Goal: Information Seeking & Learning: Learn about a topic

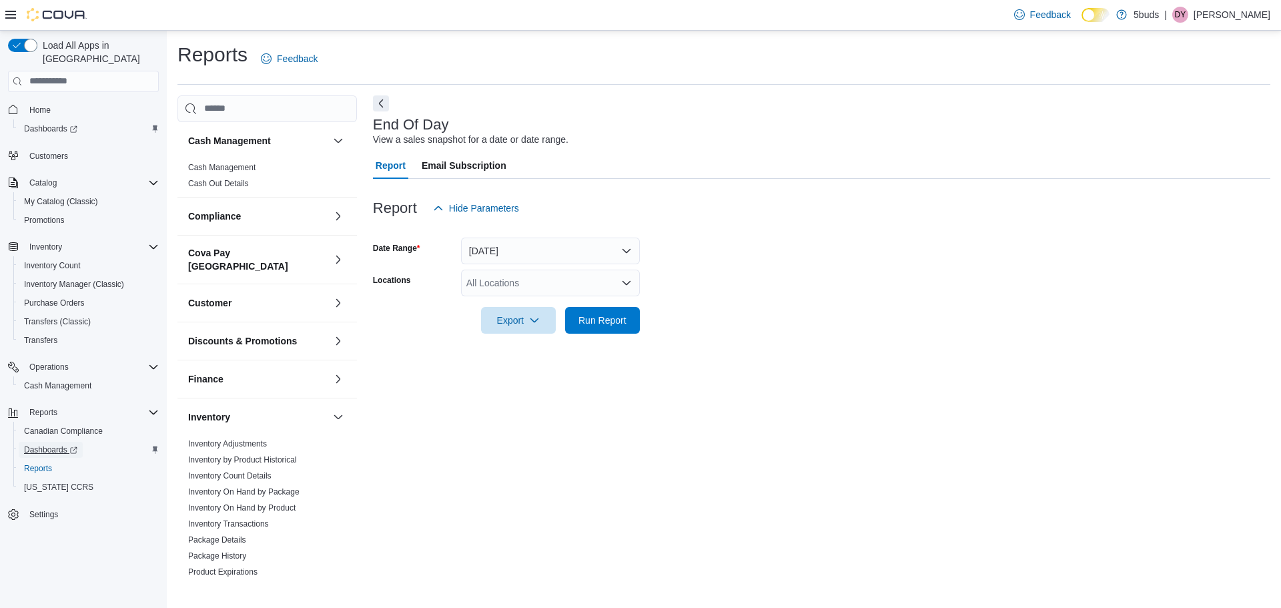
click at [60, 444] on span "Dashboards" at bounding box center [50, 449] width 53 height 11
drag, startPoint x: 283, startPoint y: 497, endPoint x: 319, endPoint y: 463, distance: 49.5
click at [283, 503] on link "Inventory On Hand by Product" at bounding box center [241, 507] width 107 height 9
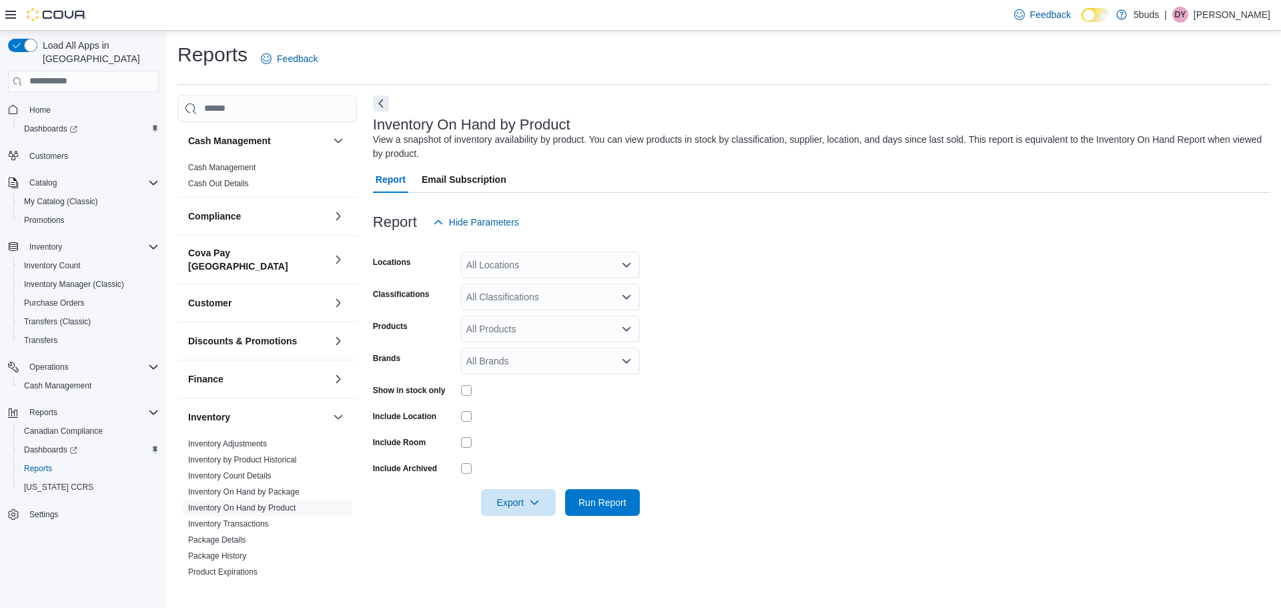
click at [570, 270] on div "All Locations" at bounding box center [550, 264] width 179 height 27
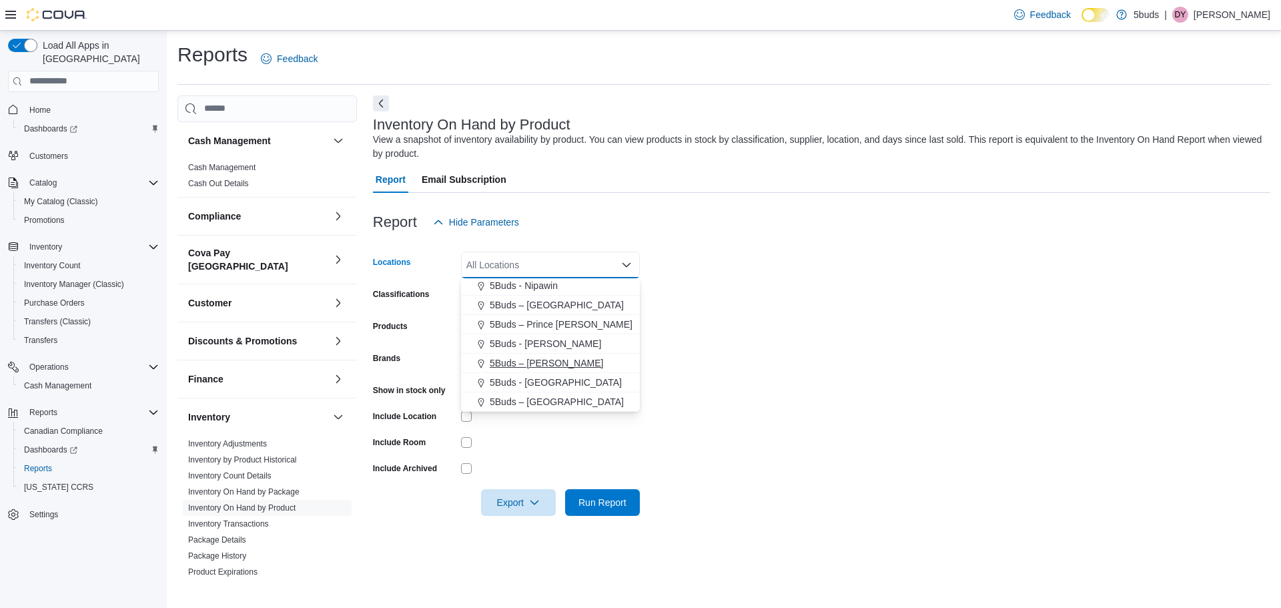
click at [552, 370] on button "5Buds – [PERSON_NAME]" at bounding box center [550, 363] width 179 height 19
click at [872, 370] on form "Locations 5Buds – [PERSON_NAME] Combo box. Selected. 5Buds – [PERSON_NAME]. Pre…" at bounding box center [821, 375] width 897 height 280
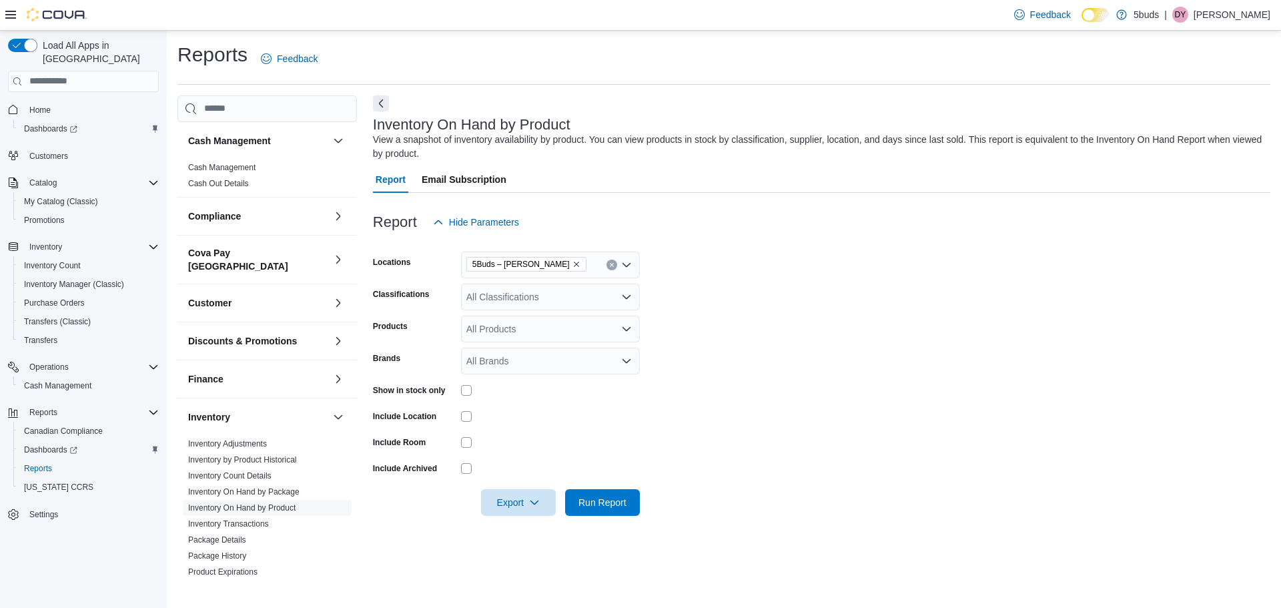
click at [552, 293] on div "All Classifications" at bounding box center [550, 297] width 179 height 27
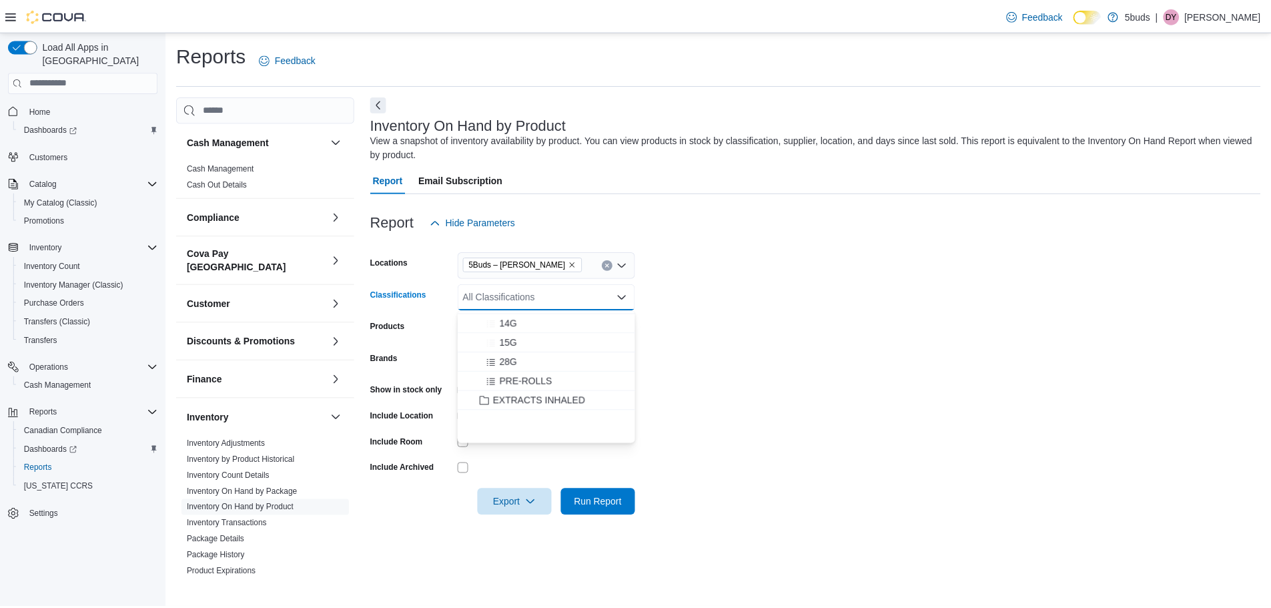
scroll to position [133, 0]
click at [571, 392] on button "EXTRACTS INHALED" at bounding box center [550, 399] width 179 height 19
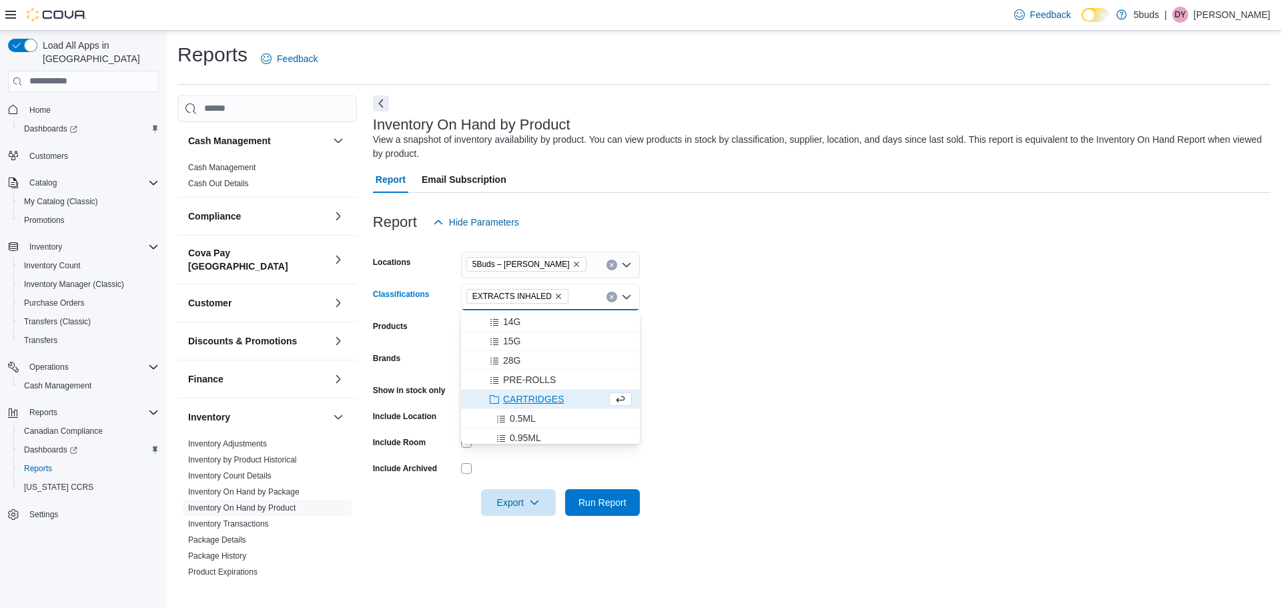
click at [742, 383] on form "Locations 5Buds – [PERSON_NAME] Classifications EXTRACTS INHALED Combo box. Sel…" at bounding box center [821, 375] width 897 height 280
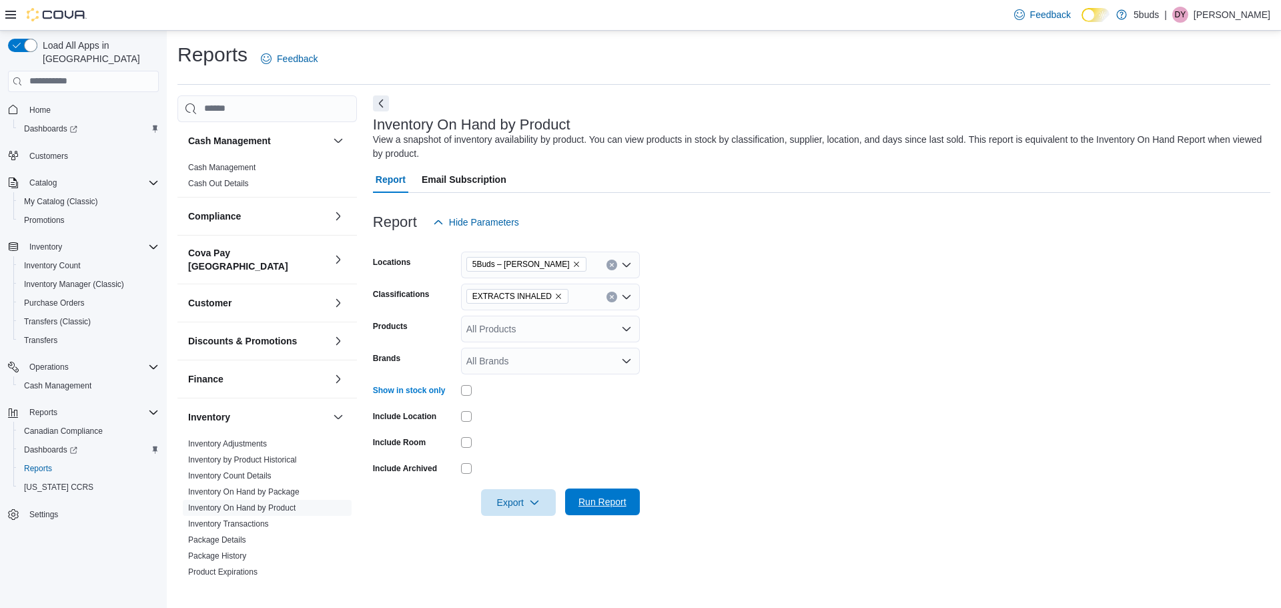
click at [616, 500] on span "Run Report" at bounding box center [602, 501] width 48 height 13
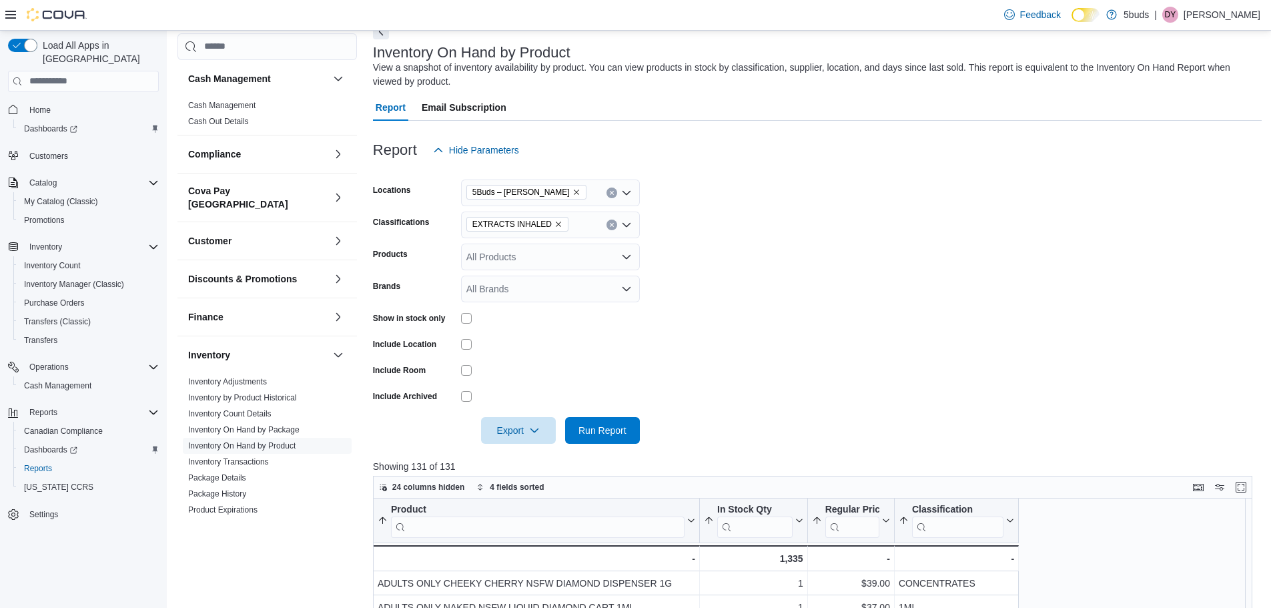
scroll to position [36, 0]
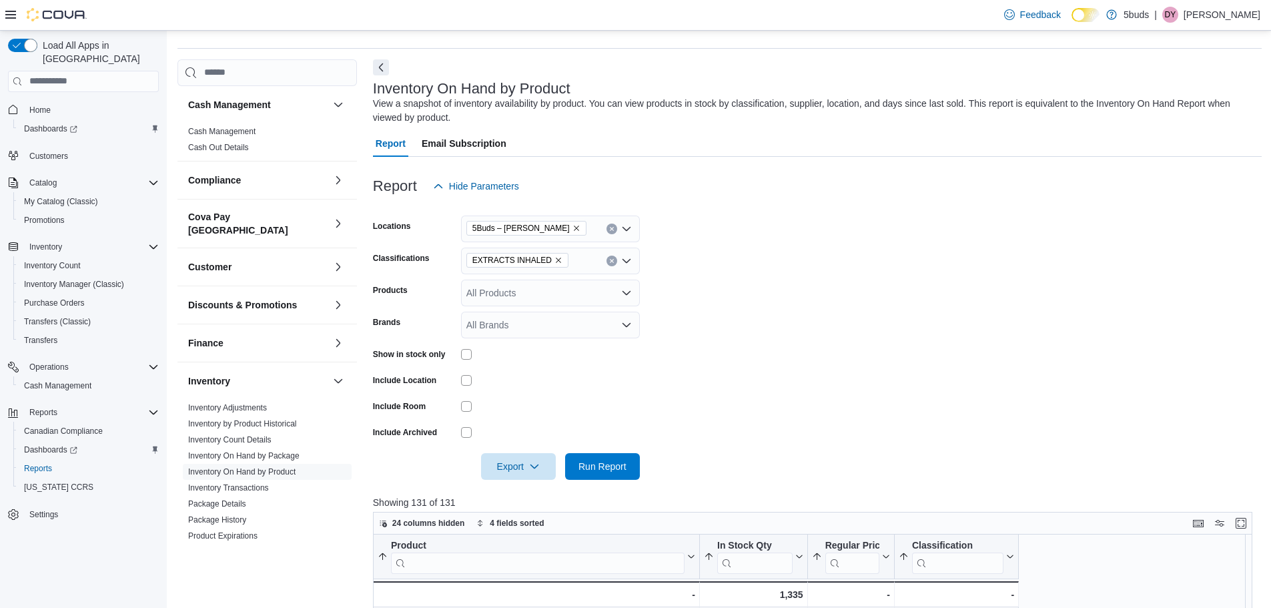
click at [612, 261] on icon "Clear input" at bounding box center [611, 260] width 3 height 3
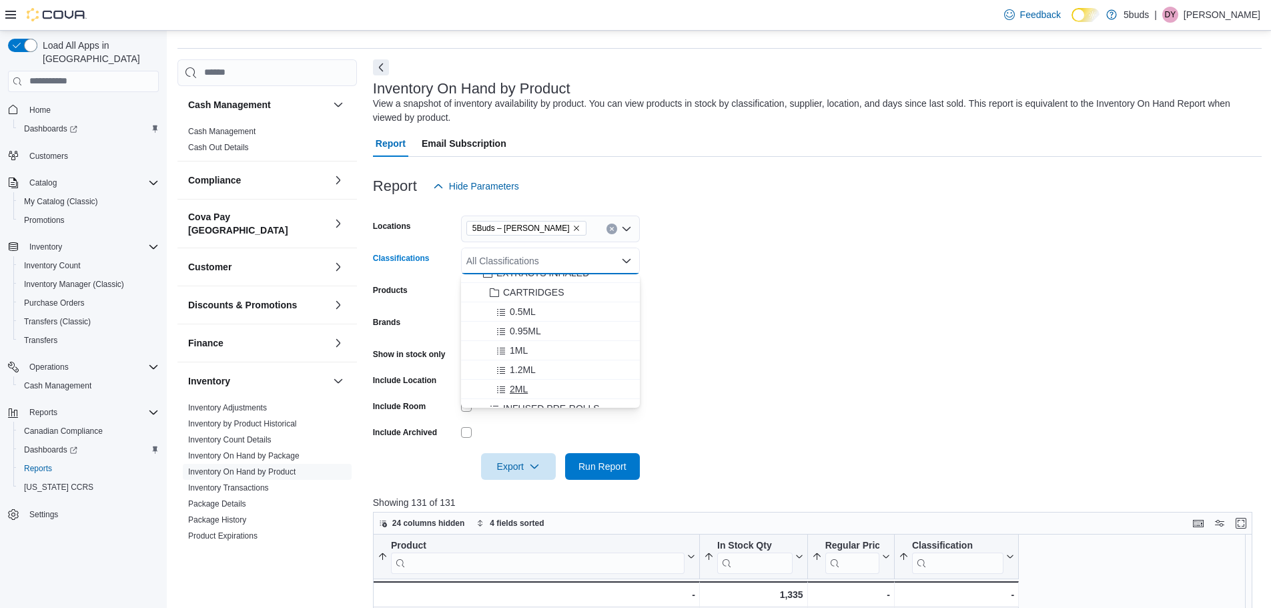
scroll to position [200, 0]
click at [576, 320] on div "CARTRIDGES" at bounding box center [550, 315] width 163 height 13
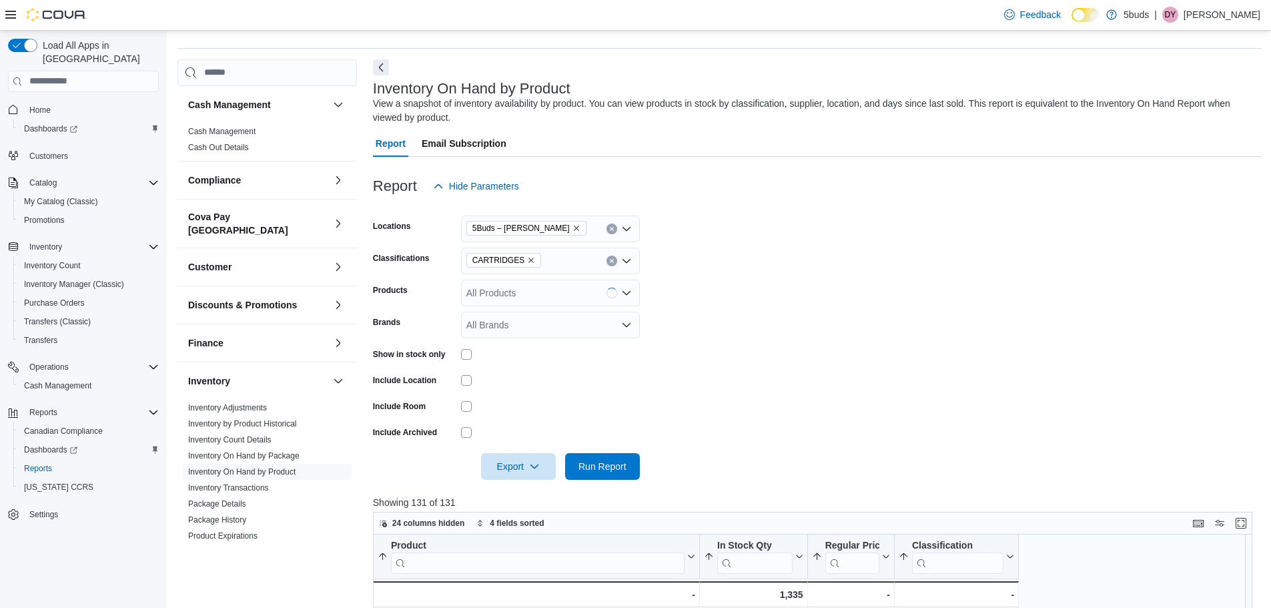
click at [735, 310] on form "Locations 5Buds – [PERSON_NAME] Classifications CARTRIDGES Products All Product…" at bounding box center [817, 339] width 889 height 280
click at [622, 457] on span "Run Report" at bounding box center [602, 465] width 59 height 27
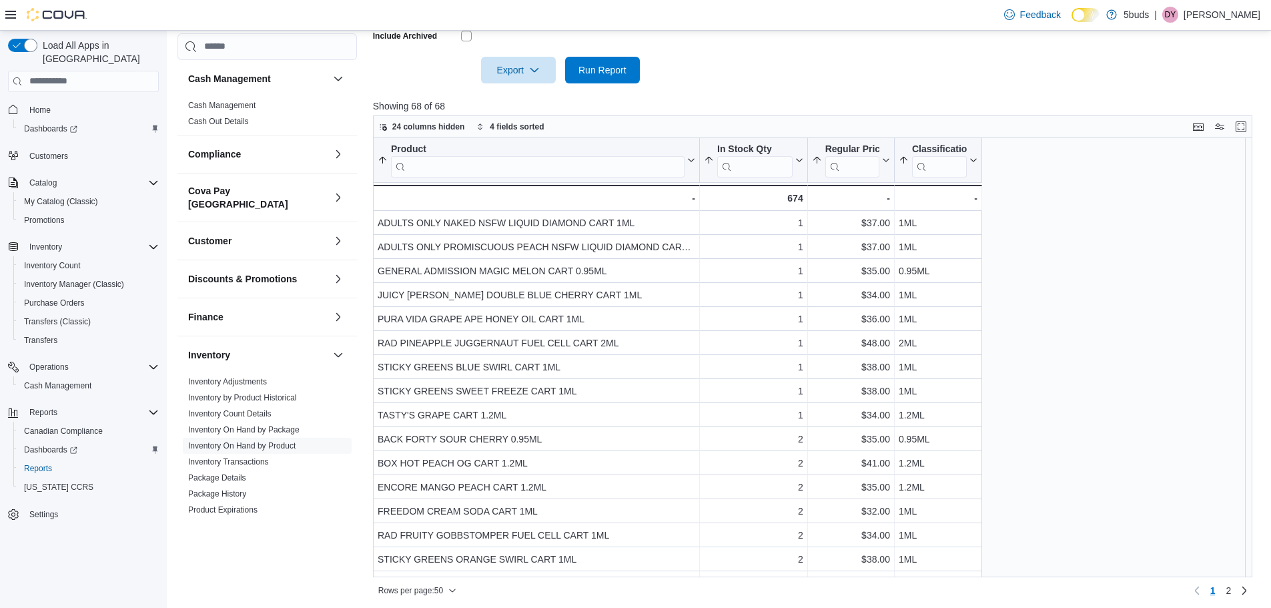
scroll to position [436, 0]
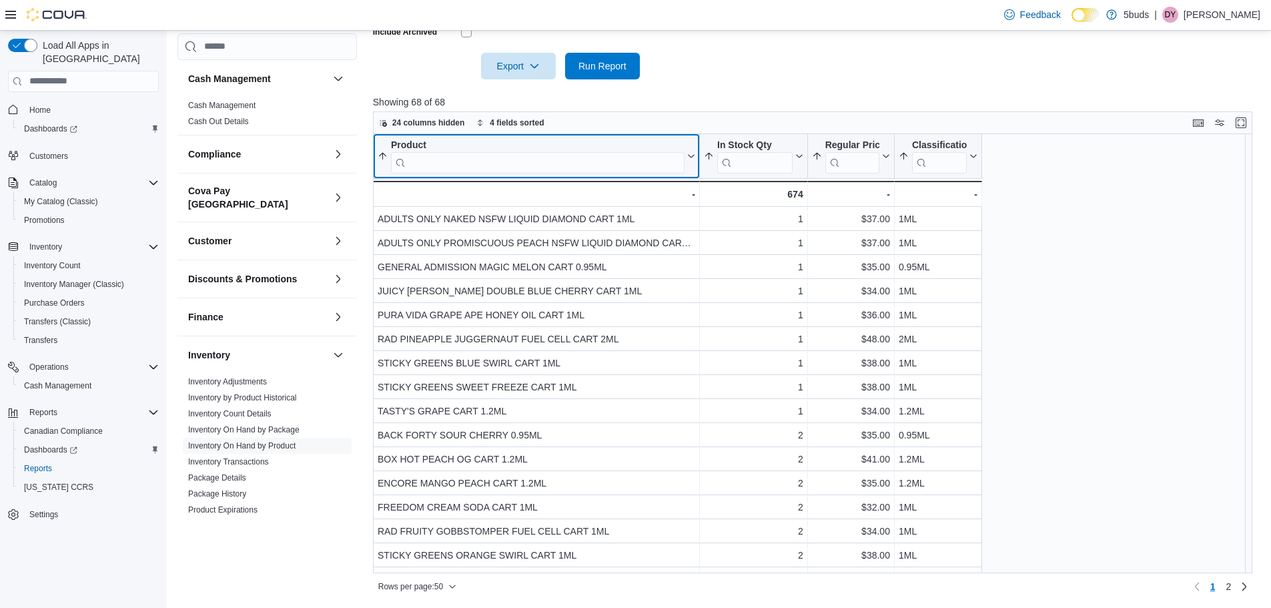
click at [632, 167] on input "search" at bounding box center [538, 161] width 294 height 21
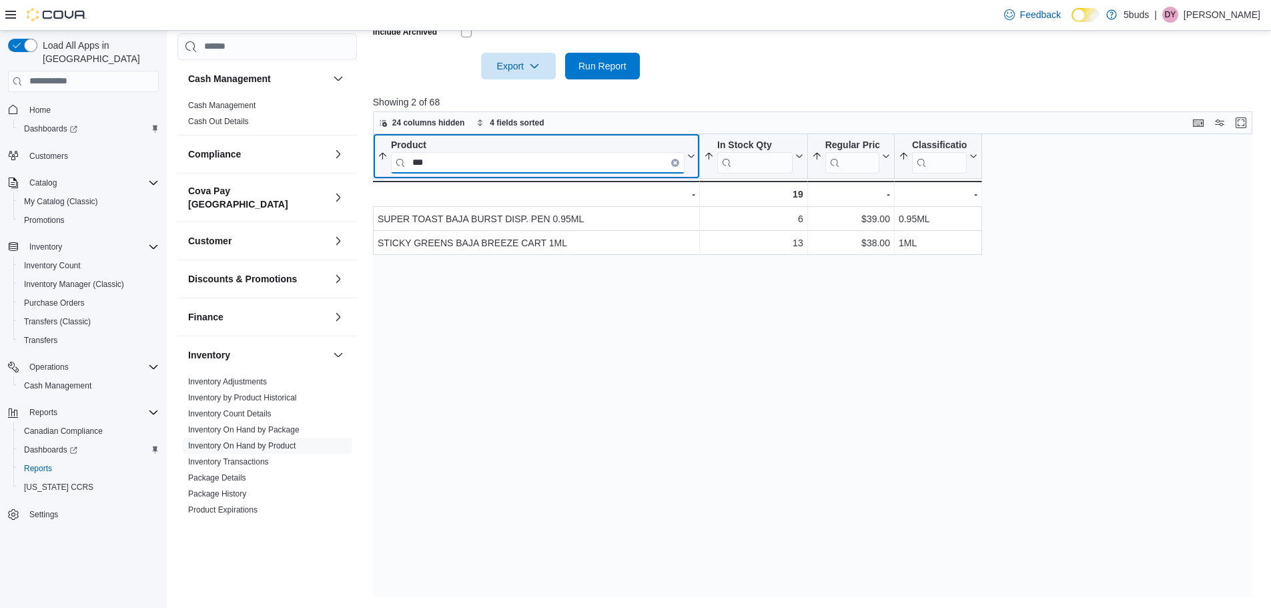
drag, startPoint x: 433, startPoint y: 165, endPoint x: 394, endPoint y: 167, distance: 39.4
click at [394, 166] on input "***" at bounding box center [538, 161] width 294 height 21
type input "*"
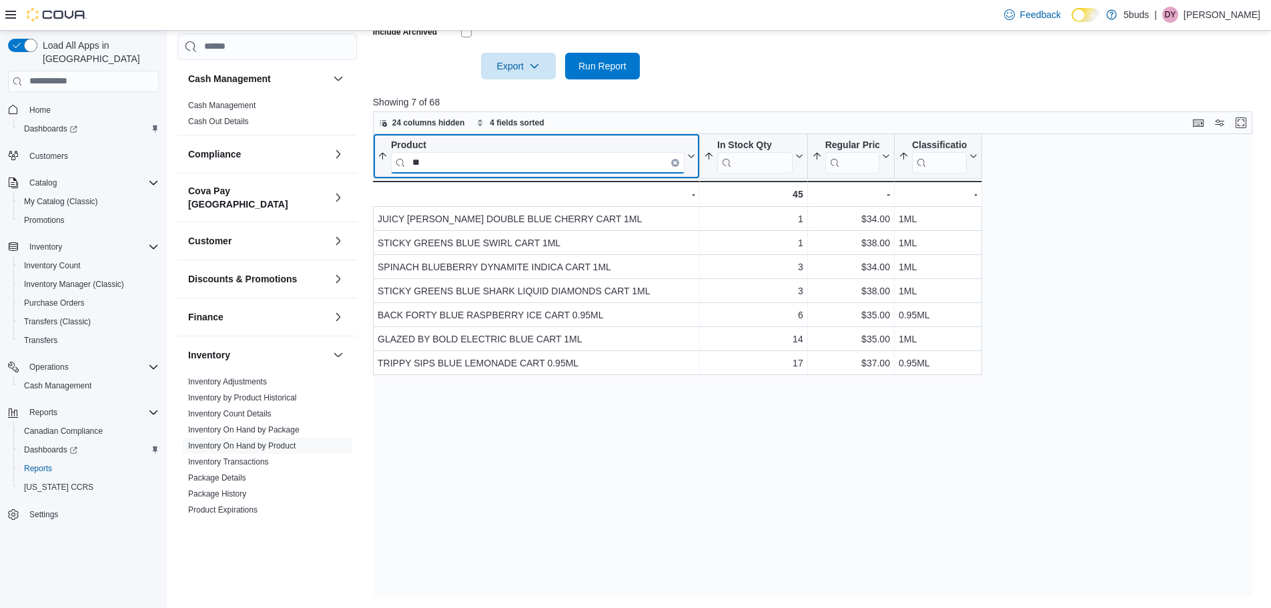
type input "*"
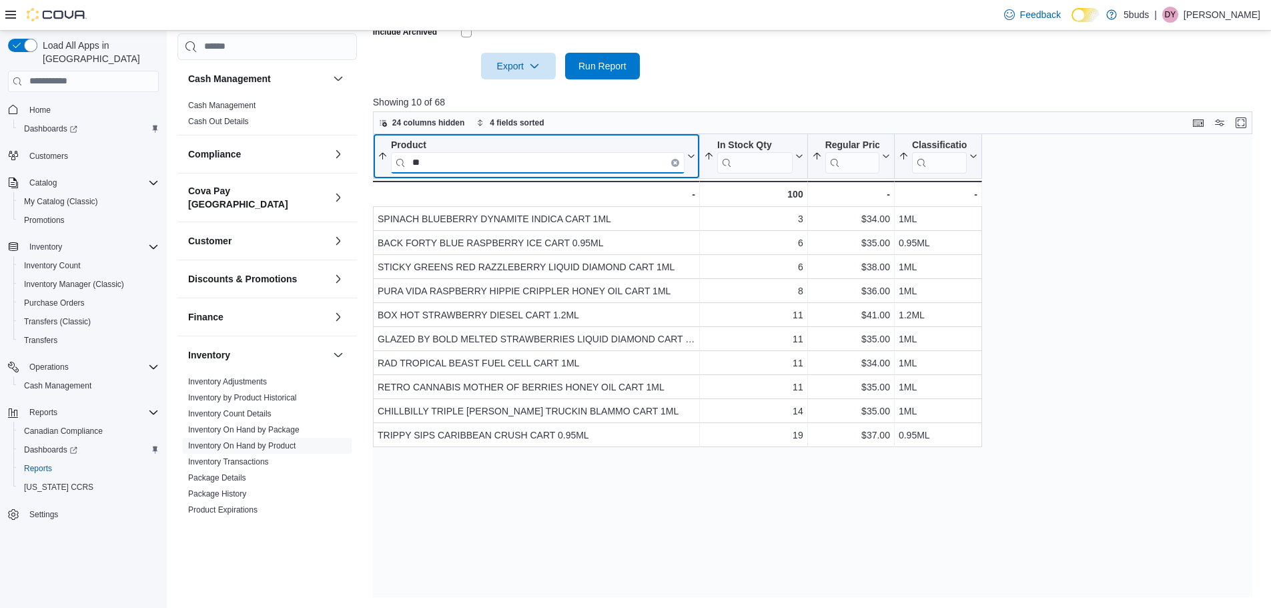
type input "*"
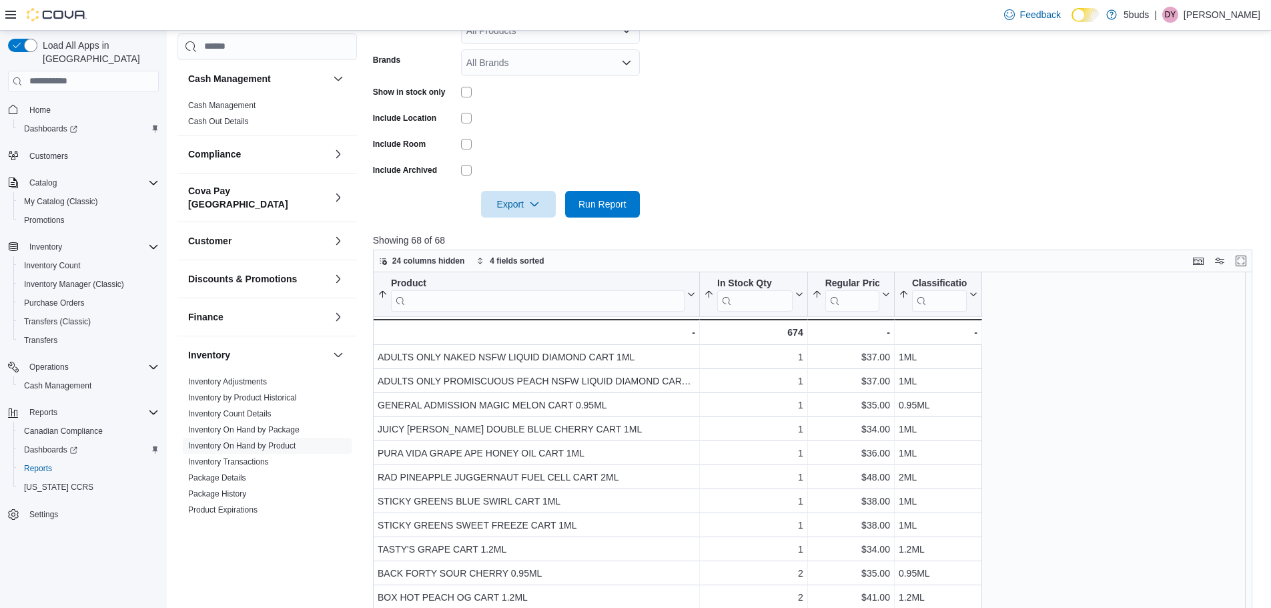
scroll to position [103, 0]
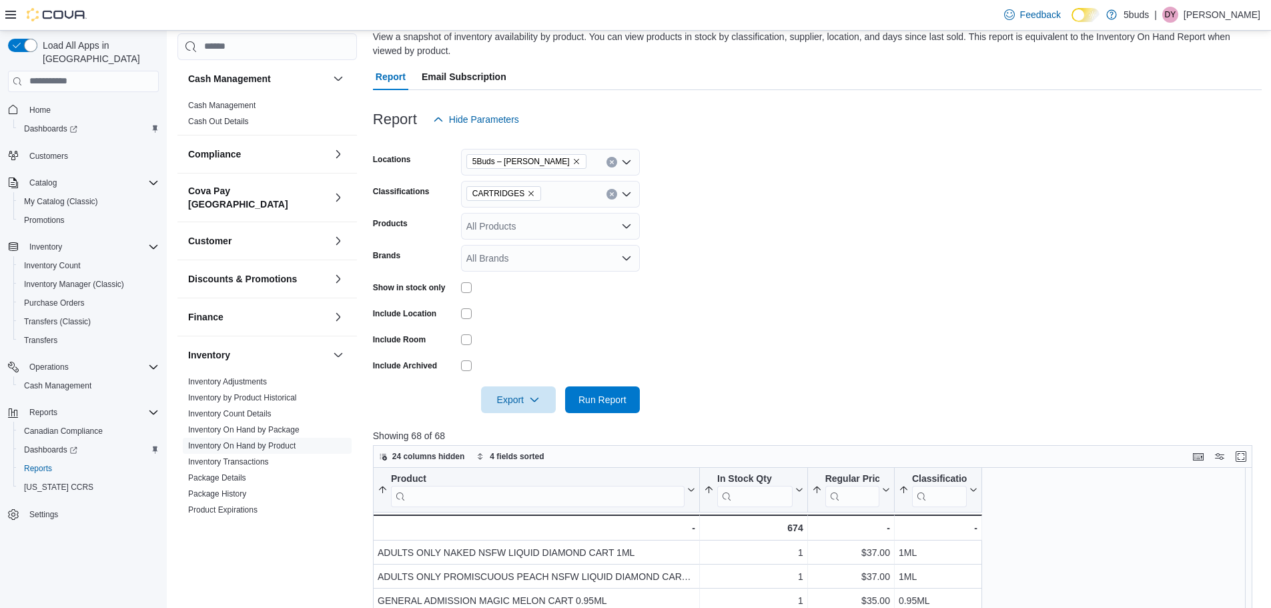
click at [528, 193] on icon "Remove CARTRIDGES from selection in this group" at bounding box center [531, 193] width 8 height 8
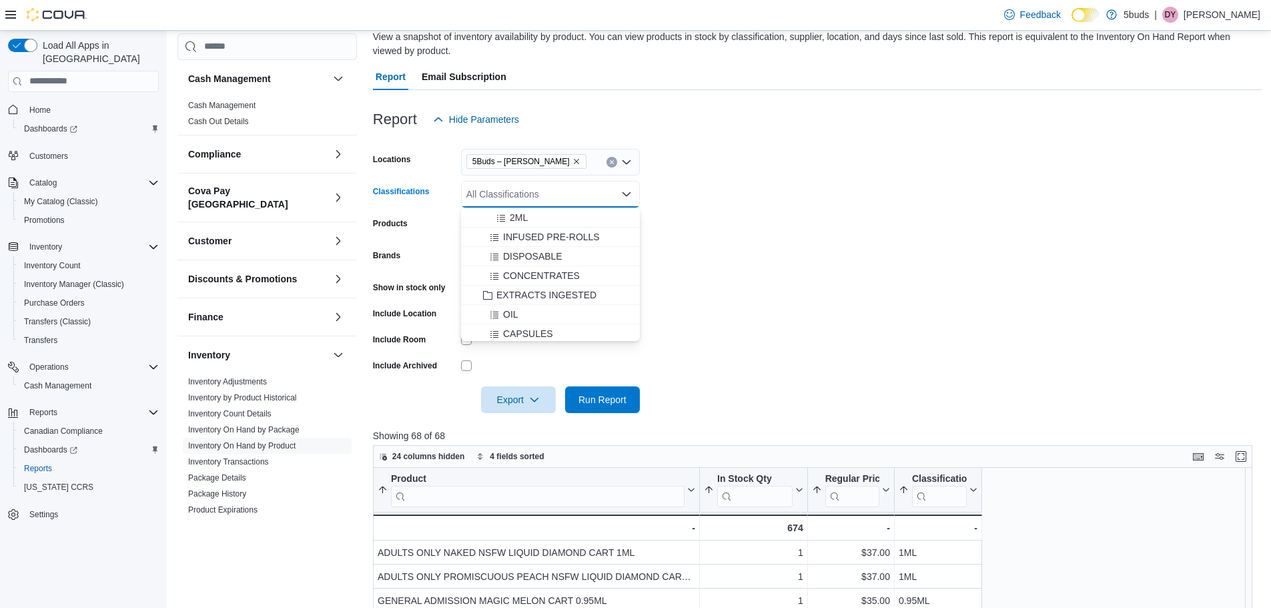
scroll to position [334, 0]
click at [552, 252] on span "DISPOSABLE" at bounding box center [532, 250] width 59 height 13
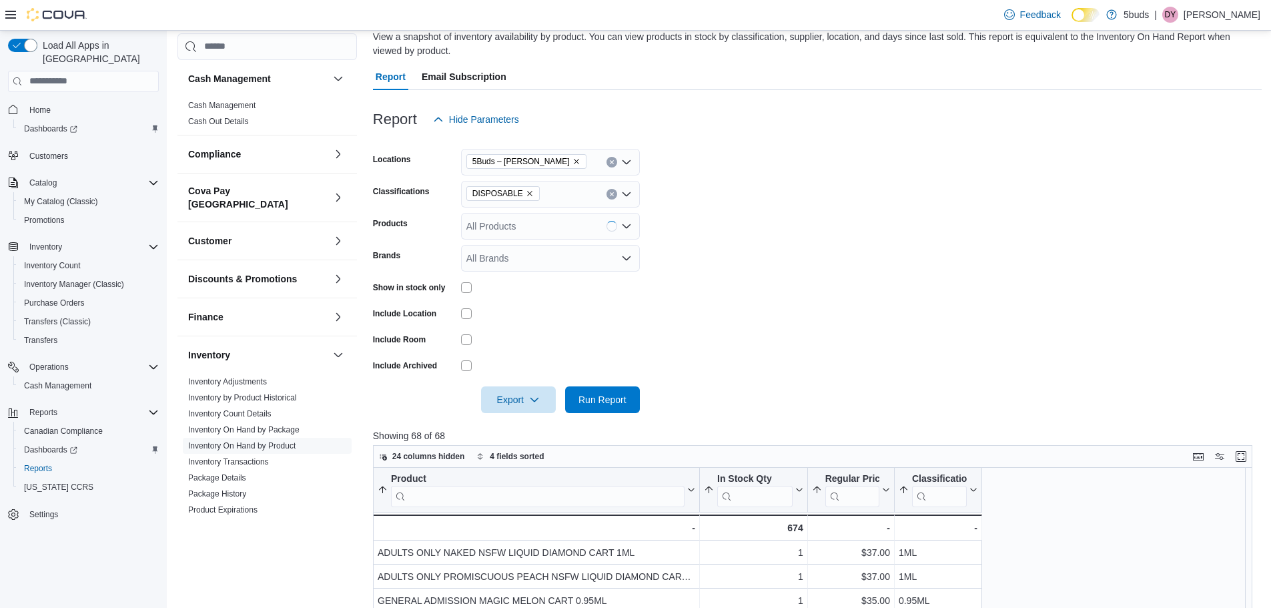
click at [837, 319] on form "Locations 5Buds – [PERSON_NAME] Classifications DISPOSABLE Products All Product…" at bounding box center [817, 273] width 889 height 280
click at [614, 400] on span "Run Report" at bounding box center [602, 398] width 48 height 13
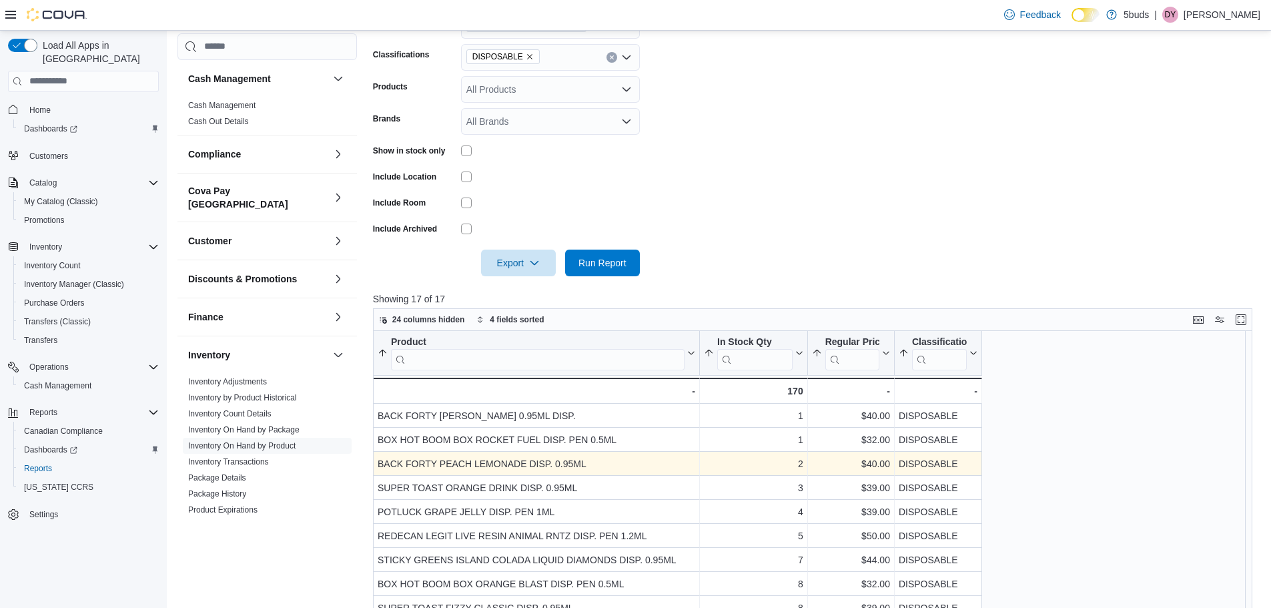
scroll to position [236, 0]
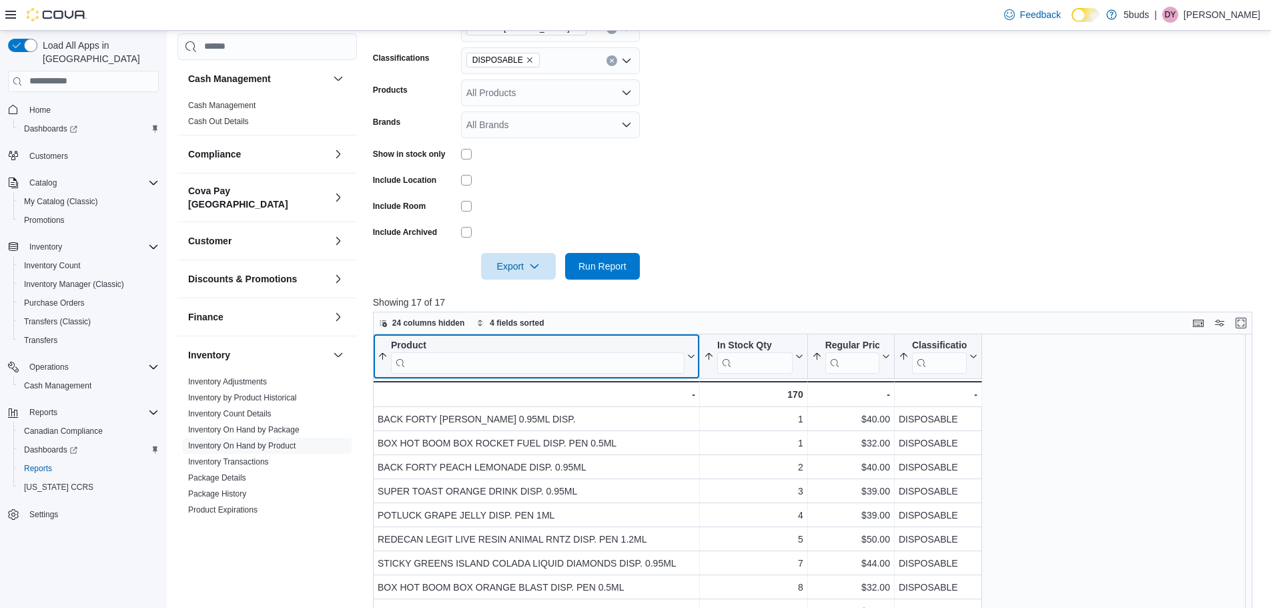
click at [590, 364] on input "search" at bounding box center [538, 362] width 294 height 21
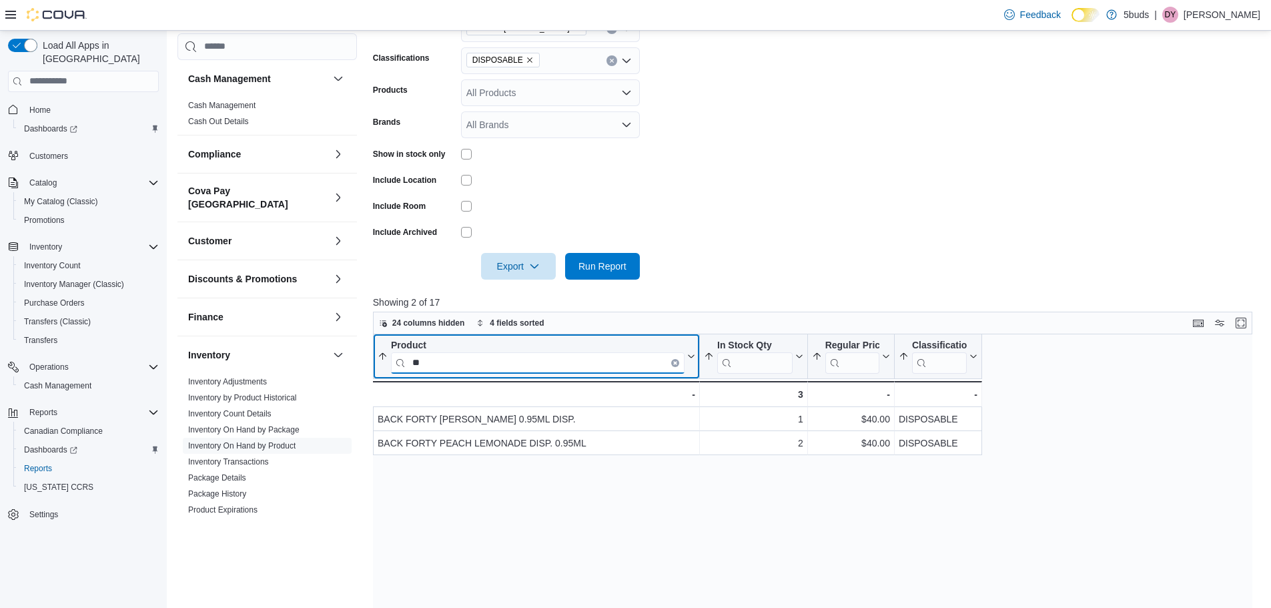
type input "**"
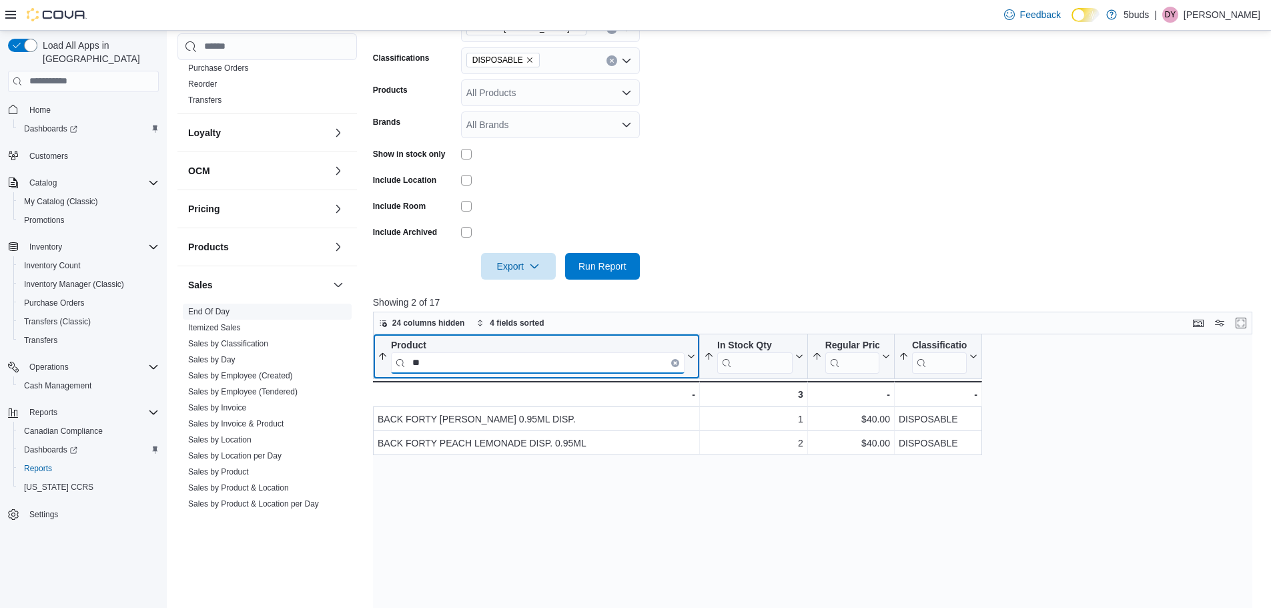
scroll to position [516, 0]
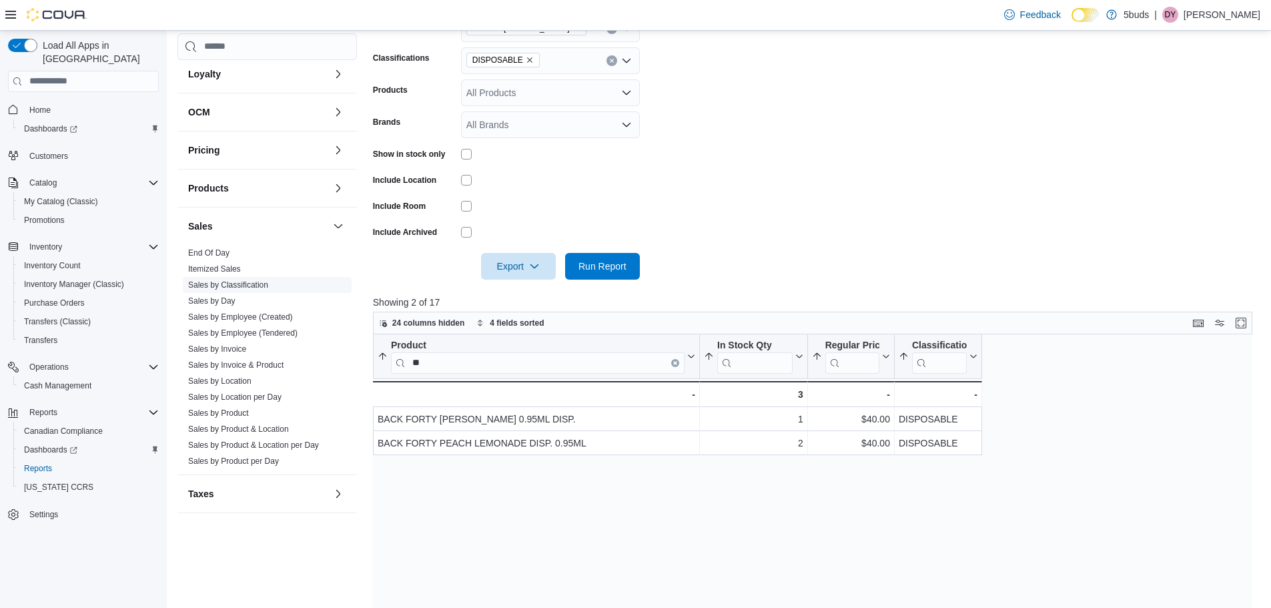
click at [237, 280] on link "Sales by Classification" at bounding box center [228, 284] width 80 height 9
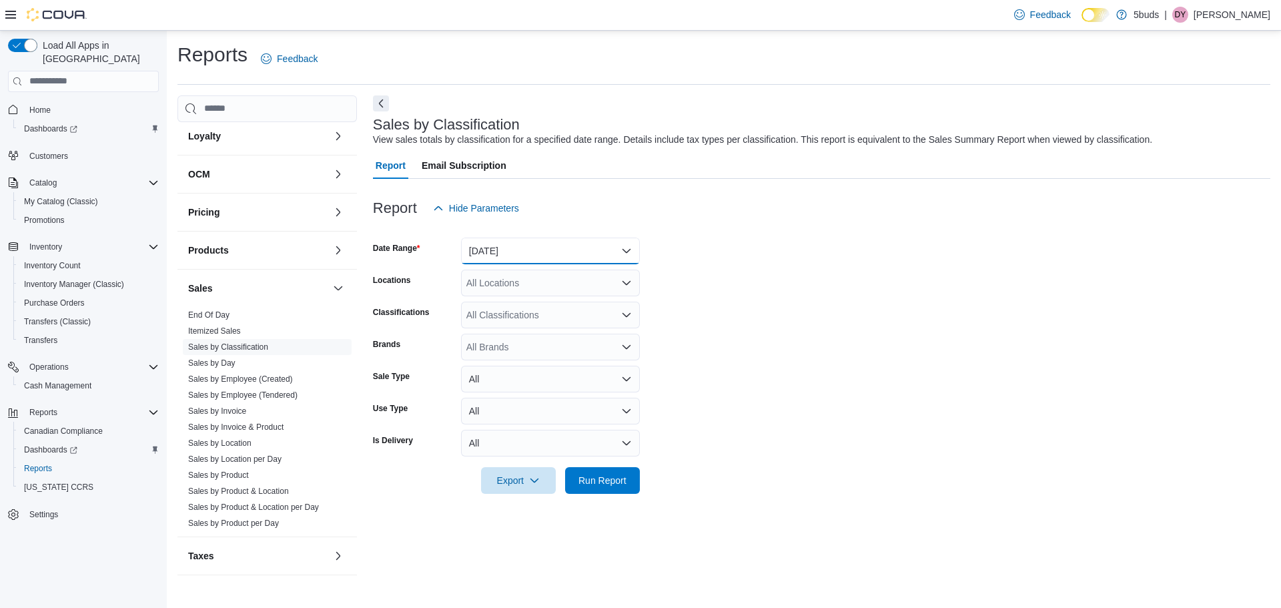
click at [487, 247] on button "[DATE]" at bounding box center [550, 250] width 179 height 27
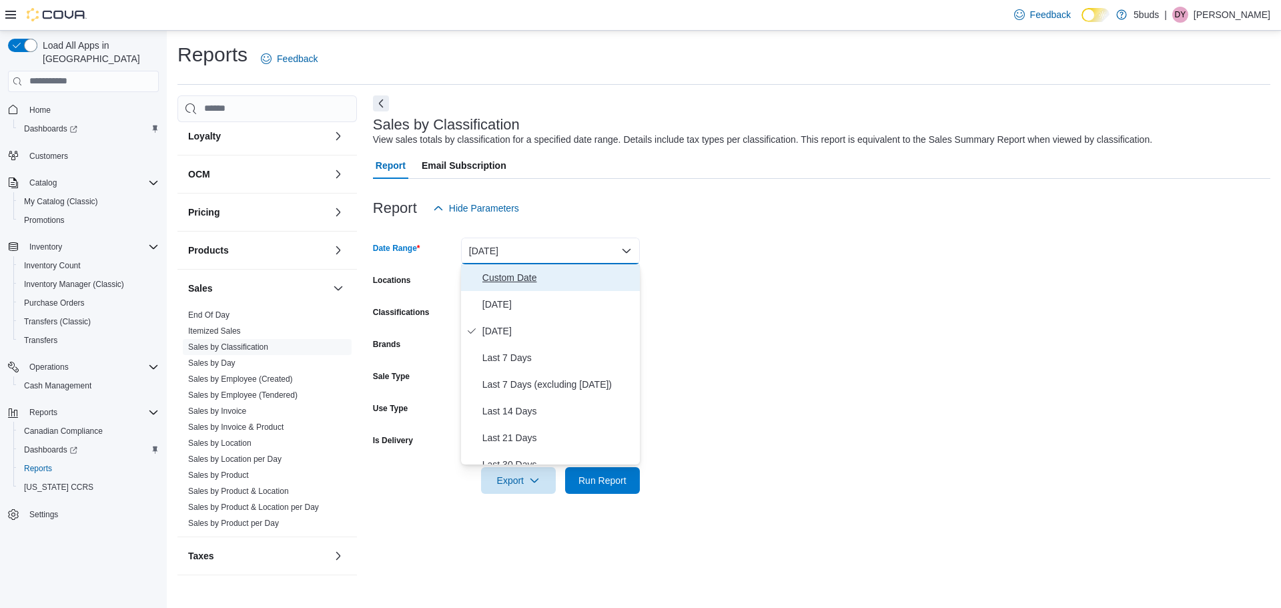
click at [514, 280] on span "Custom Date" at bounding box center [558, 278] width 152 height 16
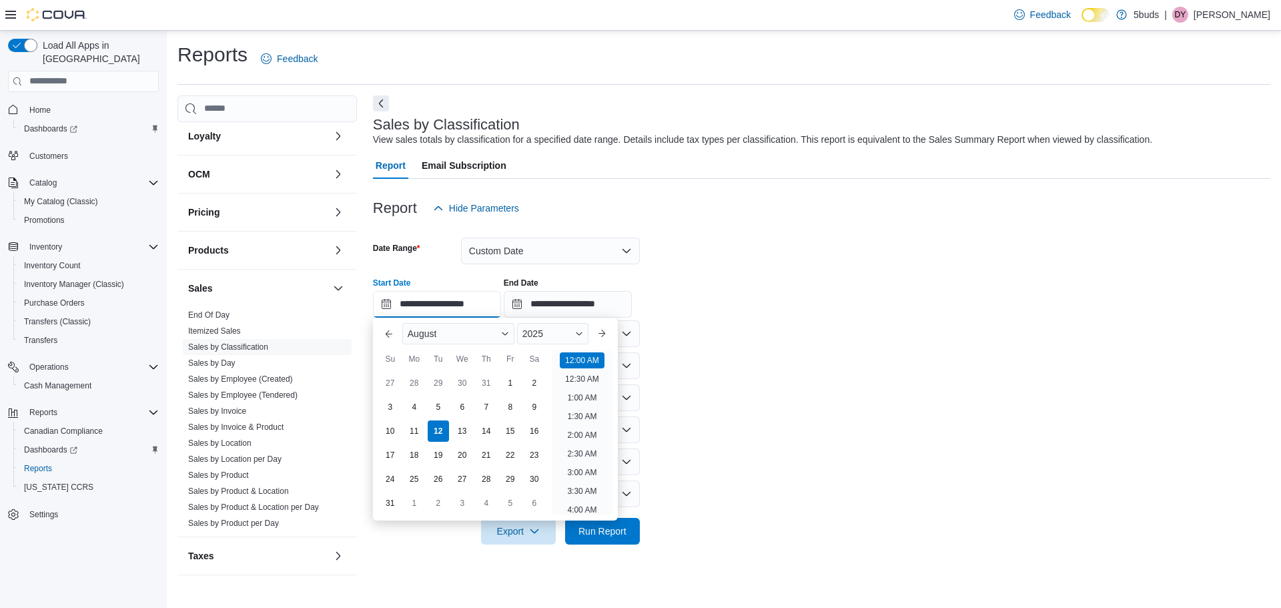
click at [465, 301] on input "**********" at bounding box center [437, 304] width 128 height 27
click at [390, 336] on button "Previous Month" at bounding box center [388, 333] width 21 height 21
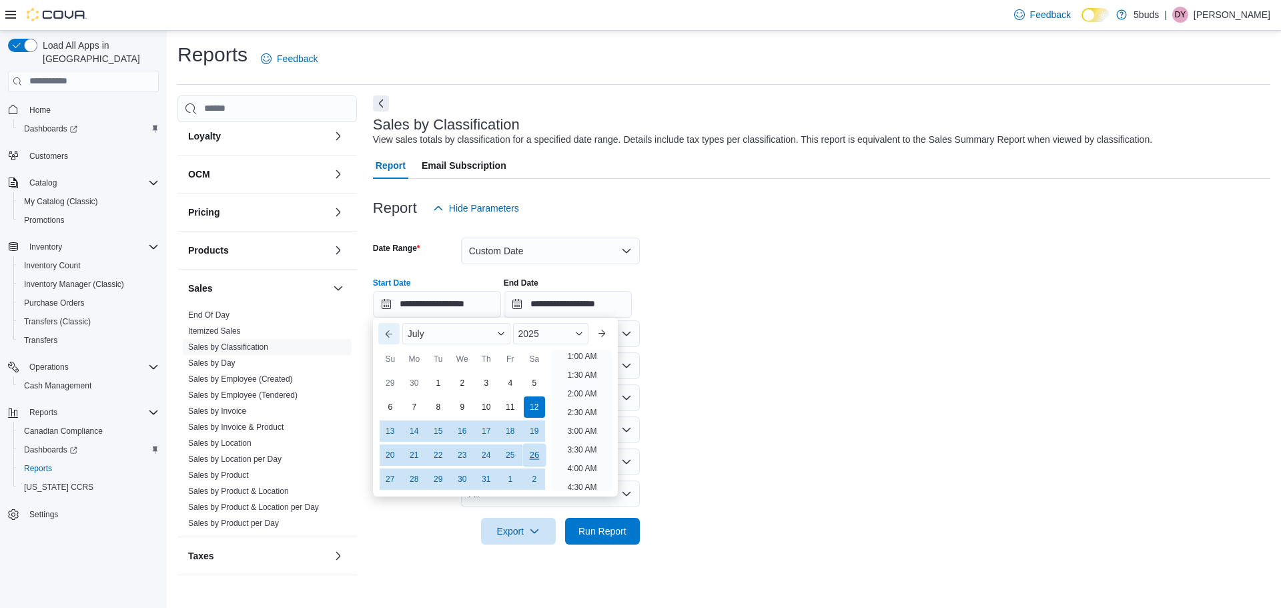
scroll to position [3, 0]
click at [535, 457] on div "26" at bounding box center [533, 454] width 23 height 23
type input "**********"
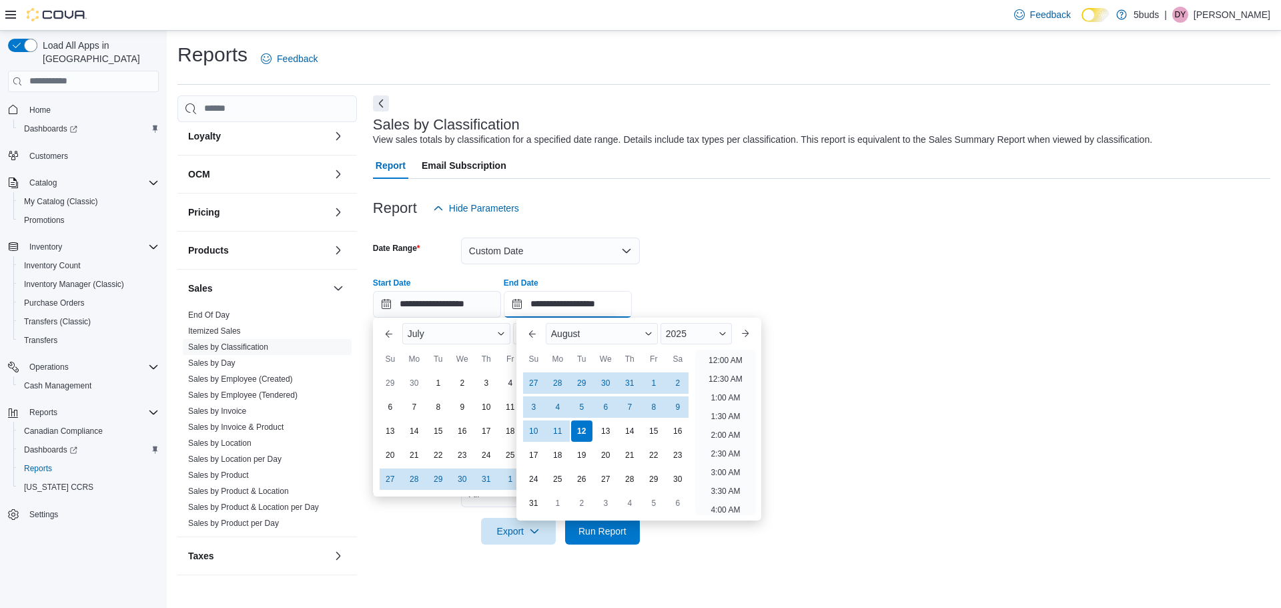
click at [608, 302] on input "**********" at bounding box center [568, 304] width 128 height 27
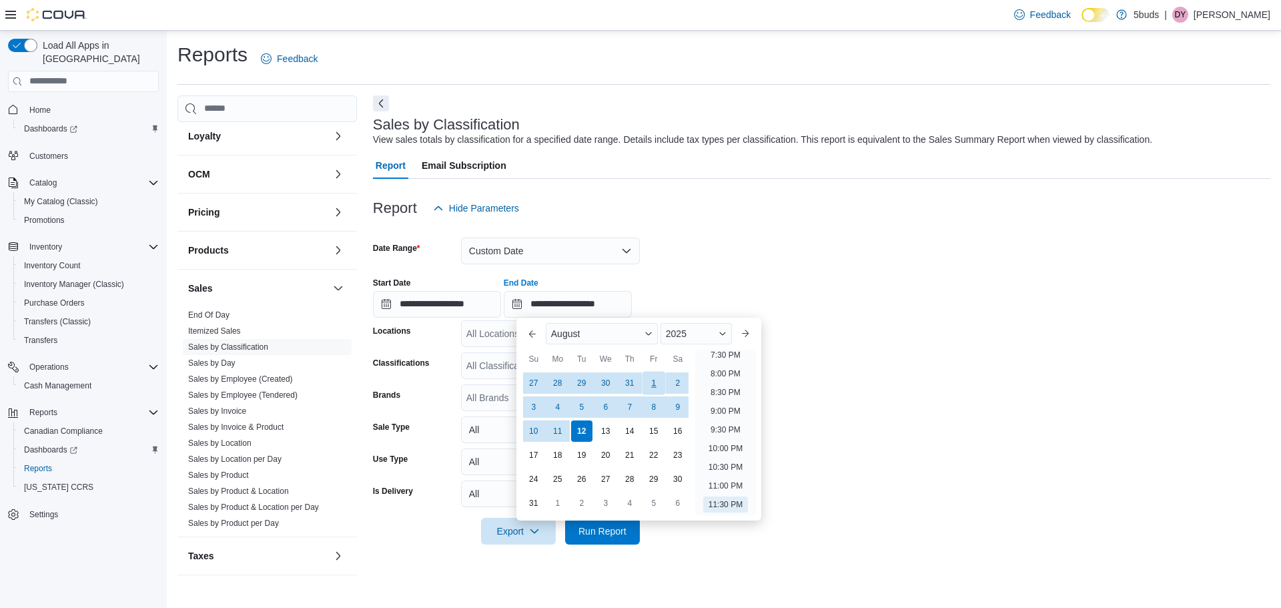
click at [655, 378] on div "1" at bounding box center [653, 382] width 23 height 23
type input "**********"
click at [842, 392] on form "**********" at bounding box center [821, 382] width 897 height 323
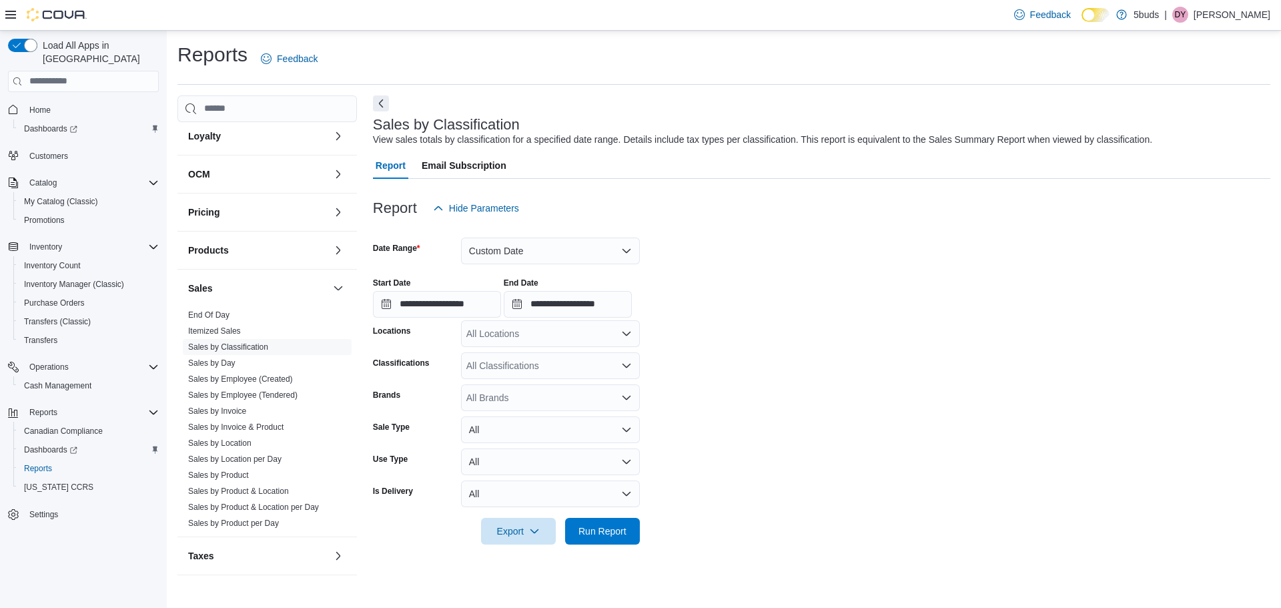
click at [579, 339] on div "All Locations" at bounding box center [550, 333] width 179 height 27
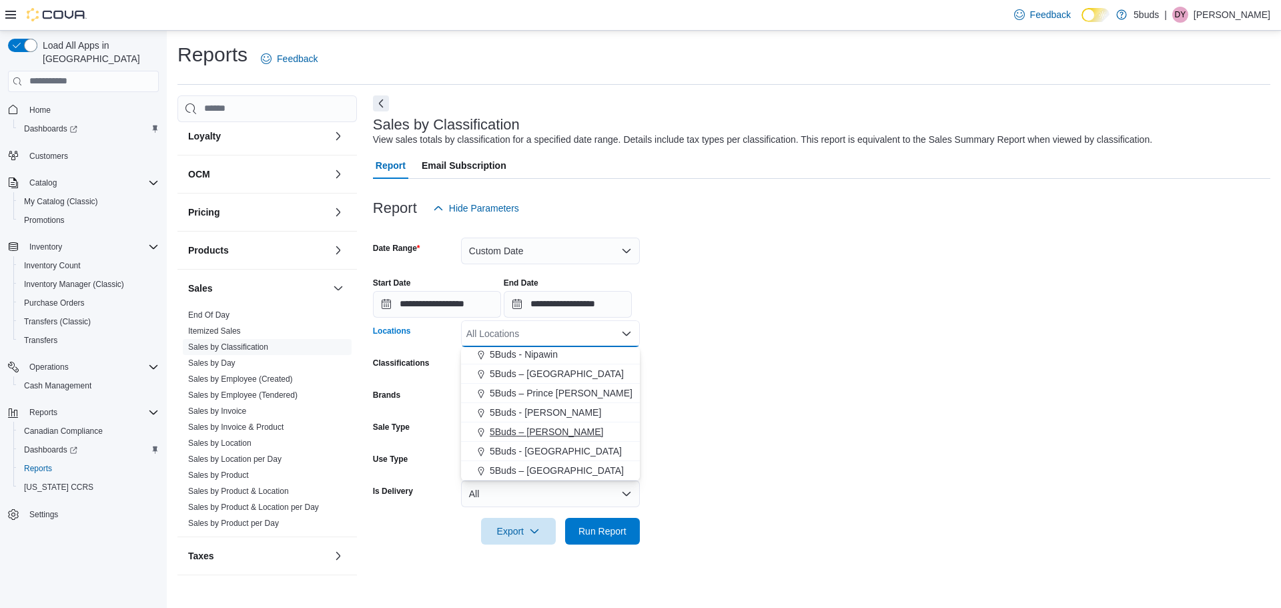
click at [557, 427] on span "5Buds – [PERSON_NAME]" at bounding box center [546, 431] width 113 height 13
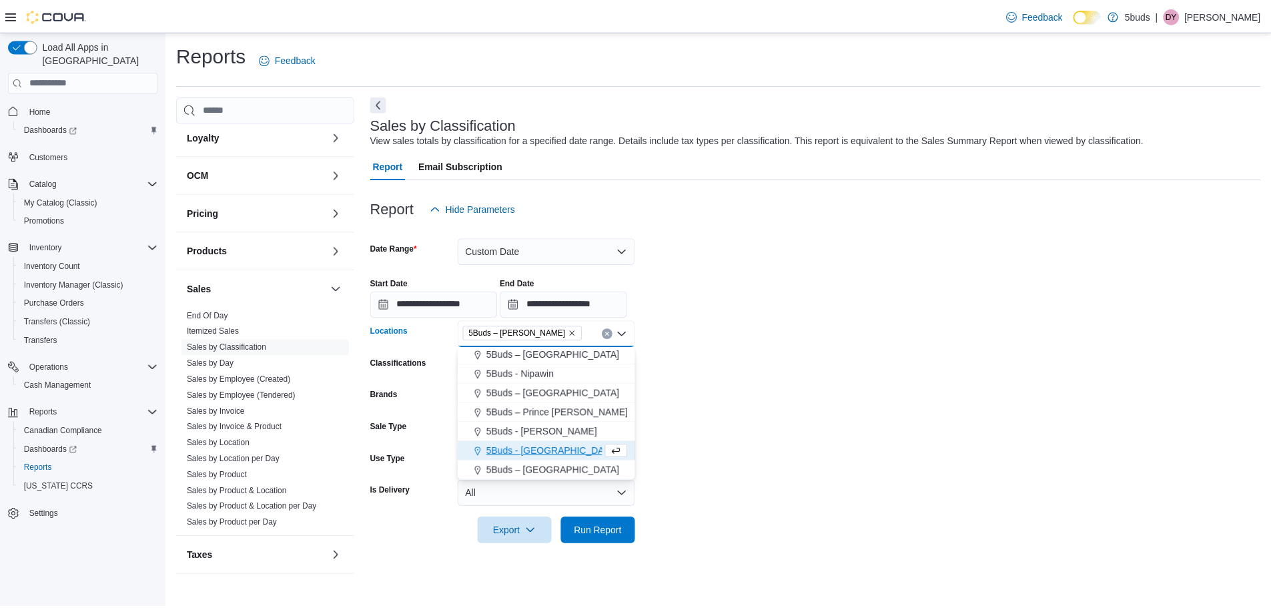
scroll to position [79, 0]
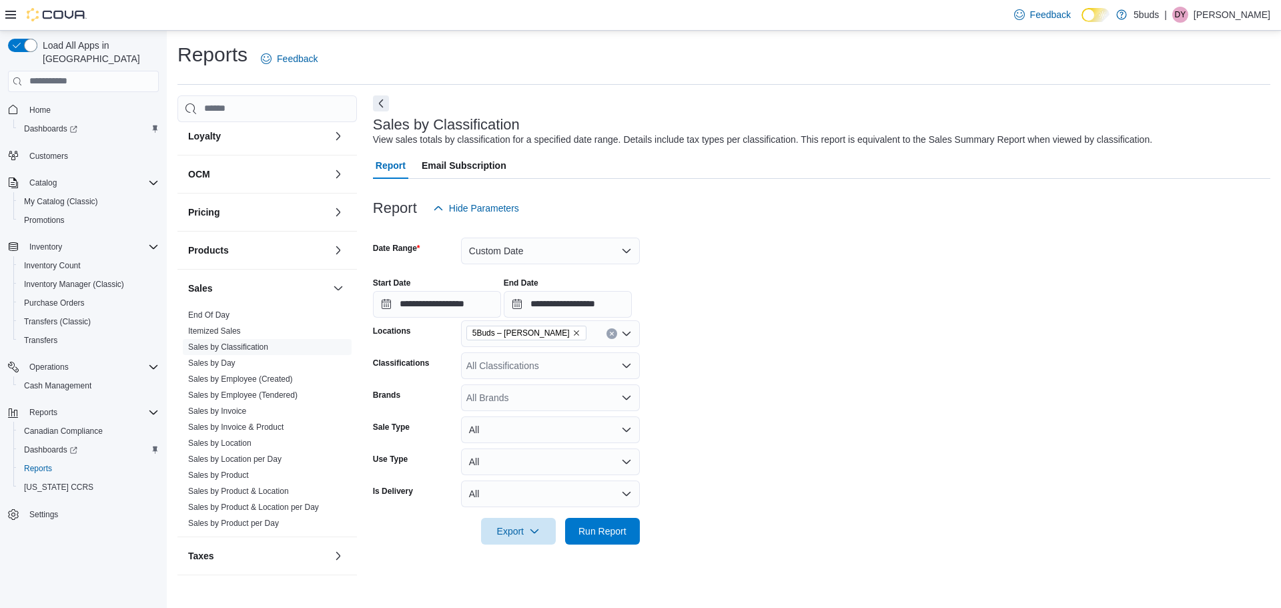
click at [731, 401] on form "**********" at bounding box center [821, 382] width 897 height 323
click at [608, 522] on span "Run Report" at bounding box center [602, 530] width 59 height 27
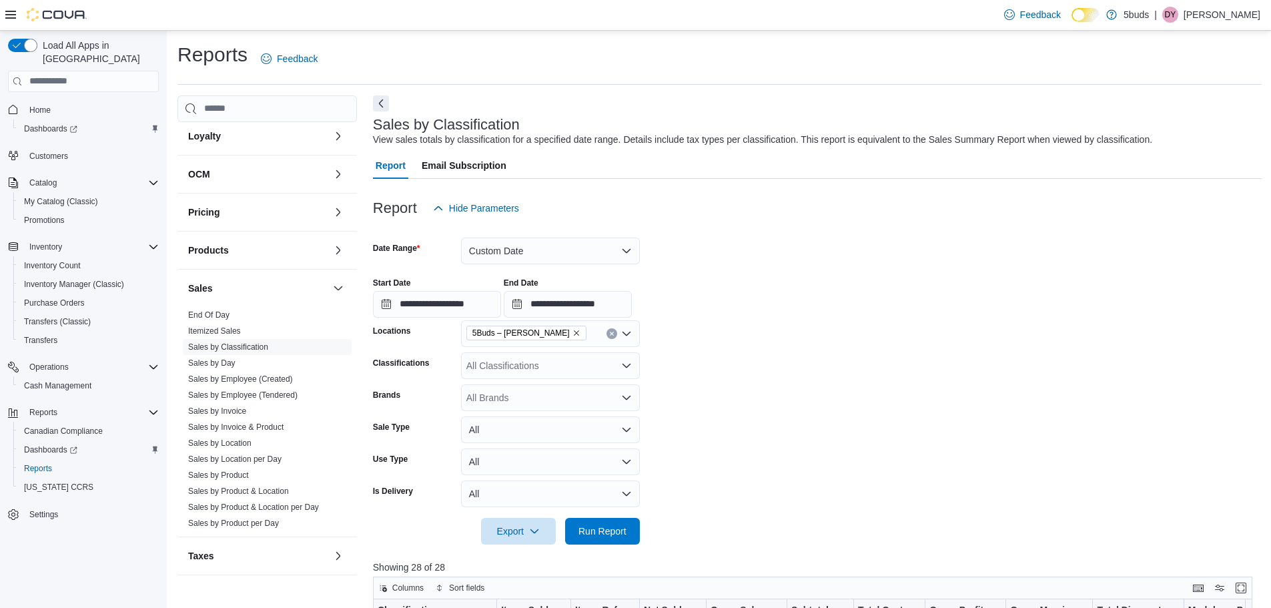
click at [611, 358] on div "All Classifications" at bounding box center [550, 365] width 179 height 27
click at [586, 421] on div "DRIED CANNABIS" at bounding box center [550, 426] width 163 height 13
click at [623, 527] on span "Run Report" at bounding box center [602, 530] width 48 height 13
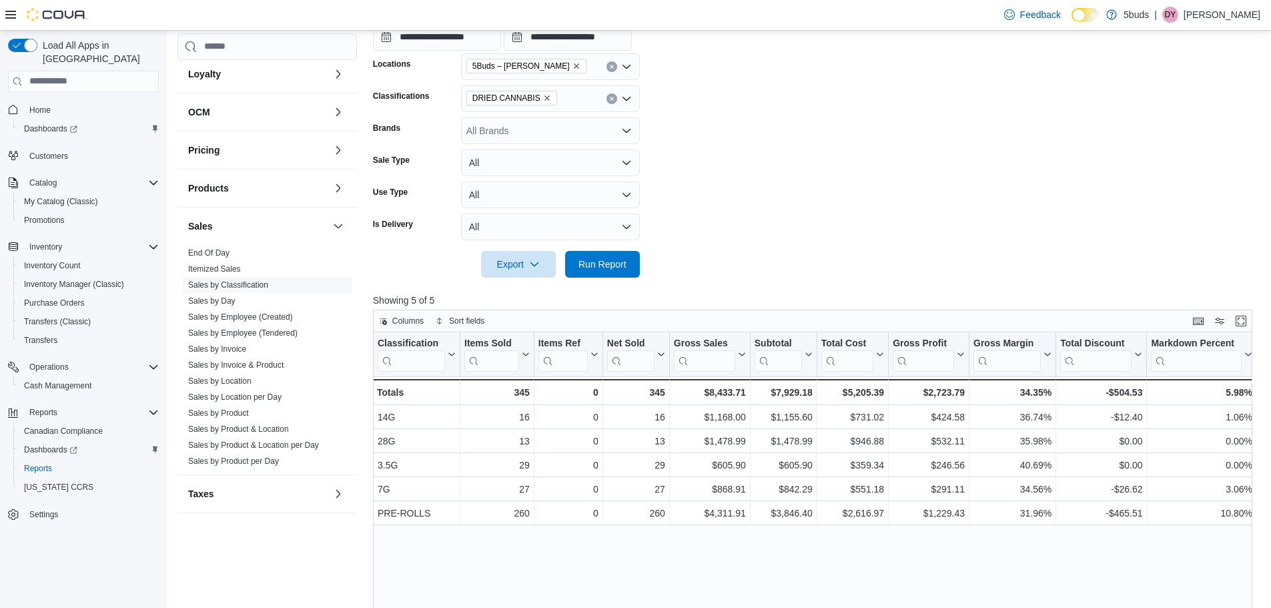
click at [544, 97] on icon "Remove DRIED CANNABIS from selection in this group" at bounding box center [547, 98] width 8 height 8
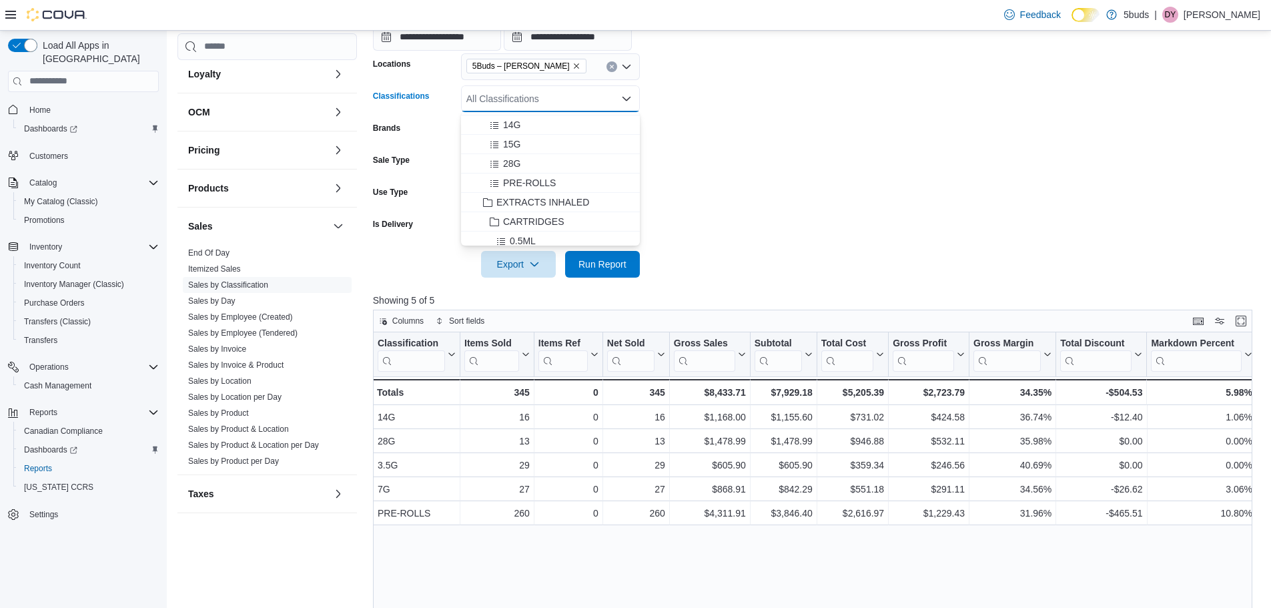
scroll to position [133, 0]
click at [579, 199] on span "EXTRACTS INHALED" at bounding box center [542, 200] width 93 height 13
click at [610, 272] on span "Run Report" at bounding box center [602, 263] width 59 height 27
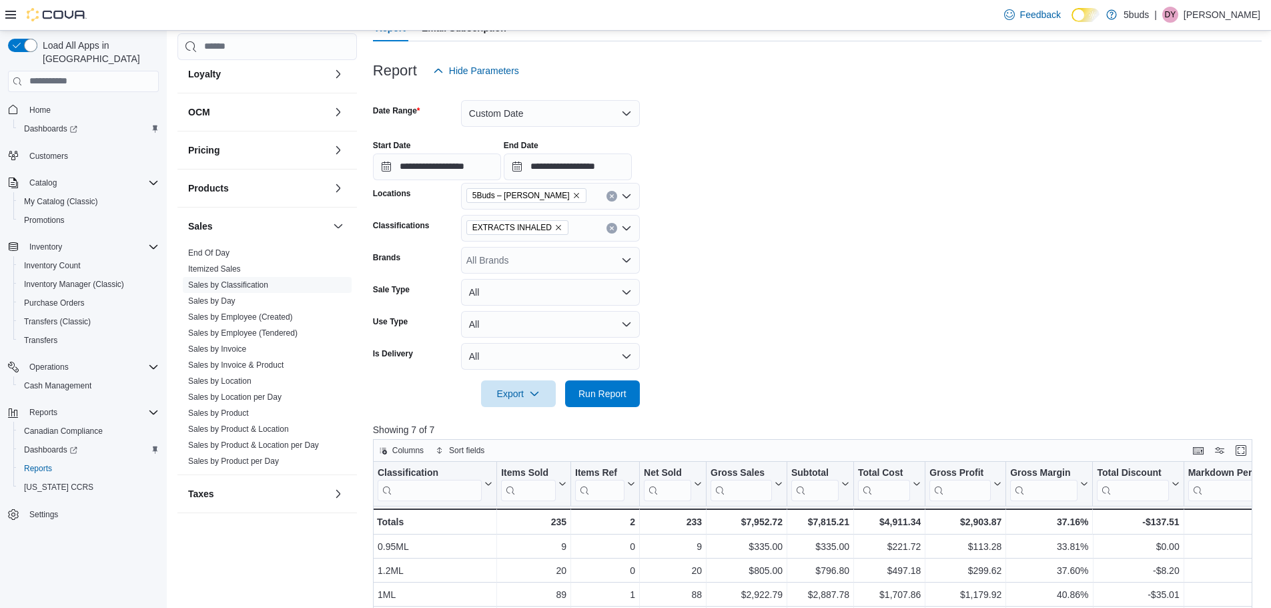
scroll to position [133, 0]
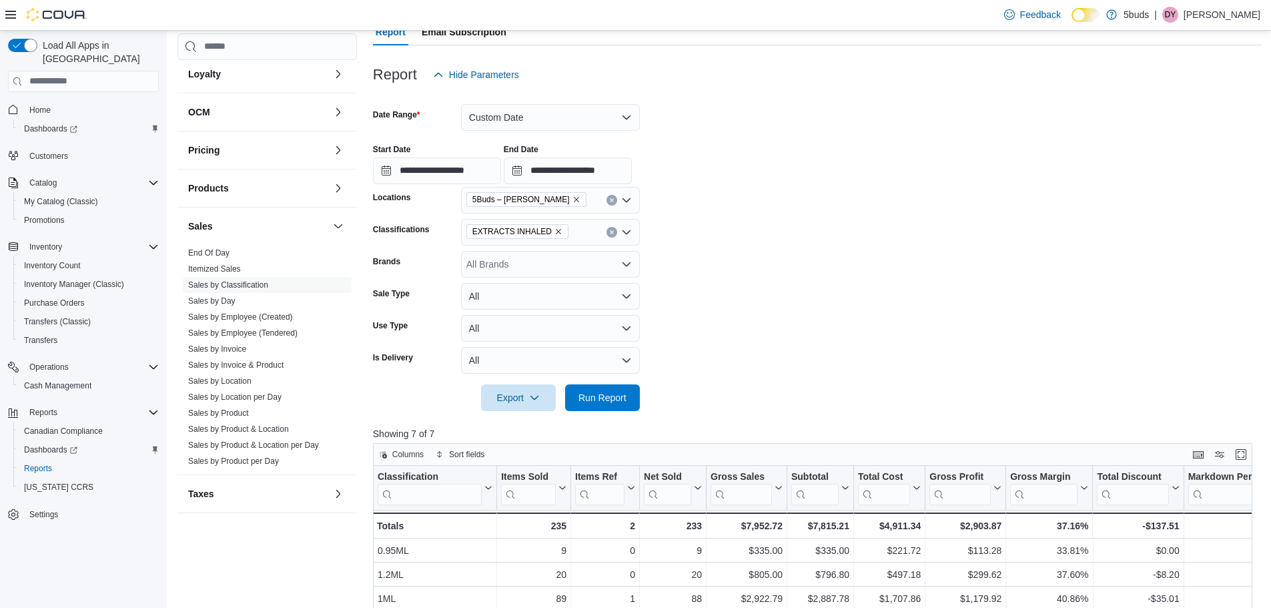
click at [614, 231] on button "Clear input" at bounding box center [611, 232] width 11 height 11
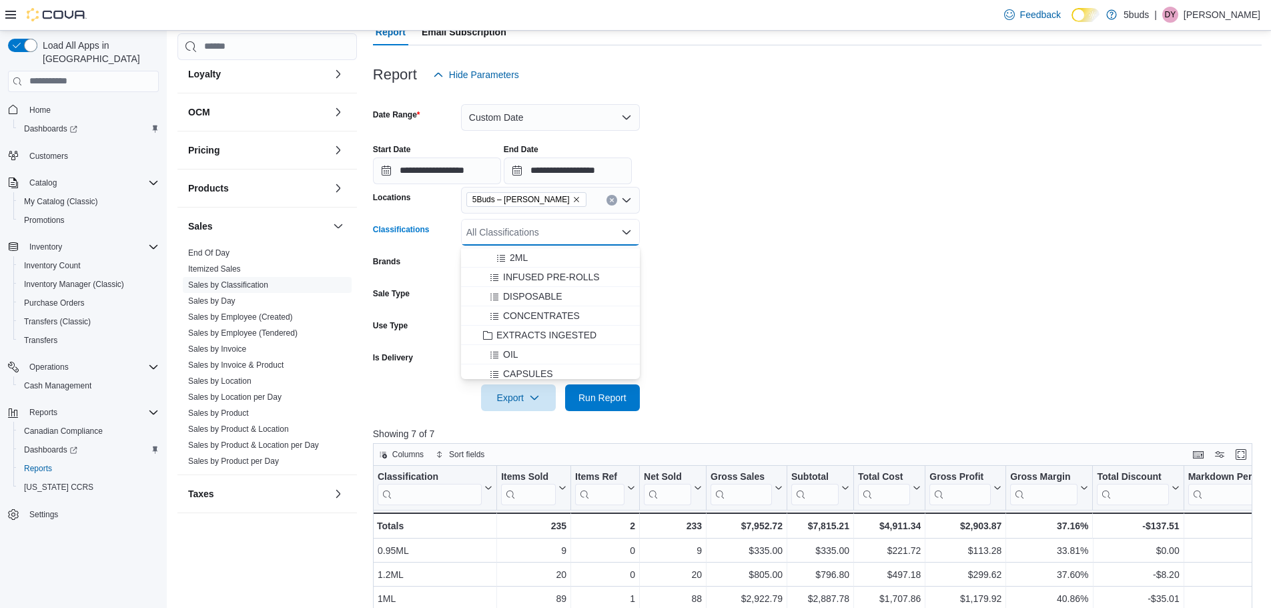
scroll to position [334, 0]
click at [610, 326] on div "EXTRACTS INGESTED" at bounding box center [550, 327] width 163 height 13
click at [614, 396] on span "Run Report" at bounding box center [602, 396] width 48 height 13
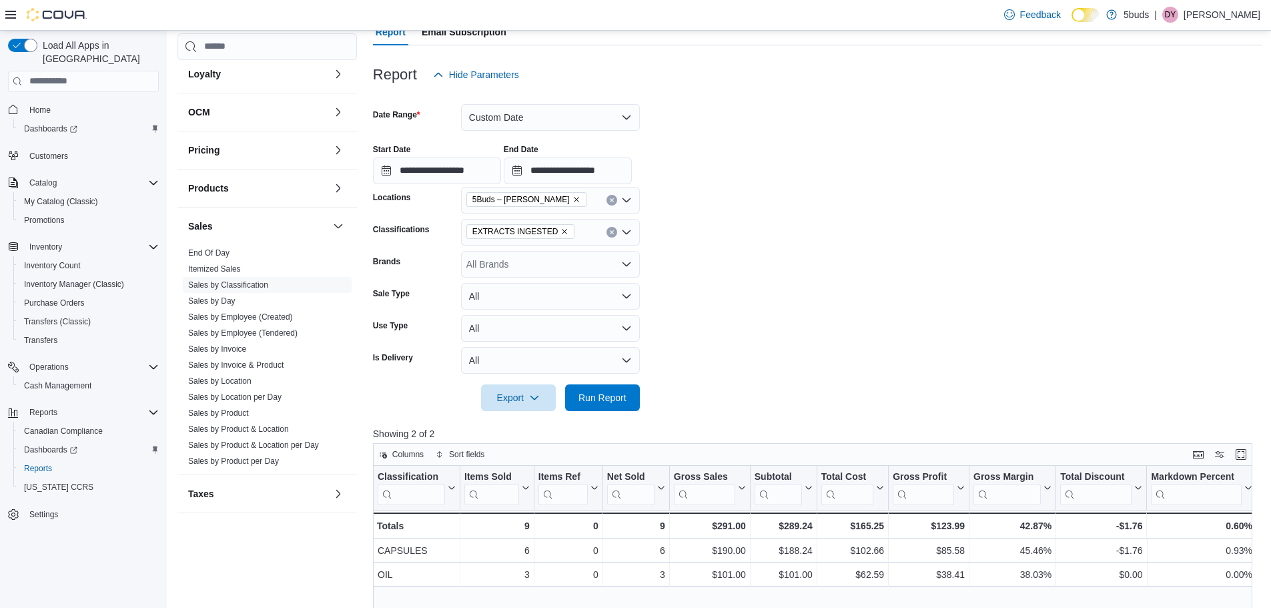
click at [560, 229] on icon "Remove EXTRACTS INGESTED from selection in this group" at bounding box center [564, 231] width 8 height 8
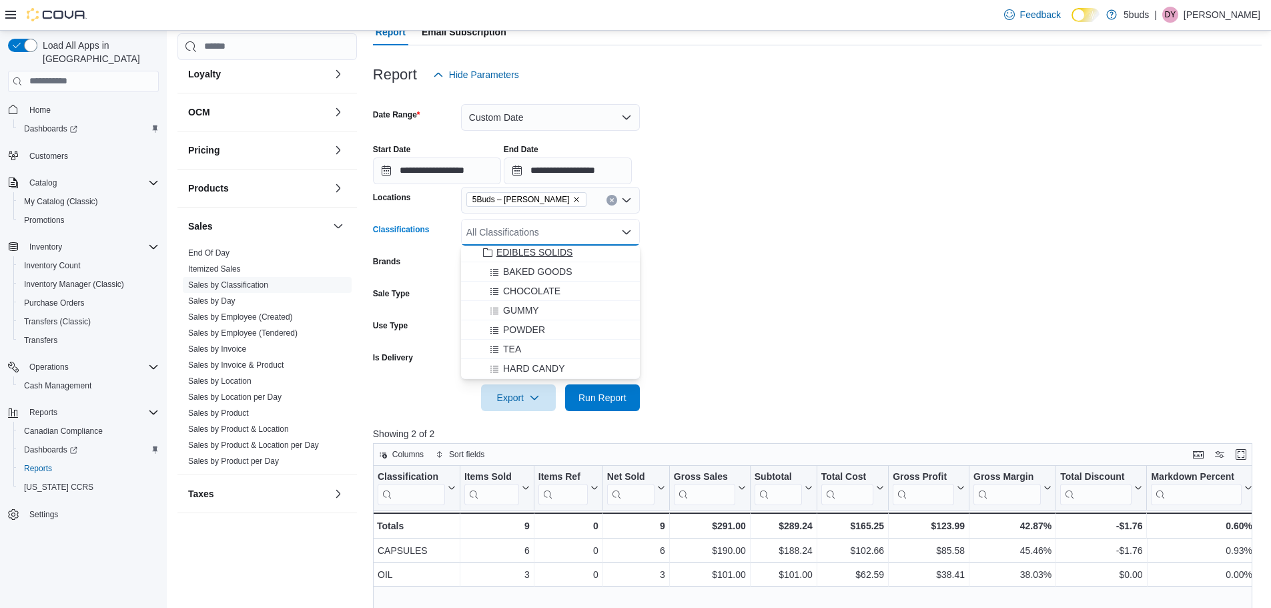
click at [580, 253] on div "EDIBLES SOLIDS" at bounding box center [550, 251] width 163 height 13
click at [620, 406] on span "Run Report" at bounding box center [602, 397] width 59 height 27
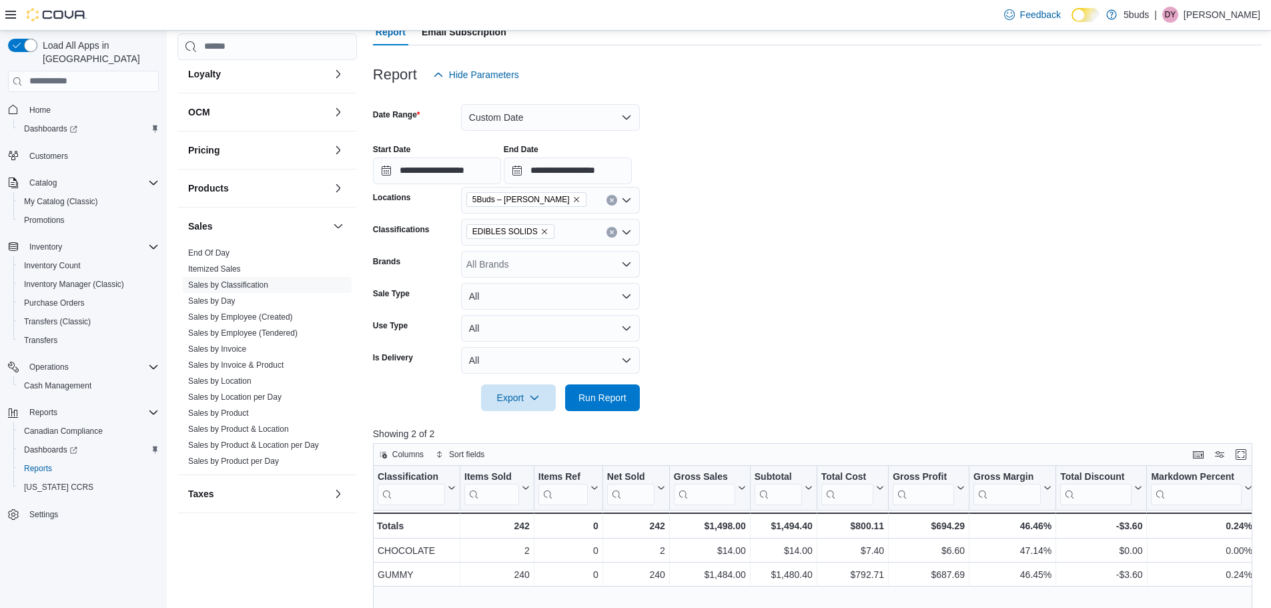
click at [540, 230] on icon "Remove EDIBLES SOLIDS from selection in this group" at bounding box center [544, 231] width 8 height 8
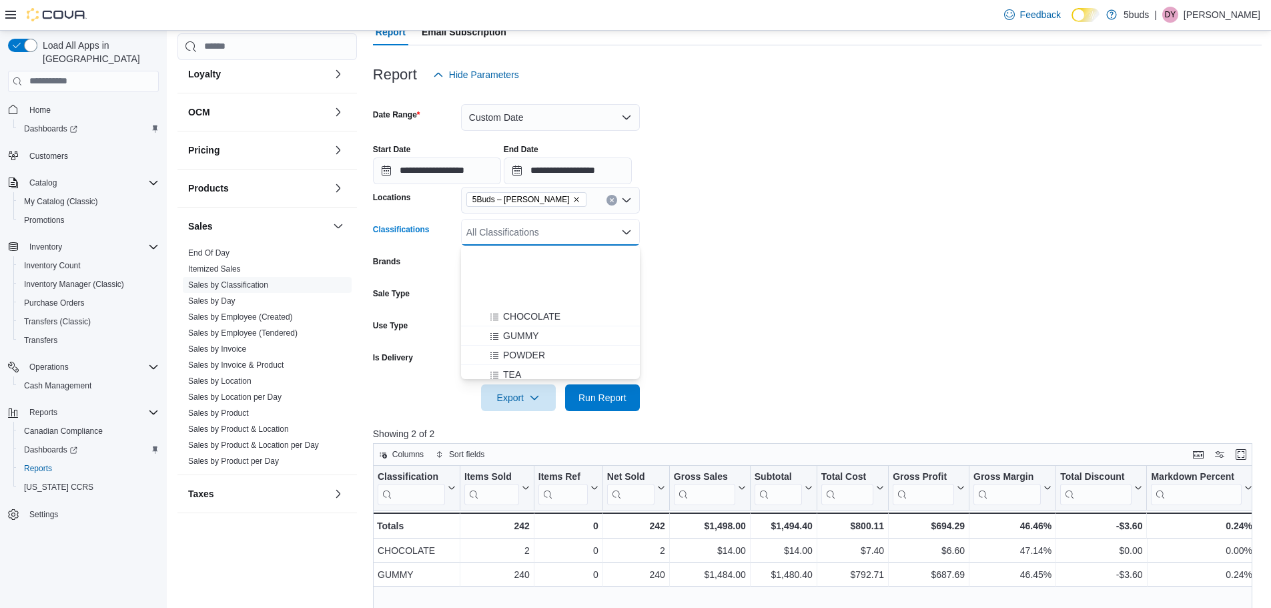
scroll to position [534, 0]
click at [576, 323] on span "EDIBLES NON-SOLIDS" at bounding box center [546, 320] width 100 height 13
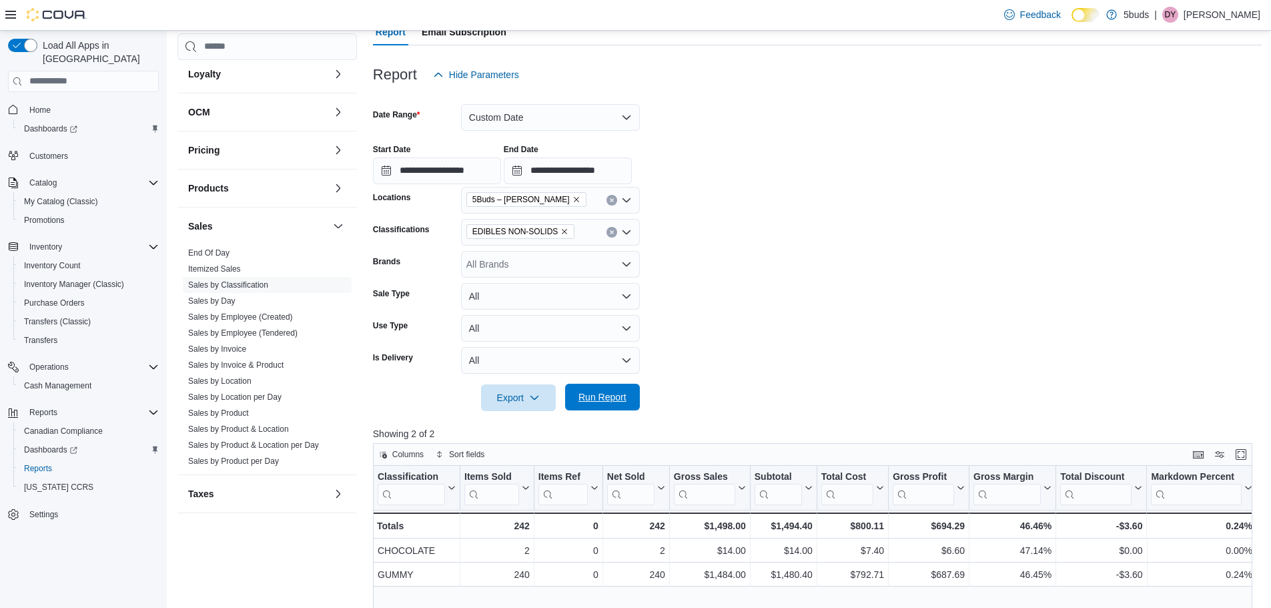
click at [610, 385] on span "Run Report" at bounding box center [602, 397] width 59 height 27
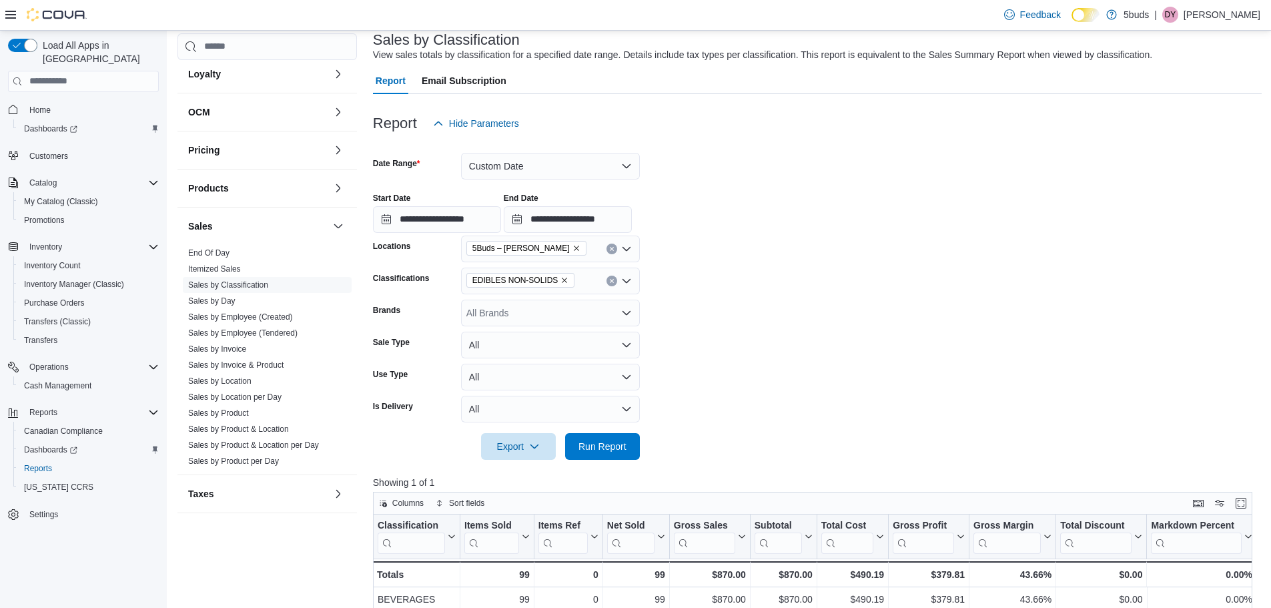
scroll to position [67, 0]
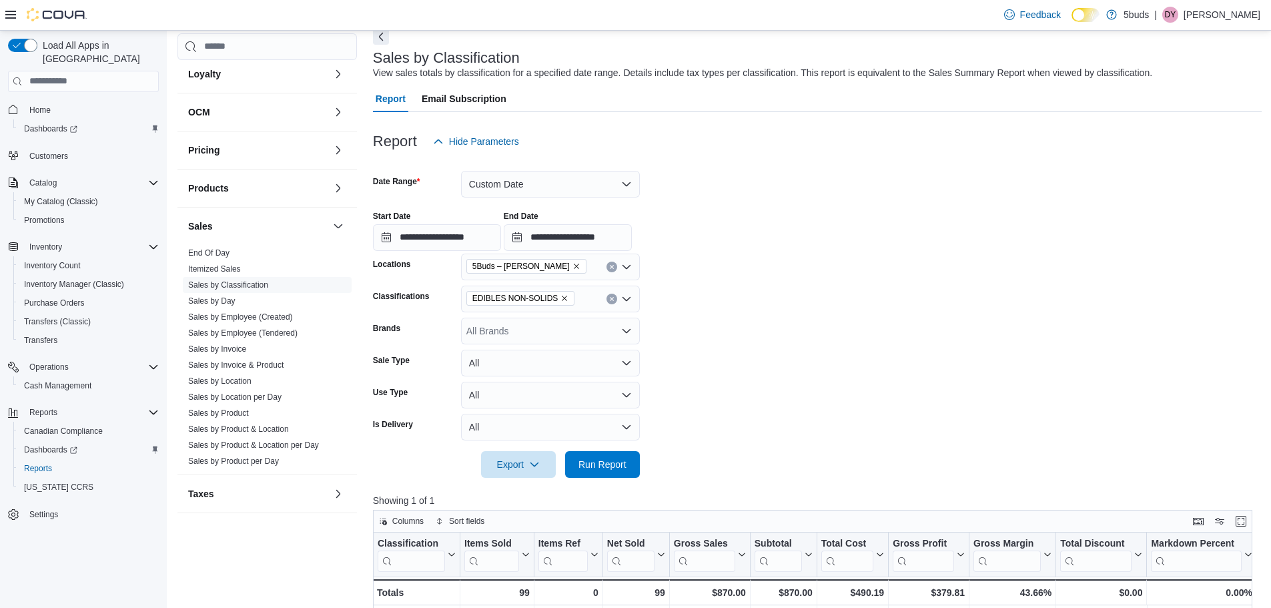
click at [561, 294] on icon "Remove EDIBLES NON-SOLIDS from selection in this group" at bounding box center [564, 298] width 8 height 8
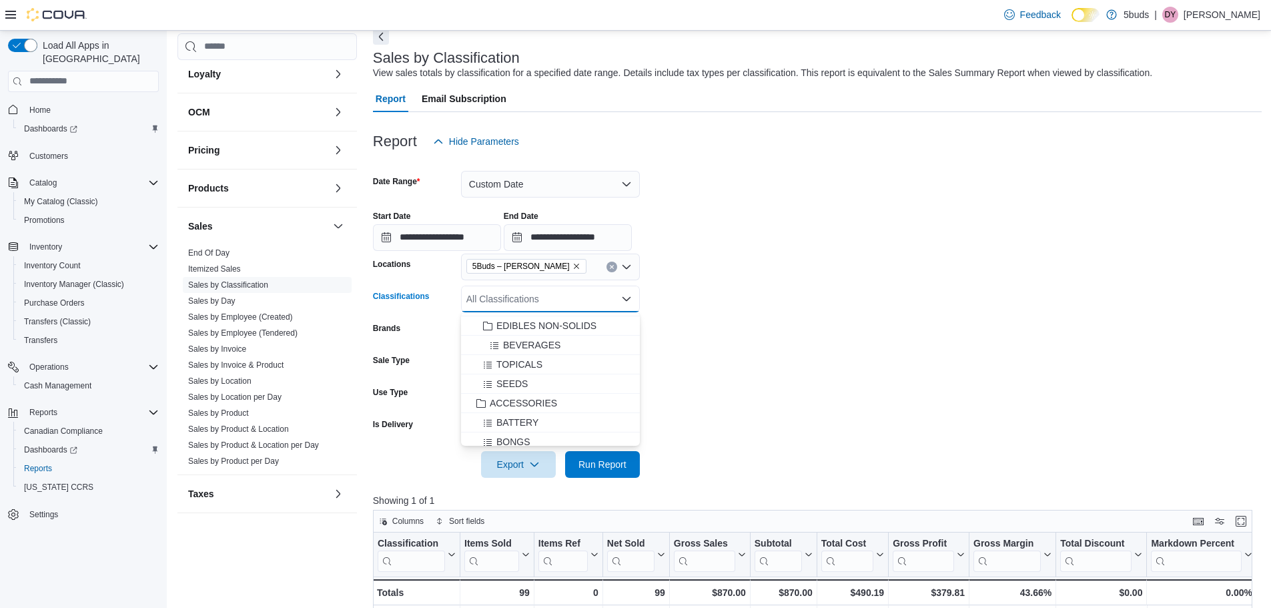
scroll to position [600, 0]
click at [580, 364] on div "TOPICALS" at bounding box center [550, 359] width 163 height 13
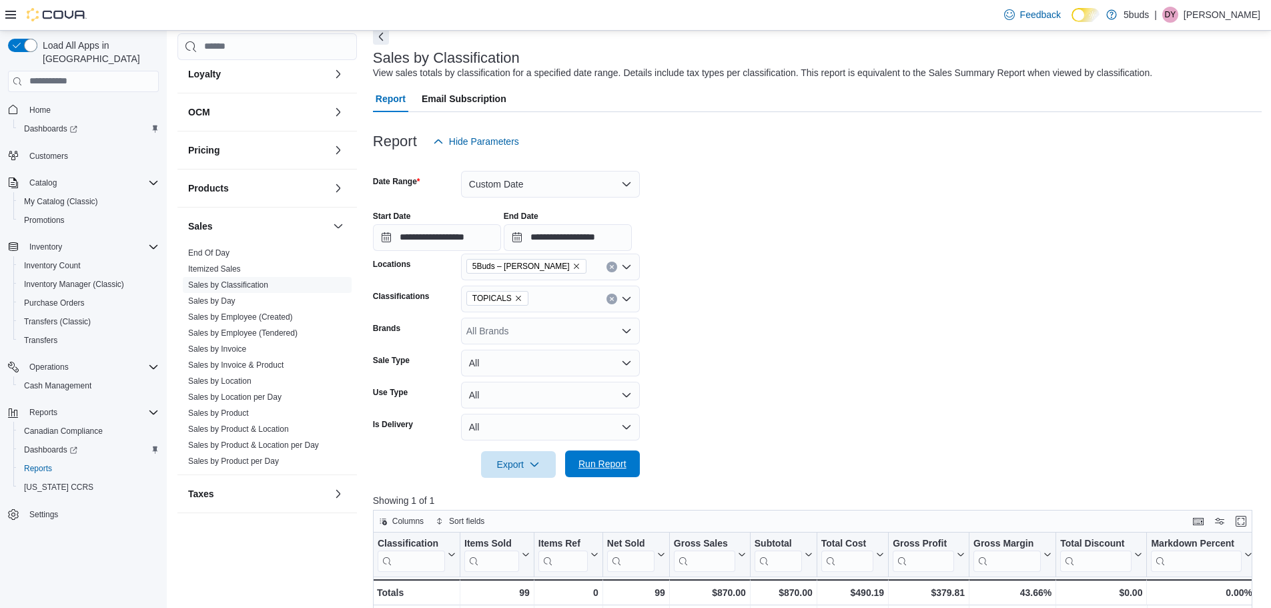
click at [601, 464] on span "Run Report" at bounding box center [602, 463] width 48 height 13
click at [514, 300] on icon "Remove TOPICALS from selection in this group" at bounding box center [518, 298] width 8 height 8
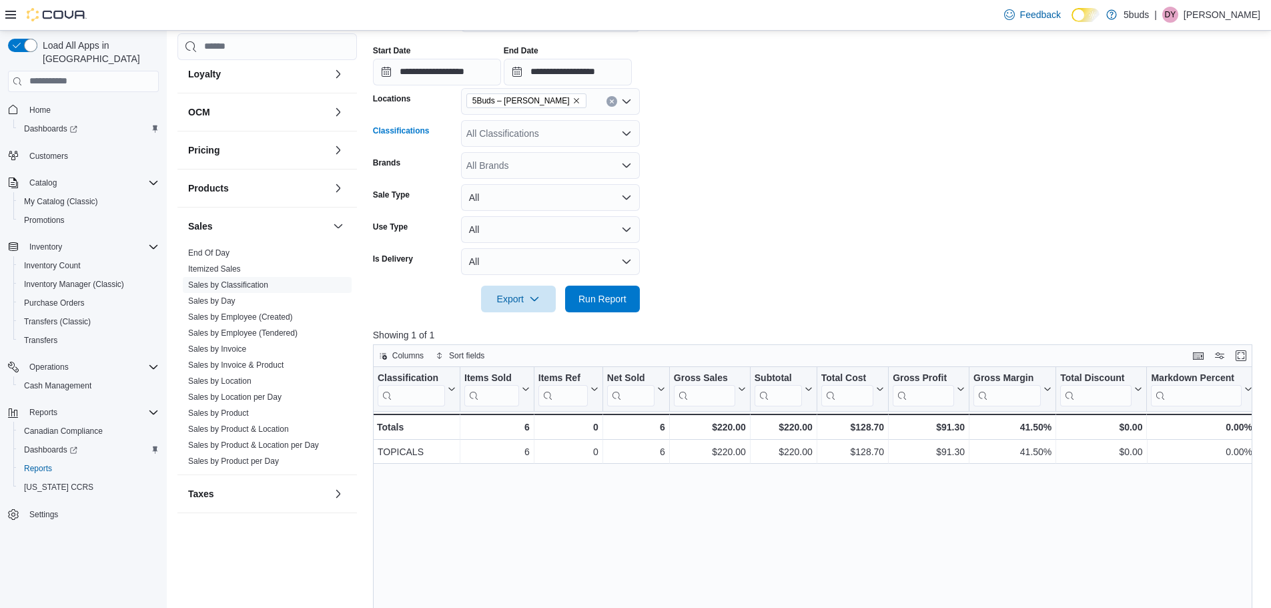
scroll to position [200, 0]
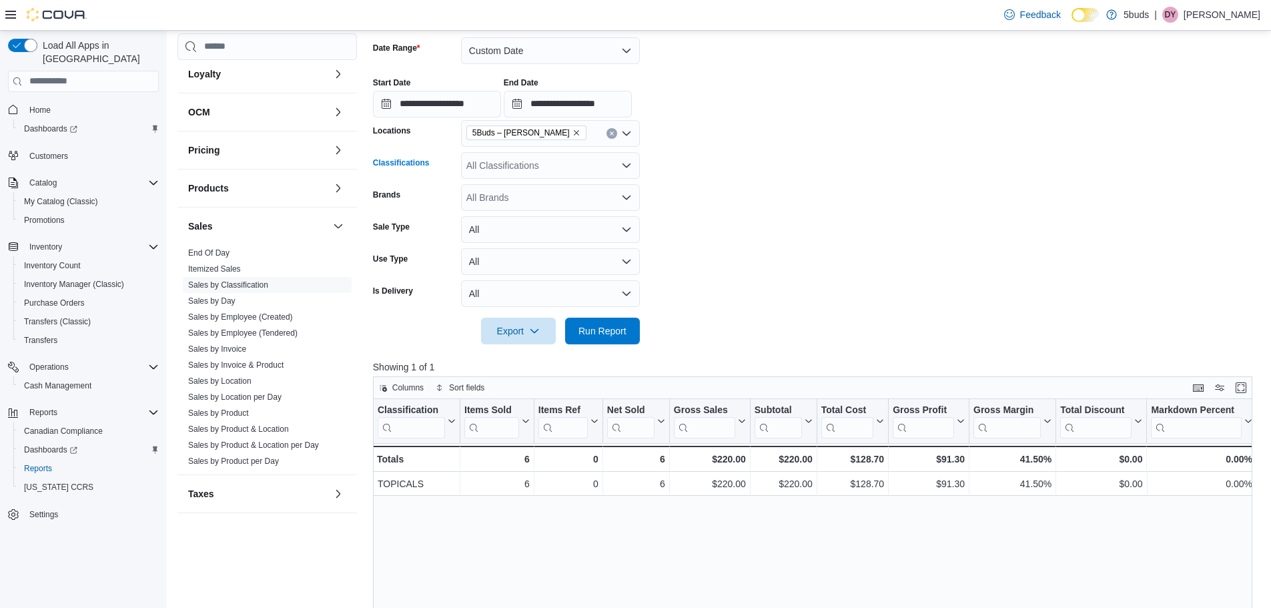
click at [551, 164] on div "All Classifications" at bounding box center [550, 165] width 179 height 27
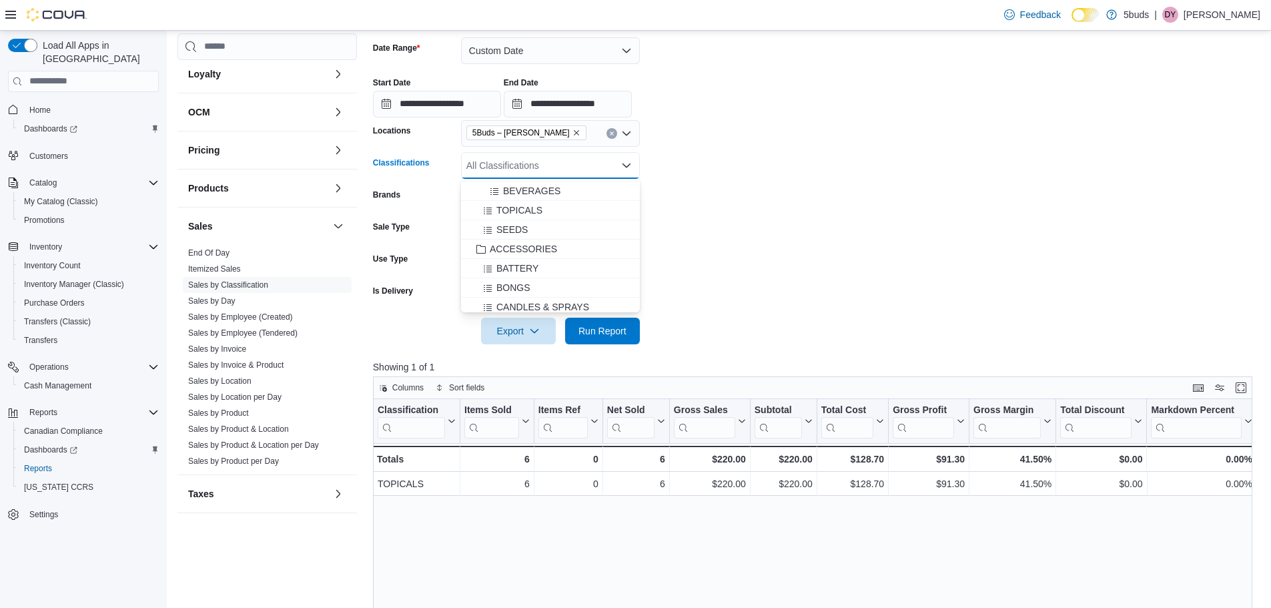
scroll to position [586, 0]
click at [562, 261] on div "SEEDS" at bounding box center [550, 259] width 163 height 13
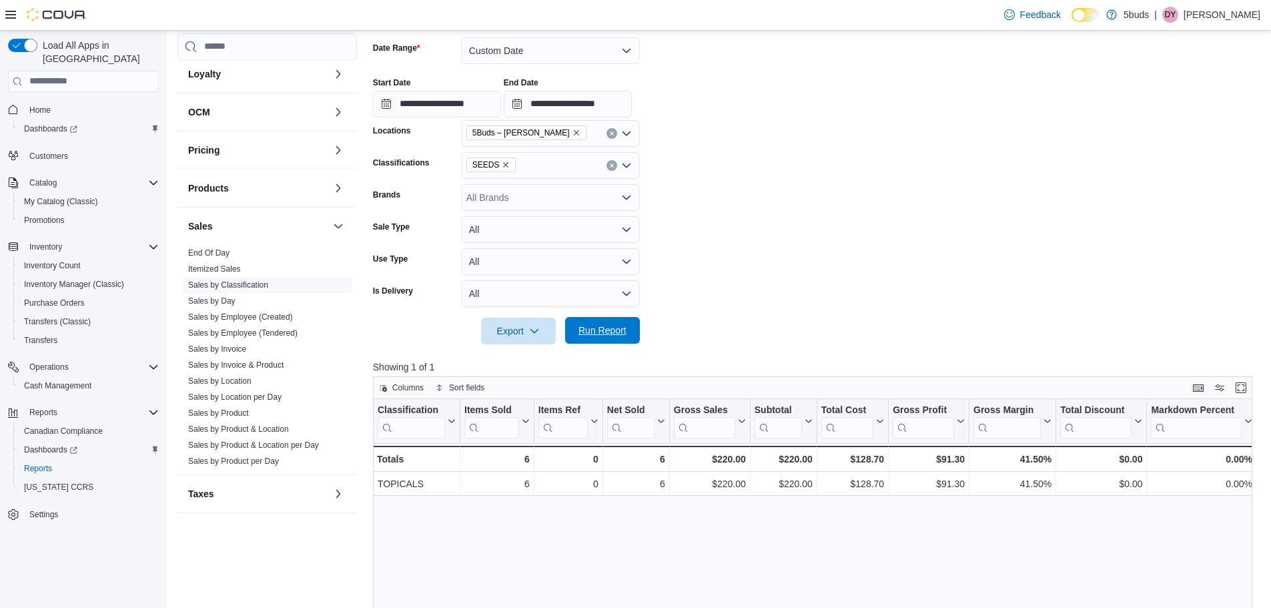
click at [594, 328] on span "Run Report" at bounding box center [602, 330] width 48 height 13
click at [504, 161] on icon "Remove SEEDS from selection in this group" at bounding box center [506, 165] width 8 height 8
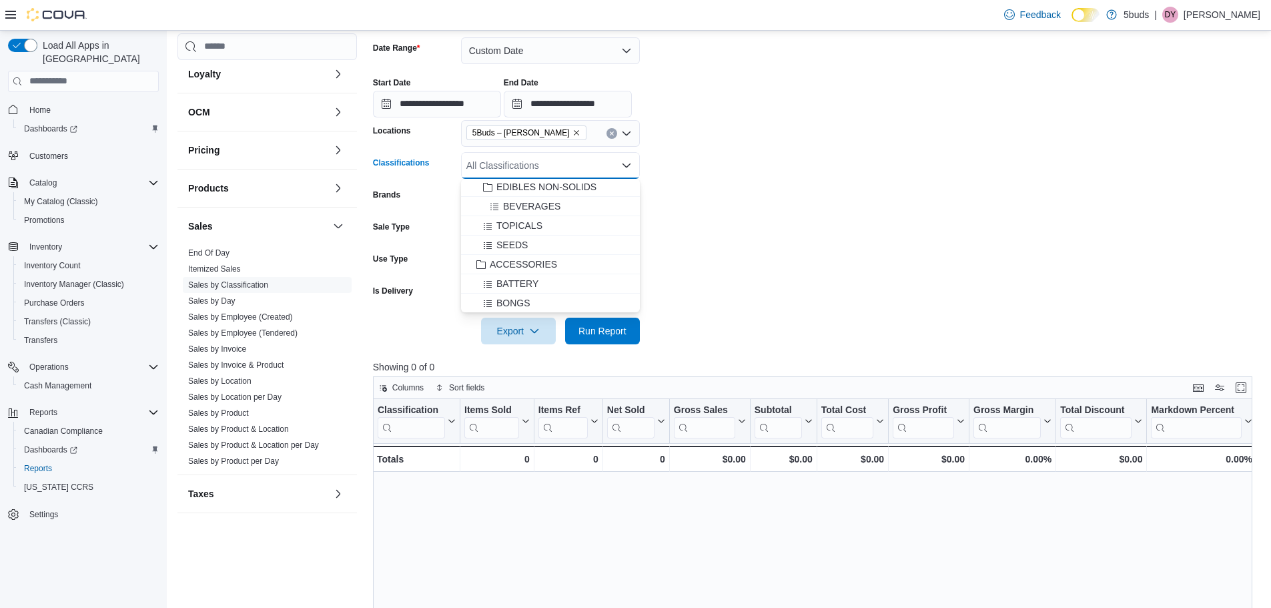
scroll to position [600, 0]
click at [590, 266] on div "ACCESSORIES" at bounding box center [550, 264] width 163 height 13
click at [618, 330] on span "Run Report" at bounding box center [602, 330] width 48 height 13
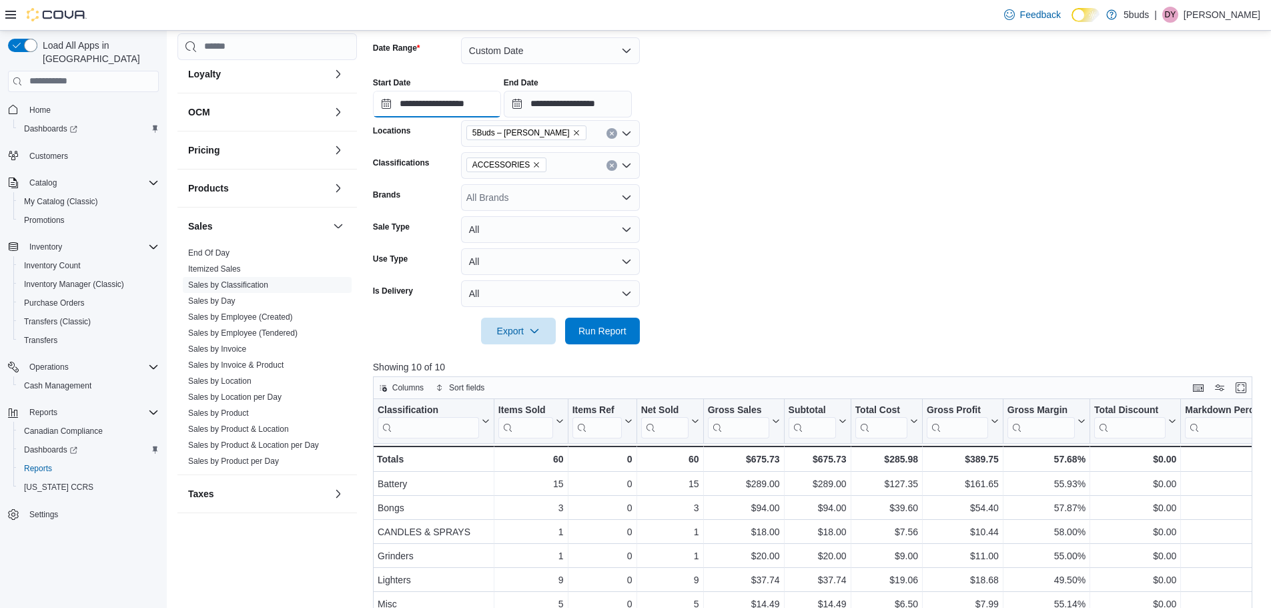
click at [494, 103] on input "**********" at bounding box center [437, 104] width 128 height 27
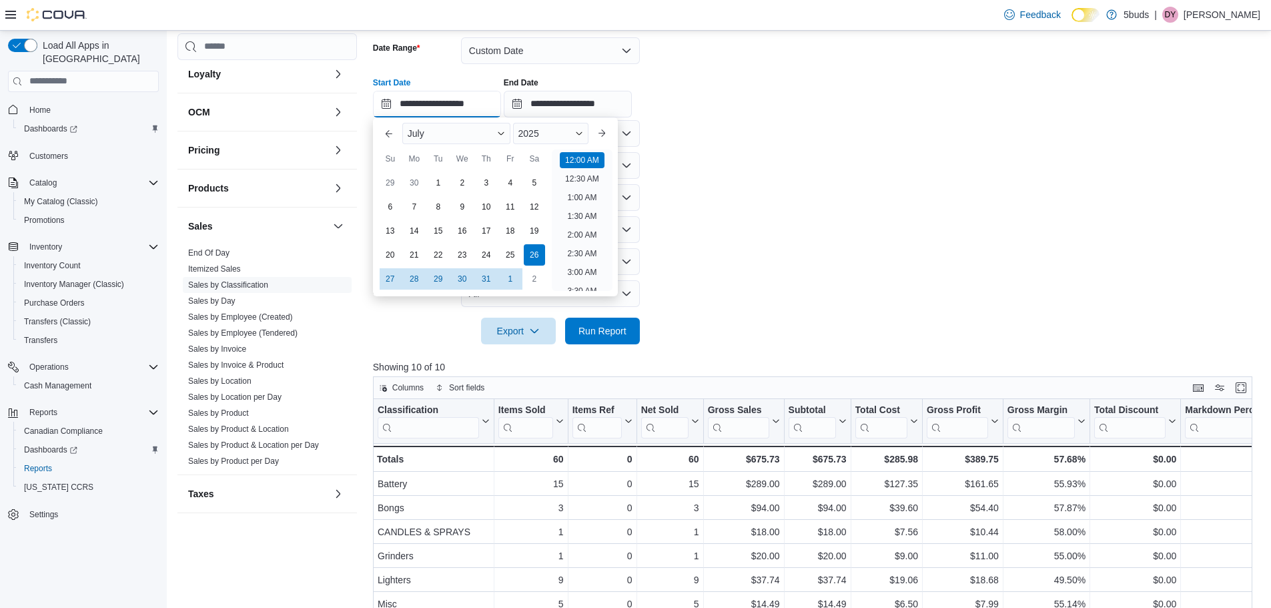
scroll to position [41, 0]
click at [537, 274] on div "2" at bounding box center [533, 278] width 23 height 23
type input "**********"
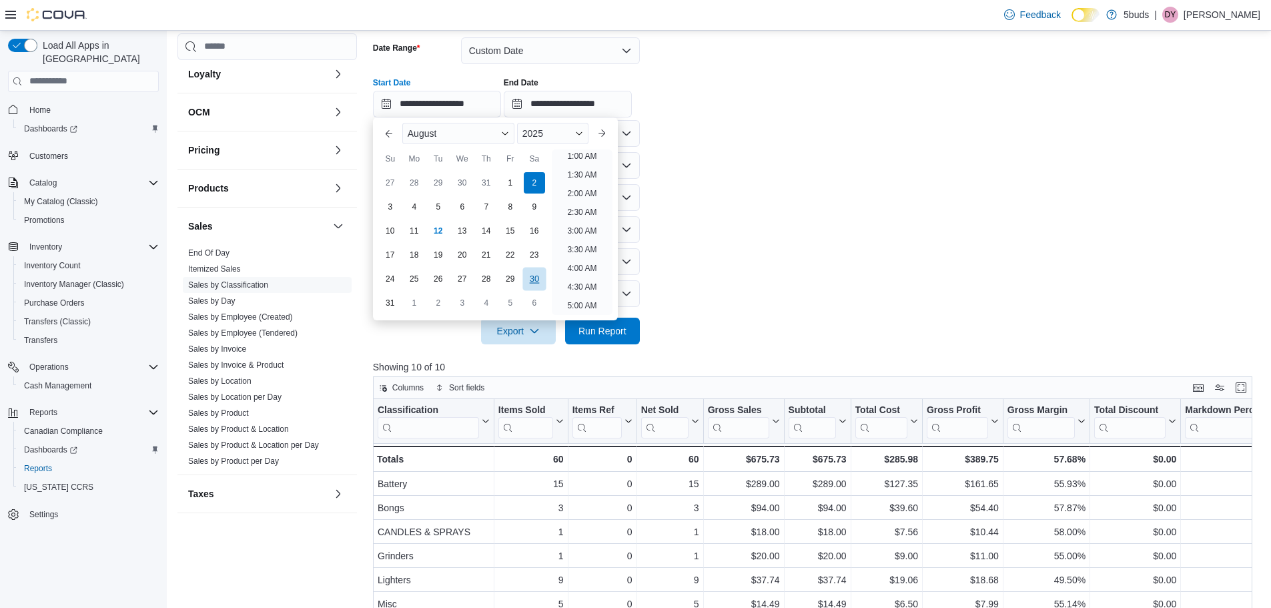
scroll to position [3, 0]
click at [592, 111] on input "**********" at bounding box center [568, 104] width 128 height 27
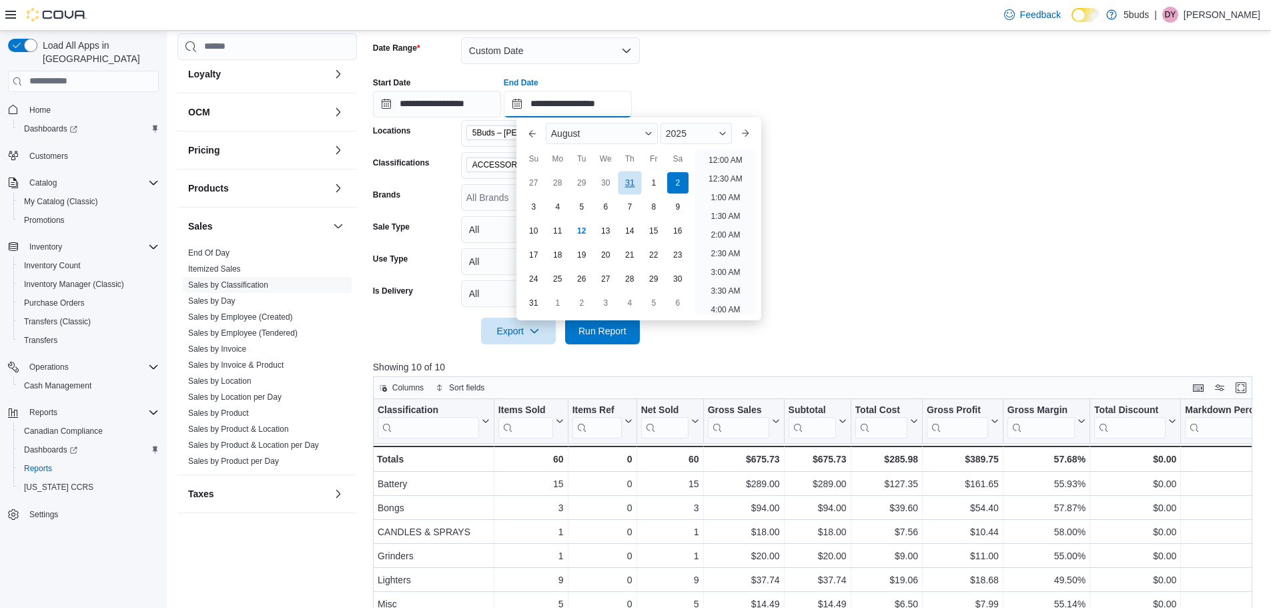
scroll to position [734, 0]
click at [659, 207] on div "8" at bounding box center [653, 206] width 23 height 23
type input "**********"
click at [890, 245] on form "**********" at bounding box center [817, 182] width 889 height 323
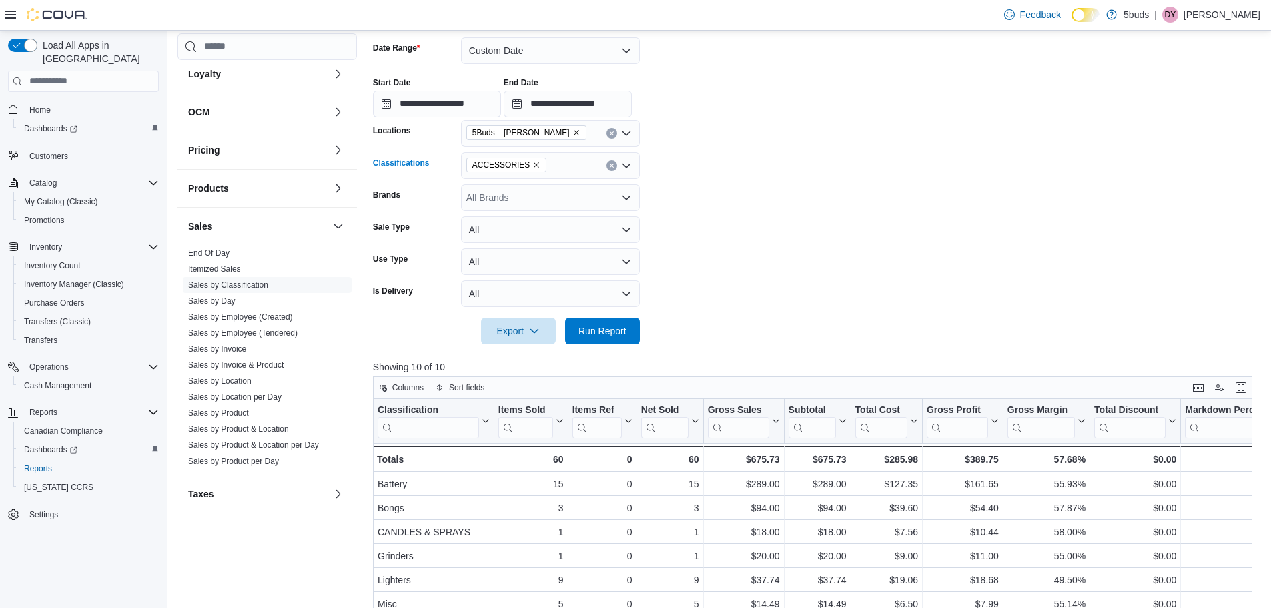
click at [612, 167] on icon "Clear input" at bounding box center [611, 165] width 5 height 5
click at [587, 225] on div "DRIED CANNABIS" at bounding box center [550, 226] width 163 height 13
click at [876, 243] on form "**********" at bounding box center [817, 182] width 889 height 323
click at [584, 334] on span "Run Report" at bounding box center [602, 330] width 48 height 13
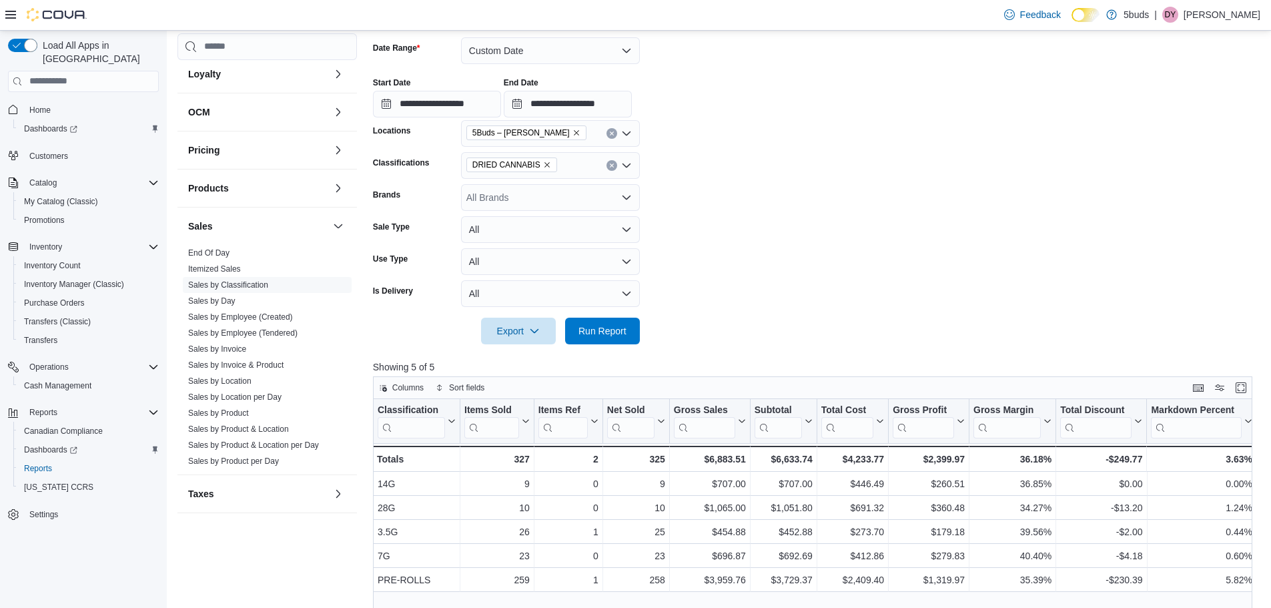
click at [546, 168] on icon "Remove DRIED CANNABIS from selection in this group" at bounding box center [547, 165] width 8 height 8
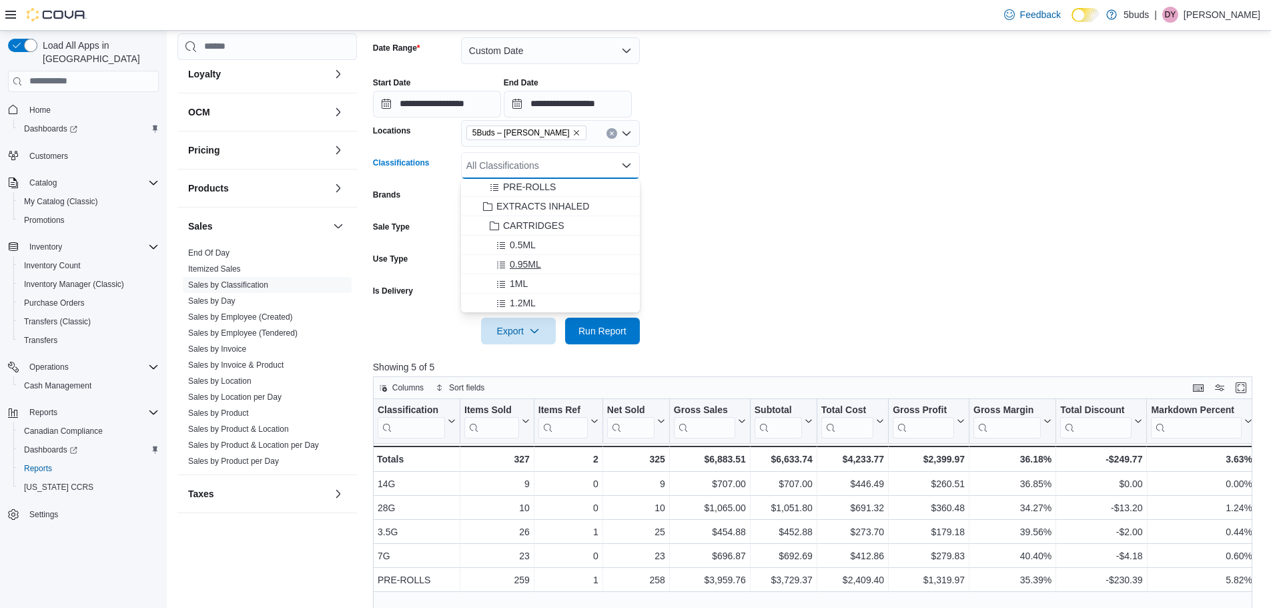
scroll to position [200, 0]
click at [596, 201] on div "EXTRACTS INHALED" at bounding box center [550, 200] width 163 height 13
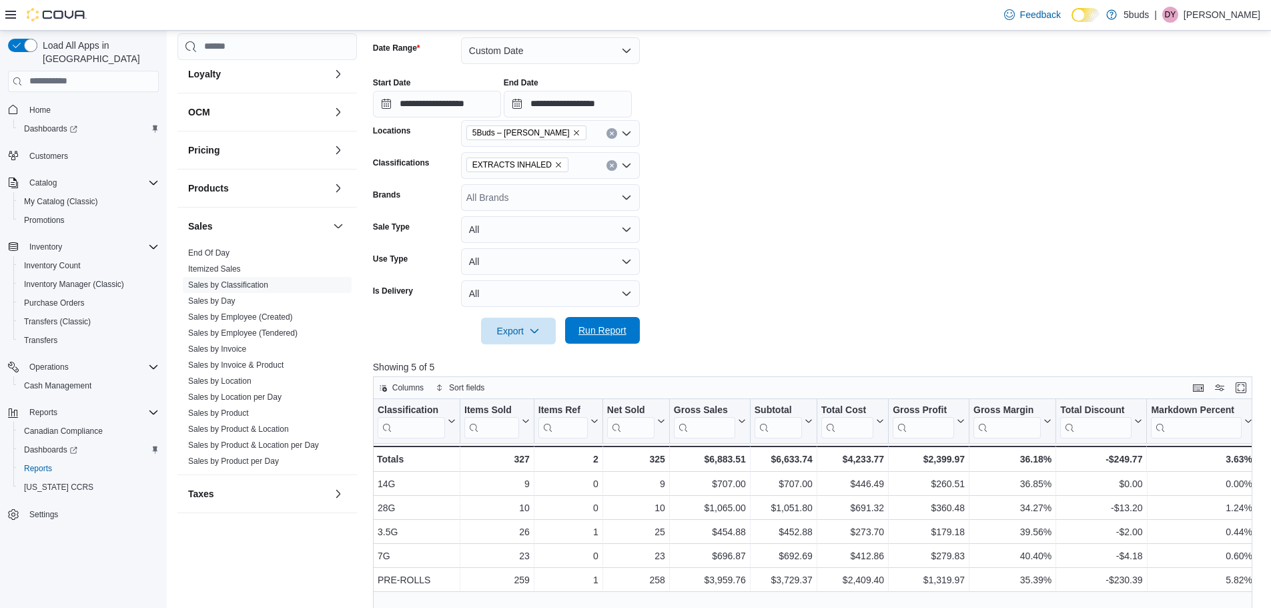
click at [627, 320] on span "Run Report" at bounding box center [602, 330] width 59 height 27
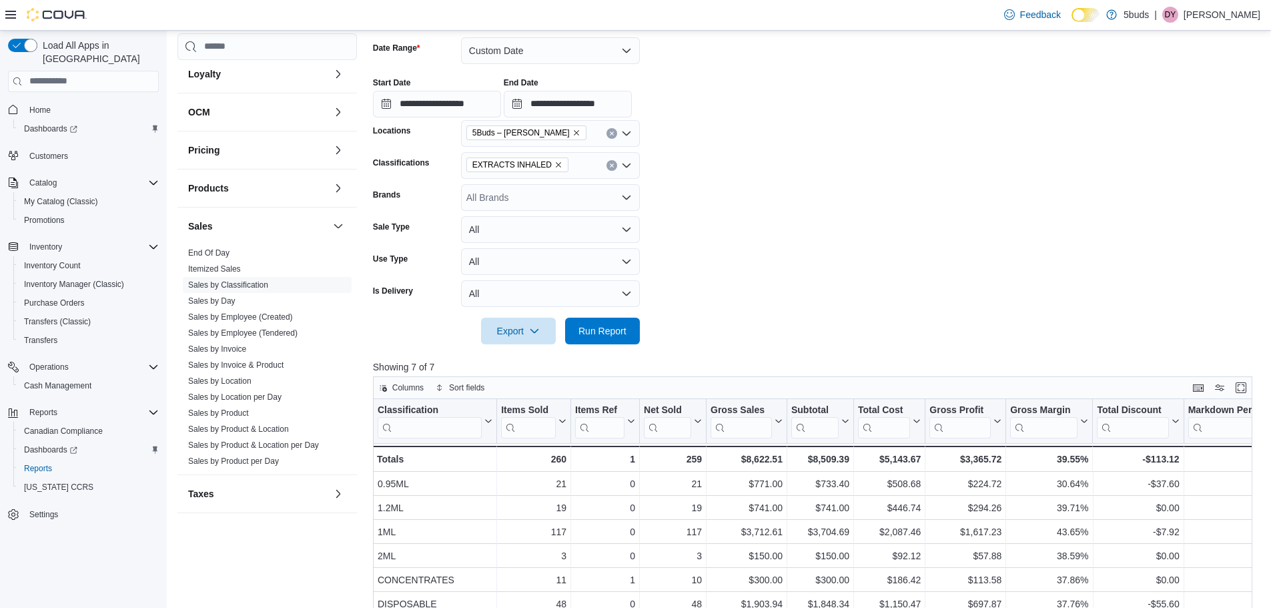
click at [554, 167] on icon "Remove EXTRACTS INHALED from selection in this group" at bounding box center [558, 165] width 8 height 8
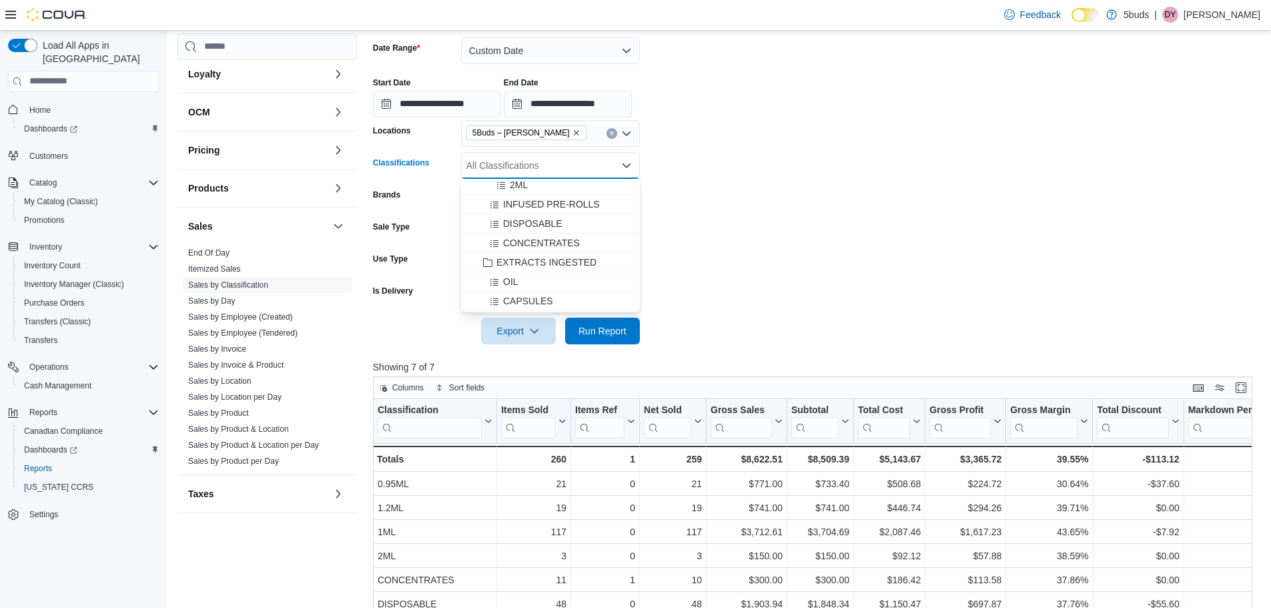
scroll to position [334, 0]
click at [604, 259] on div "EXTRACTS INGESTED" at bounding box center [550, 260] width 163 height 13
click at [624, 326] on span "Run Report" at bounding box center [602, 330] width 48 height 13
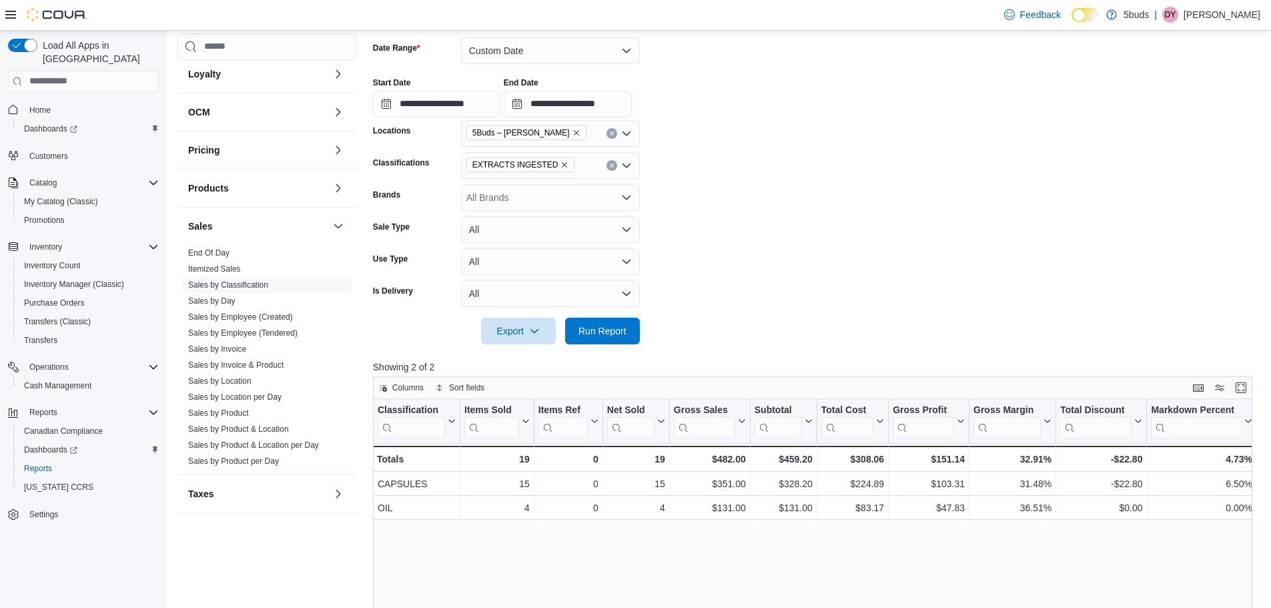
click at [560, 163] on icon "Remove EXTRACTS INGESTED from selection in this group" at bounding box center [564, 165] width 8 height 8
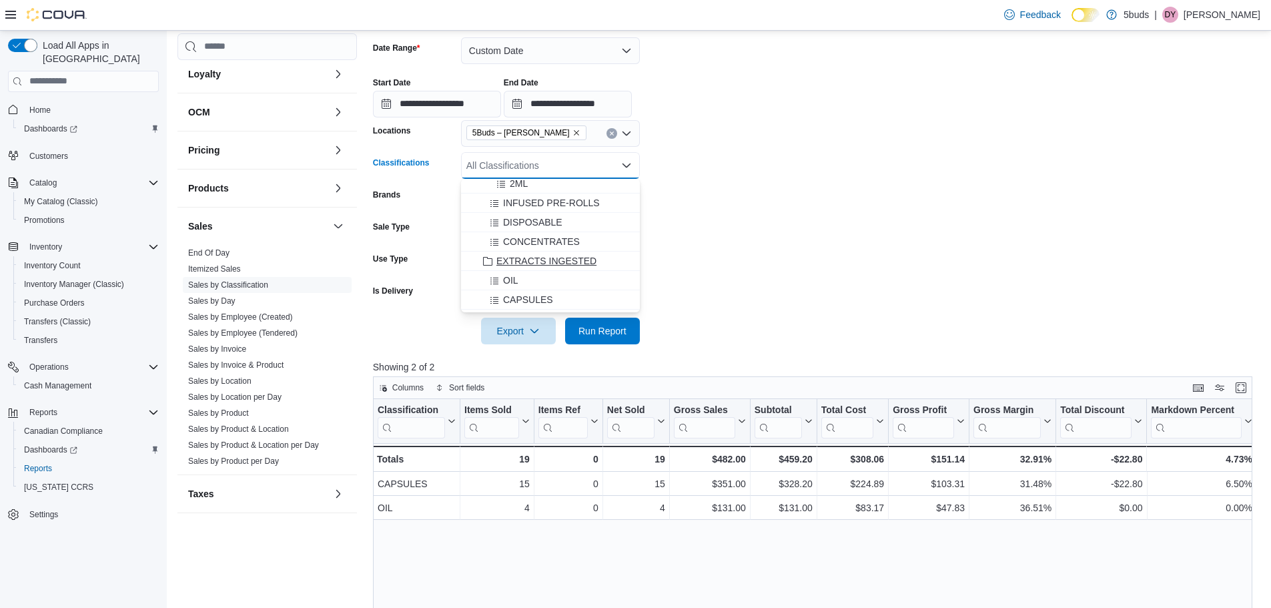
scroll to position [400, 0]
click at [591, 253] on div "EDIBLES SOLIDS" at bounding box center [550, 251] width 163 height 13
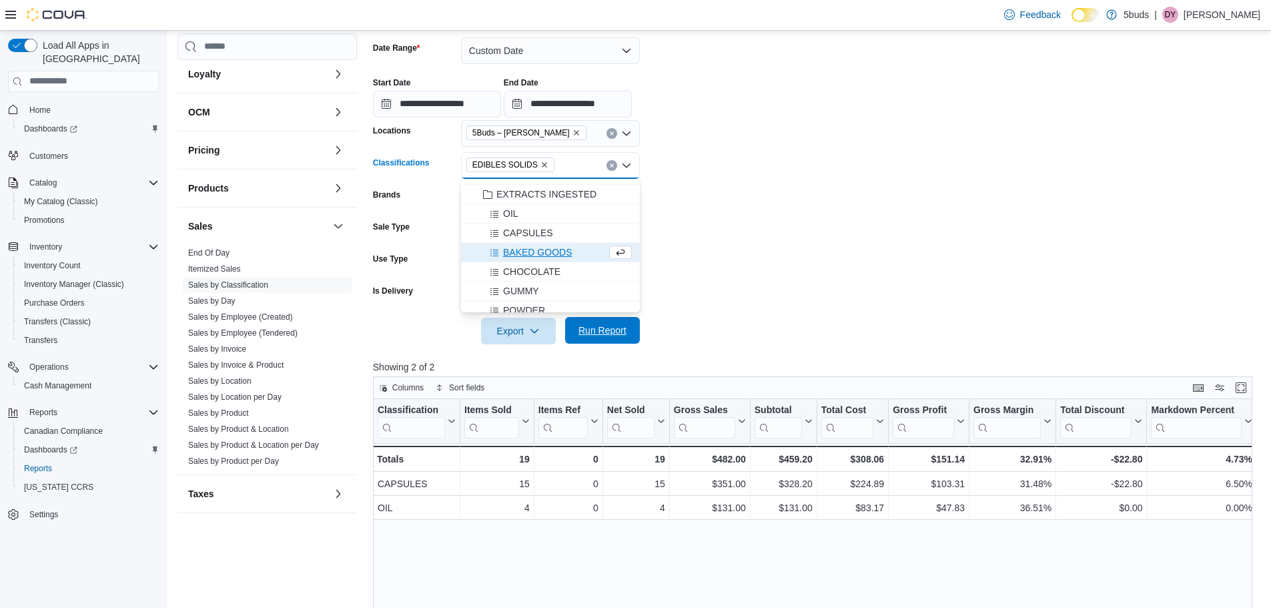
click at [605, 329] on span "Run Report" at bounding box center [602, 330] width 48 height 13
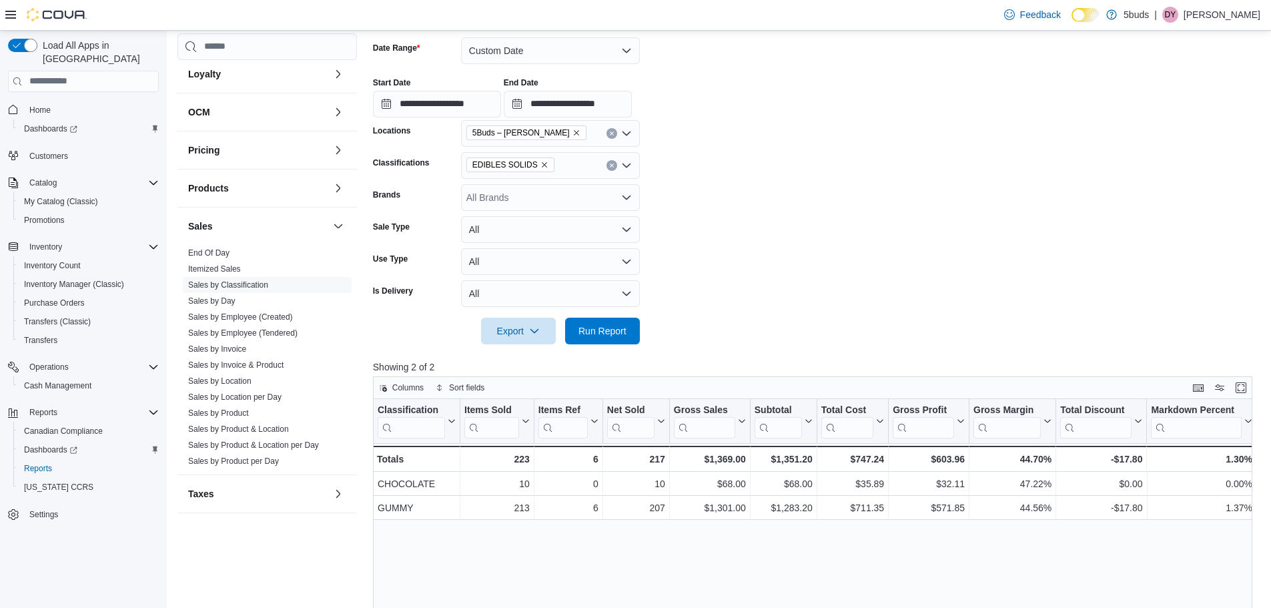
drag, startPoint x: 536, startPoint y: 161, endPoint x: 539, endPoint y: 169, distance: 7.8
click at [540, 161] on icon "Remove EDIBLES SOLIDS from selection in this group" at bounding box center [544, 165] width 8 height 8
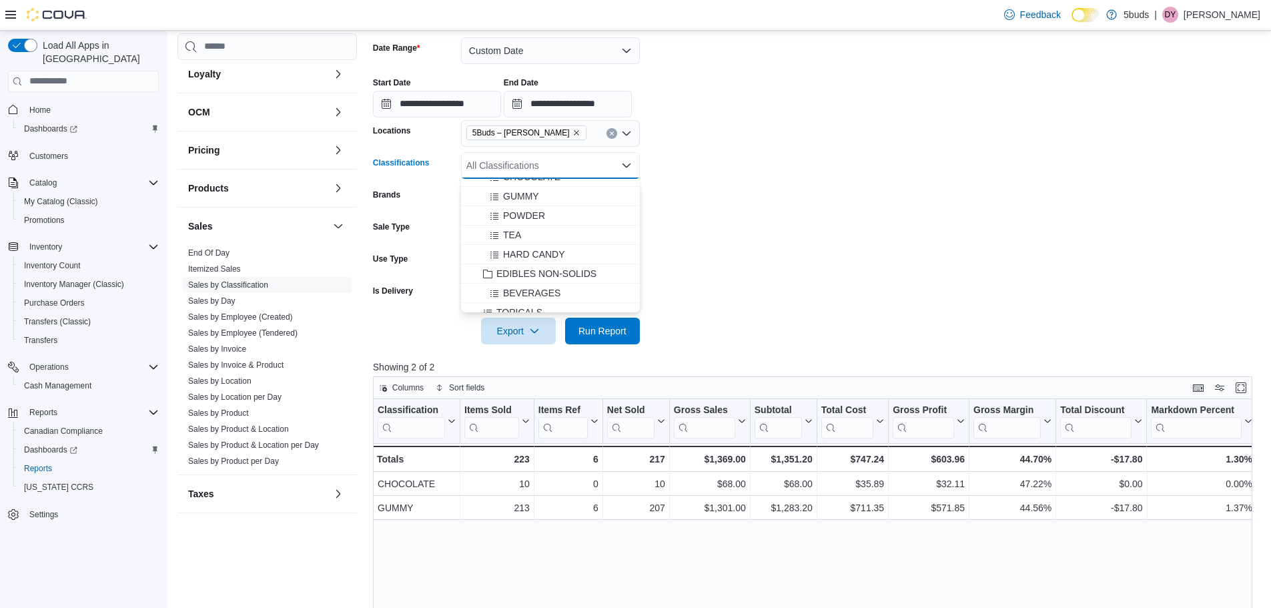
scroll to position [534, 0]
click at [594, 259] on span "EDIBLES NON-SOLIDS" at bounding box center [546, 253] width 100 height 13
click at [608, 323] on span "Run Report" at bounding box center [602, 330] width 59 height 27
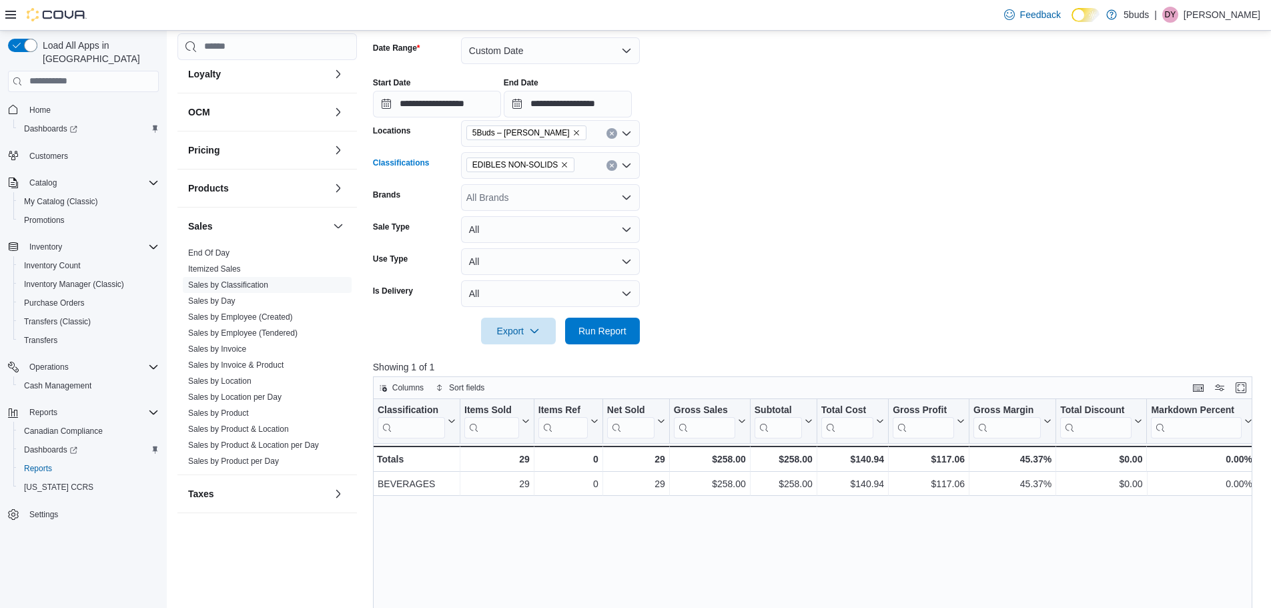
click at [560, 166] on icon "Remove EDIBLES NON-SOLIDS from selection in this group" at bounding box center [564, 165] width 8 height 8
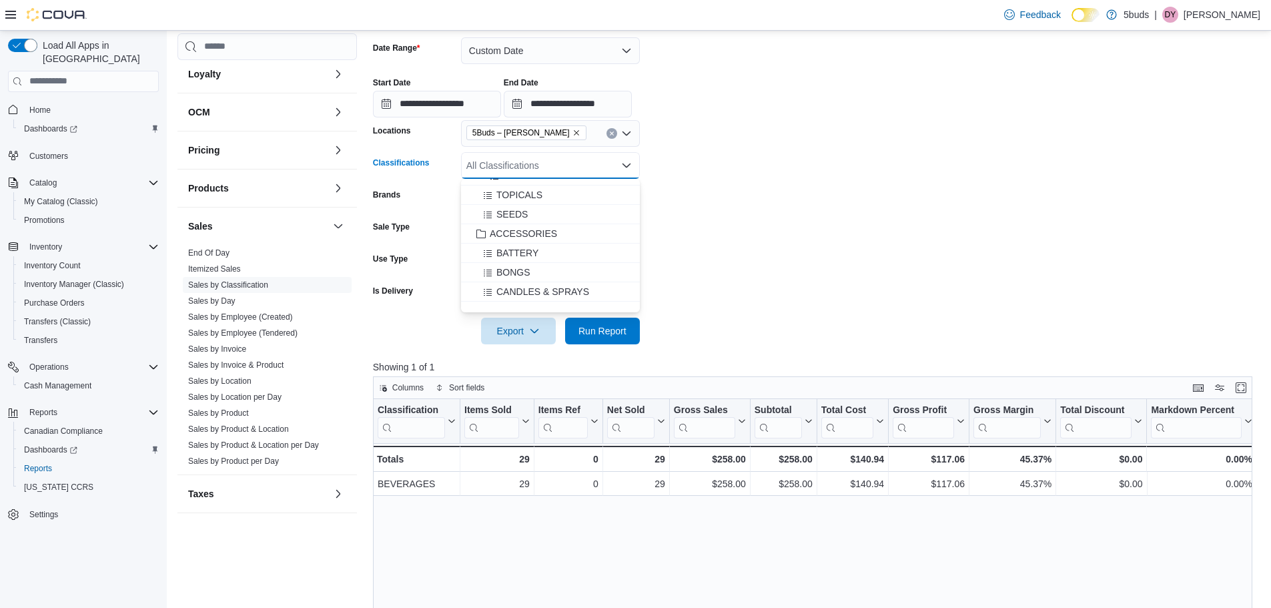
scroll to position [600, 0]
click at [574, 257] on button "ACCESSORIES" at bounding box center [550, 264] width 179 height 19
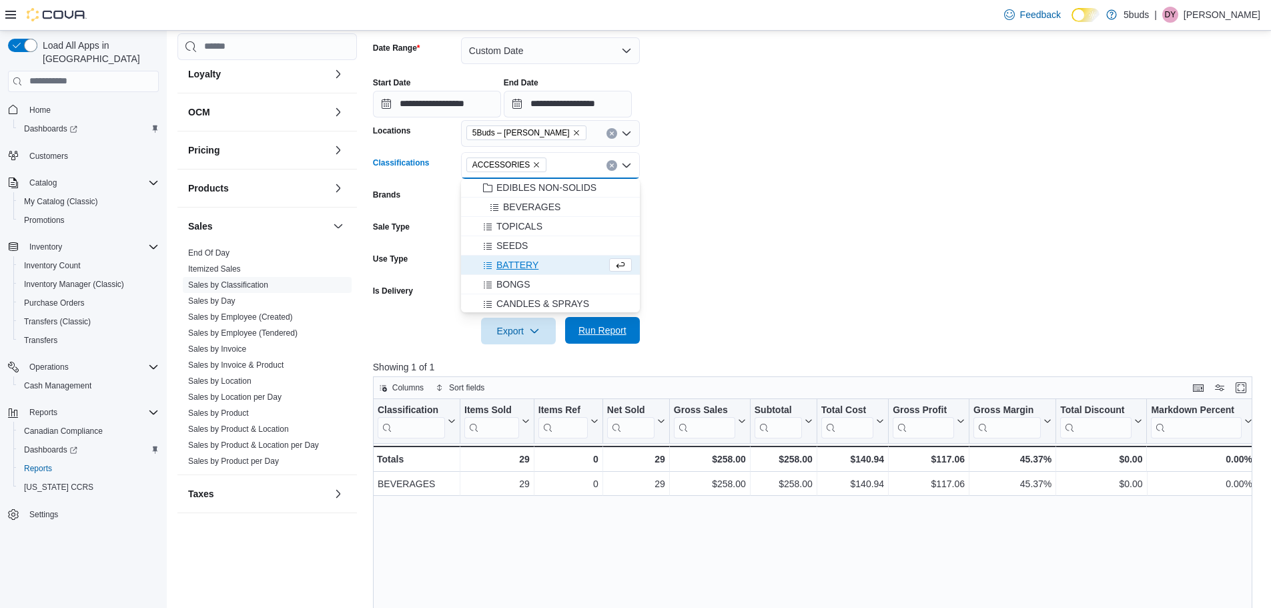
click at [590, 334] on span "Run Report" at bounding box center [602, 330] width 48 height 13
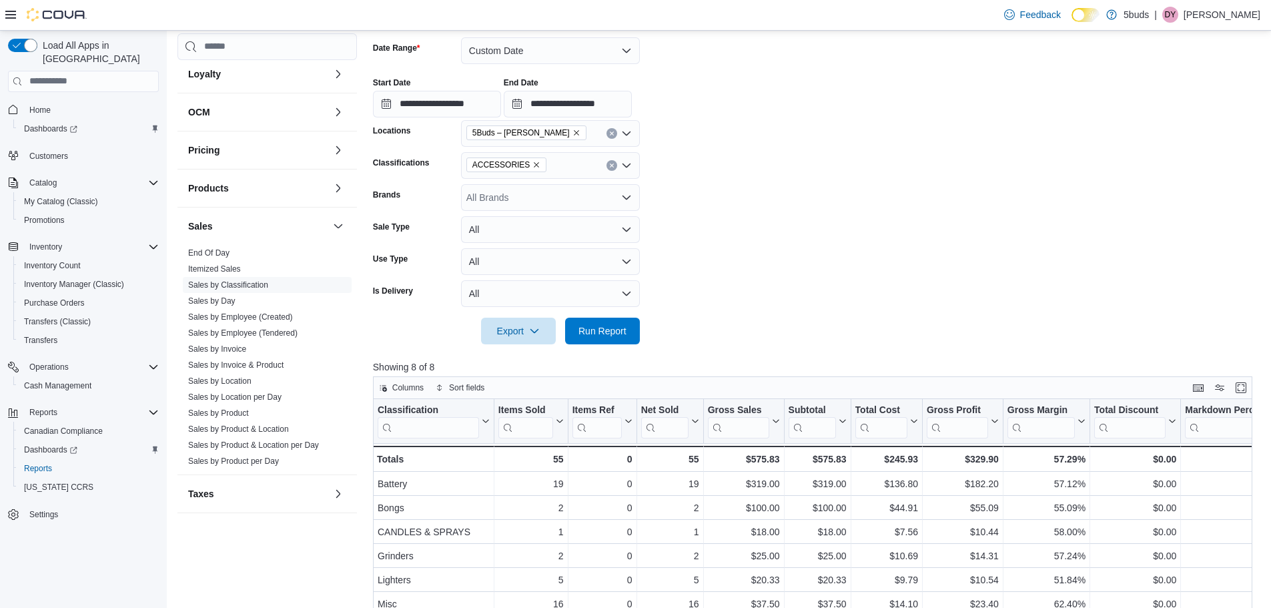
click at [614, 166] on icon "Clear input" at bounding box center [611, 165] width 5 height 5
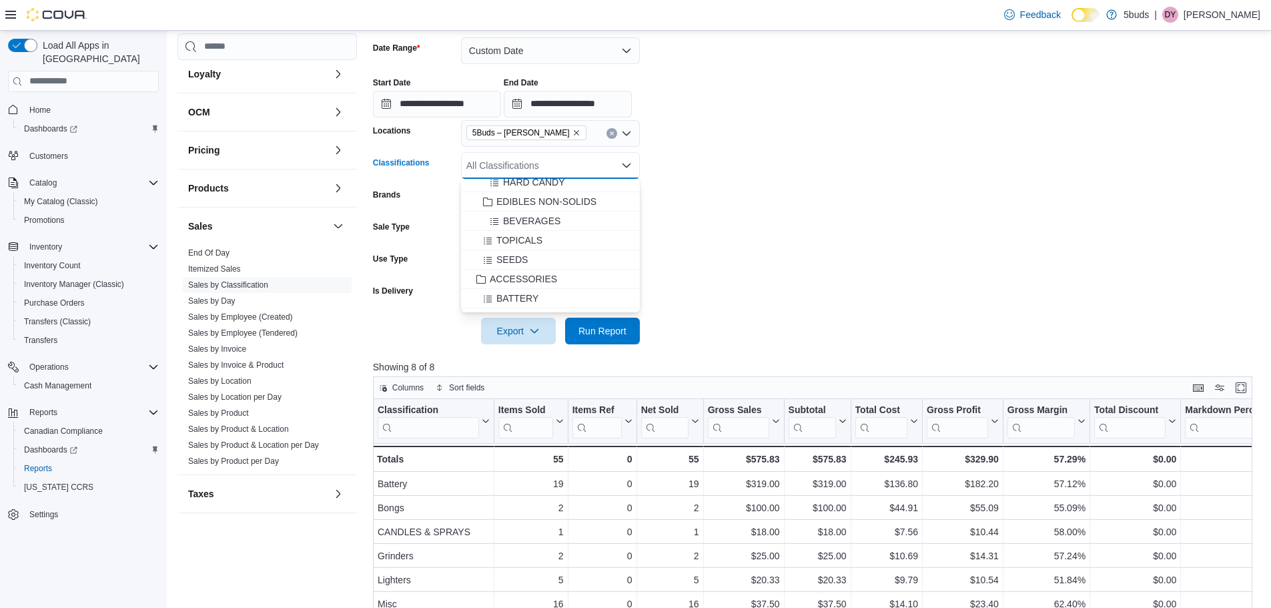
scroll to position [600, 0]
click at [584, 246] on div "SEEDS" at bounding box center [550, 245] width 163 height 13
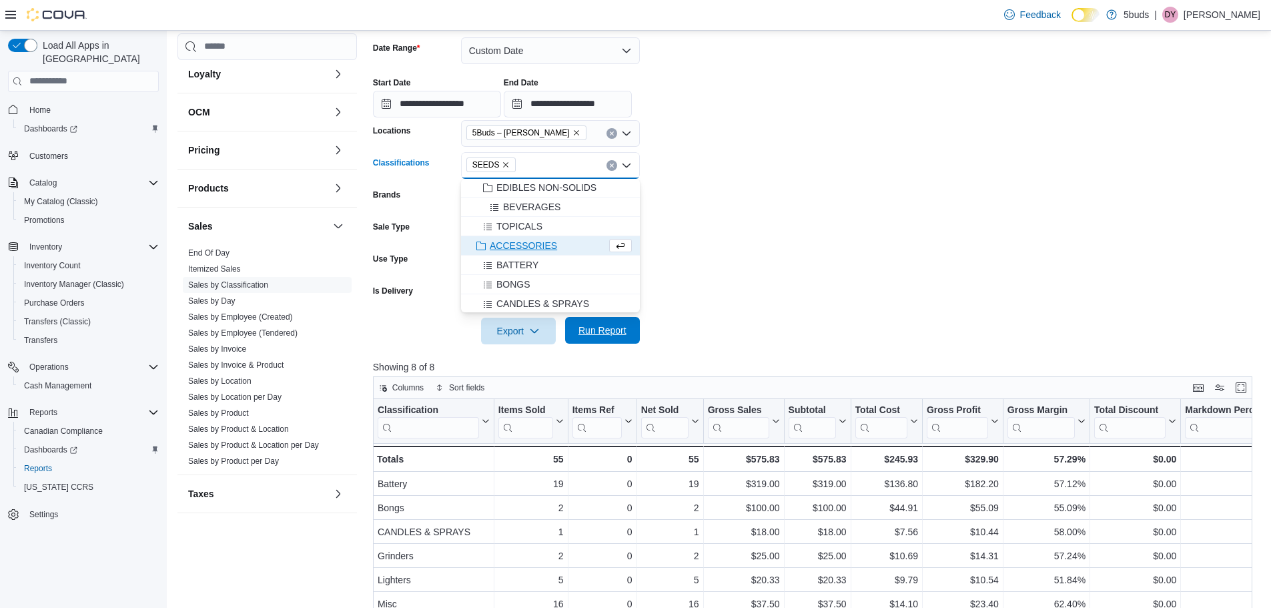
click at [606, 336] on span "Run Report" at bounding box center [602, 330] width 48 height 13
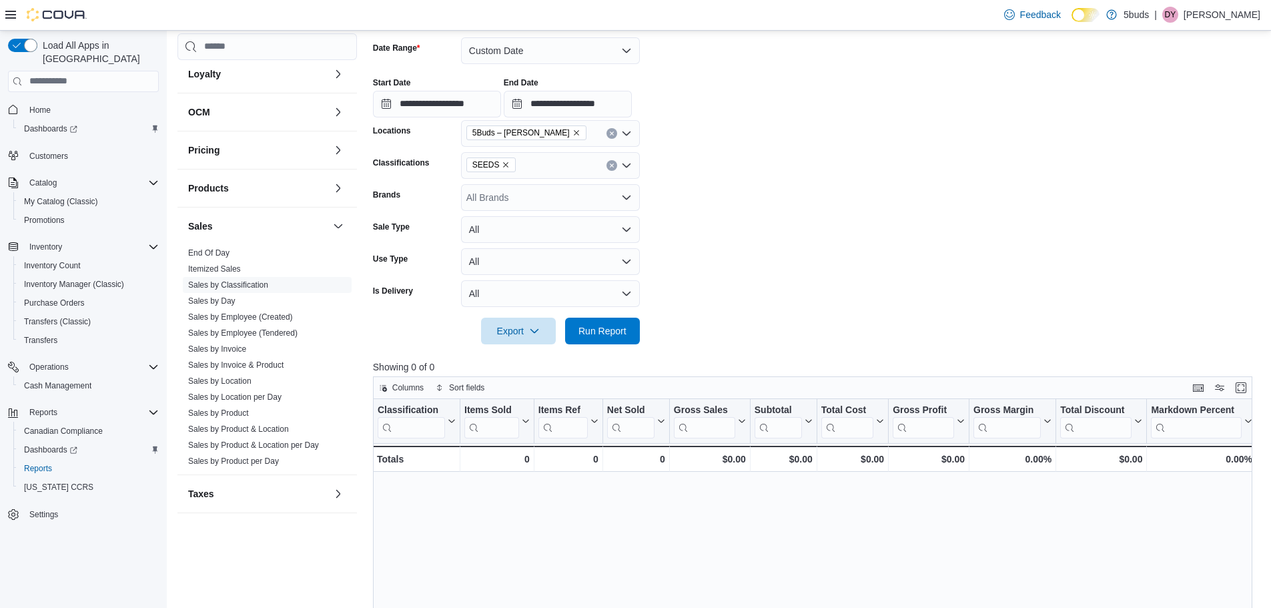
click at [611, 166] on icon "Clear input" at bounding box center [611, 164] width 3 height 3
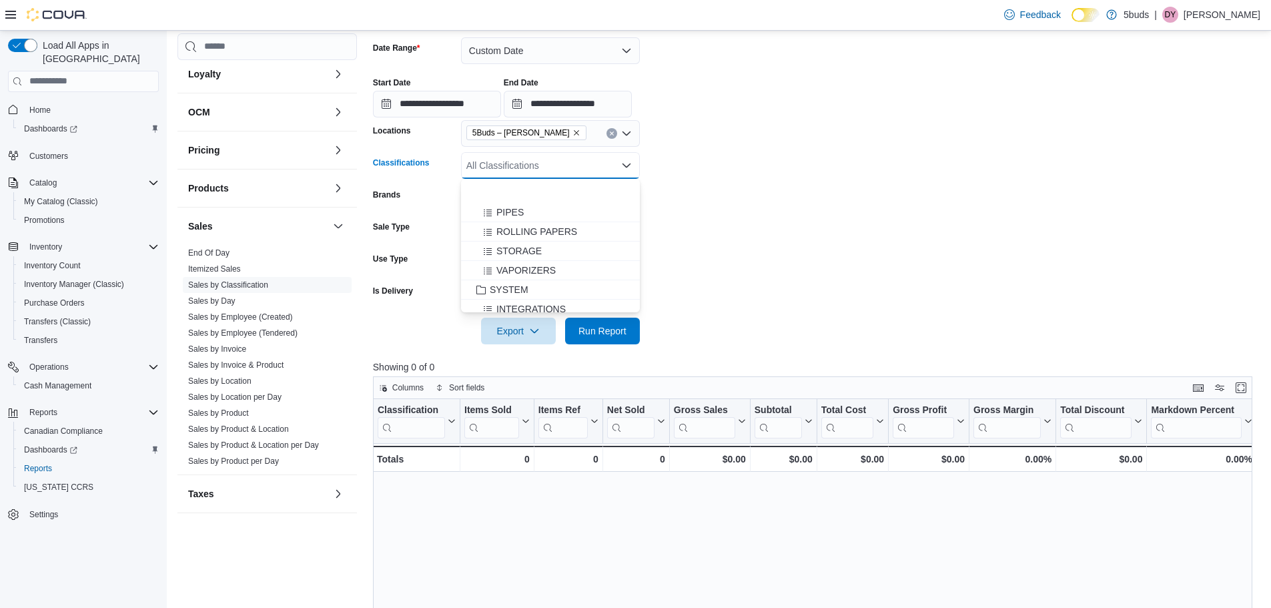
scroll to position [853, 0]
click at [574, 304] on div "TOPICALS" at bounding box center [550, 306] width 163 height 13
click at [606, 334] on span "Run Report" at bounding box center [602, 330] width 48 height 13
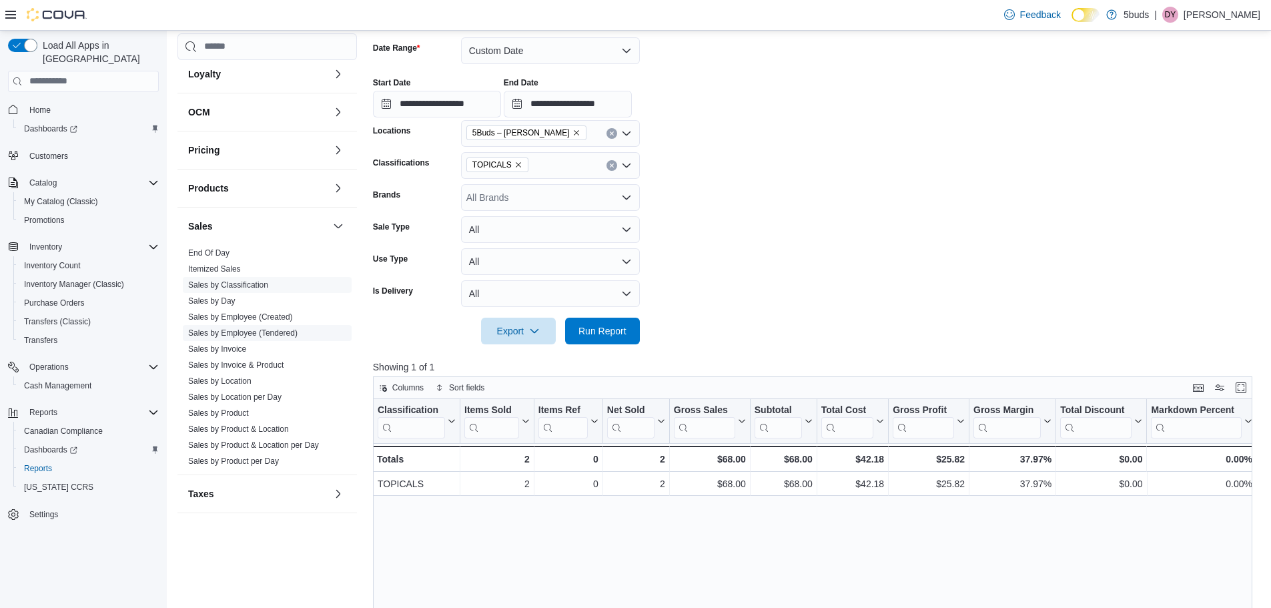
click at [288, 328] on link "Sales by Employee (Tendered)" at bounding box center [242, 332] width 109 height 9
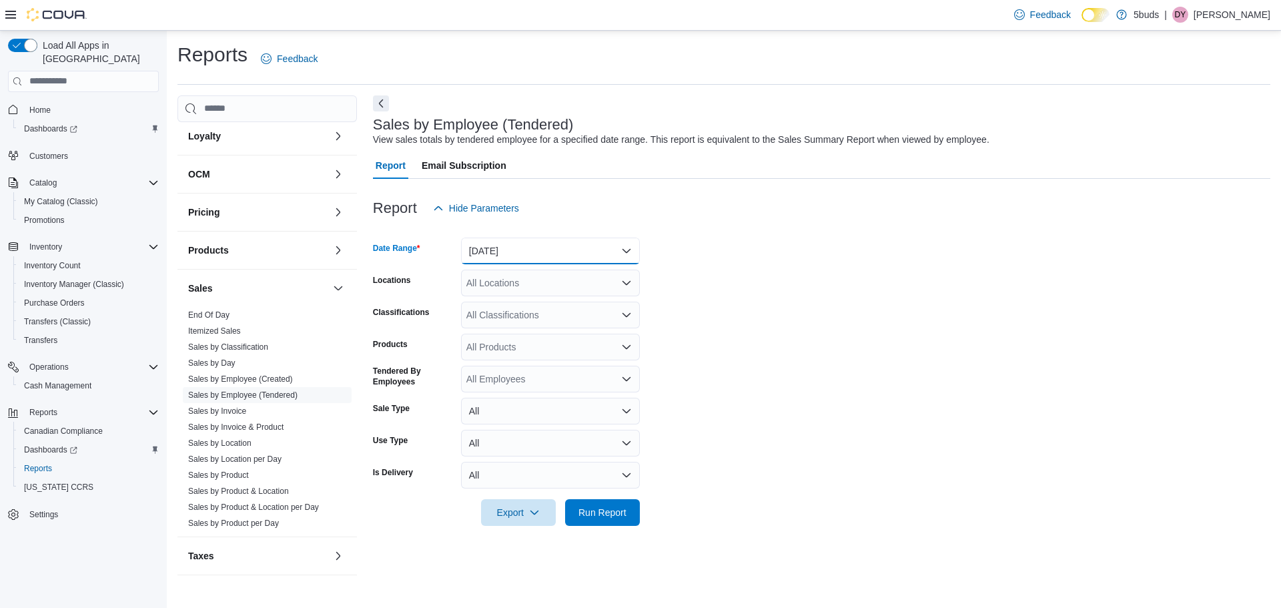
click at [560, 257] on button "[DATE]" at bounding box center [550, 250] width 179 height 27
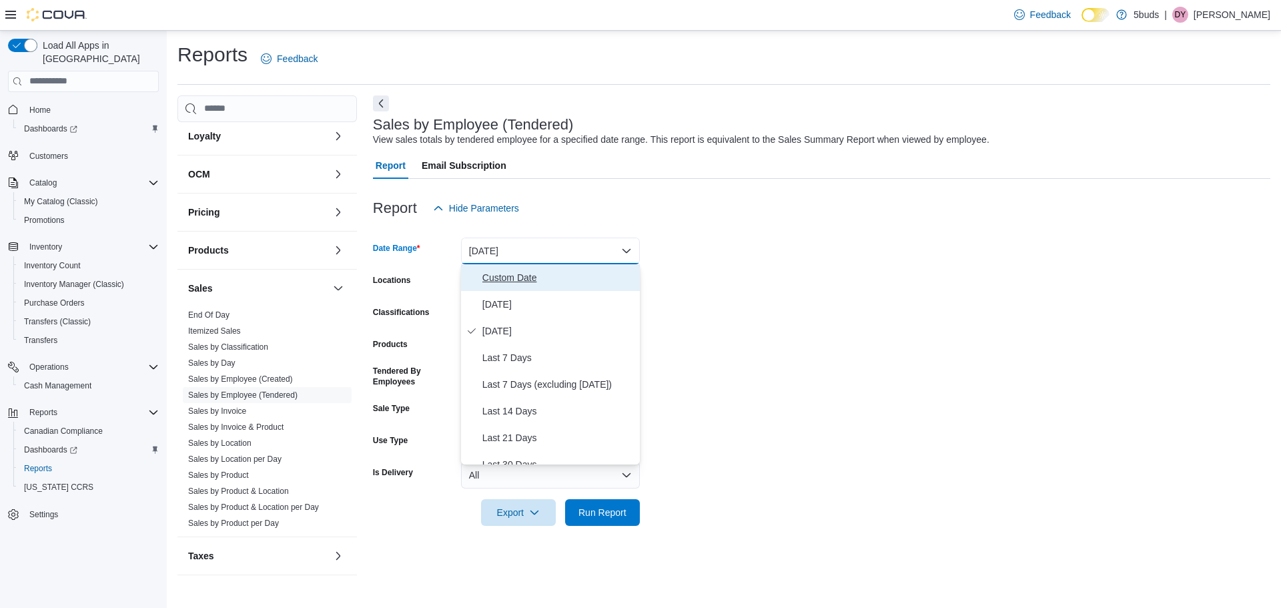
click at [535, 276] on span "Custom Date" at bounding box center [558, 278] width 152 height 16
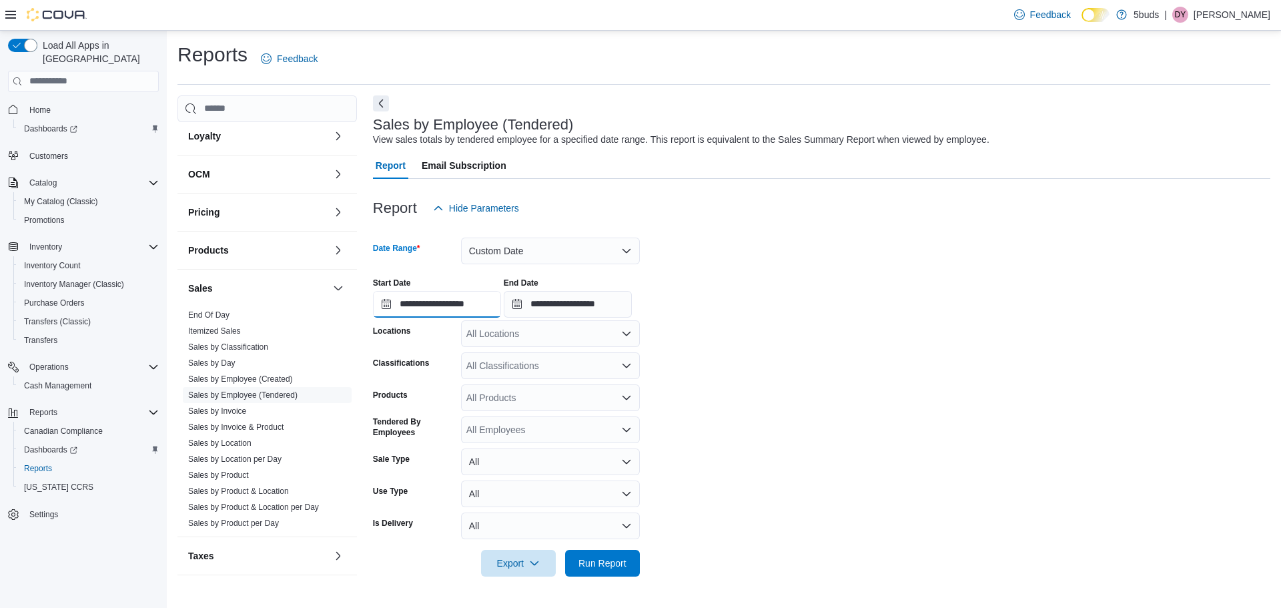
click at [484, 310] on input "**********" at bounding box center [437, 304] width 128 height 27
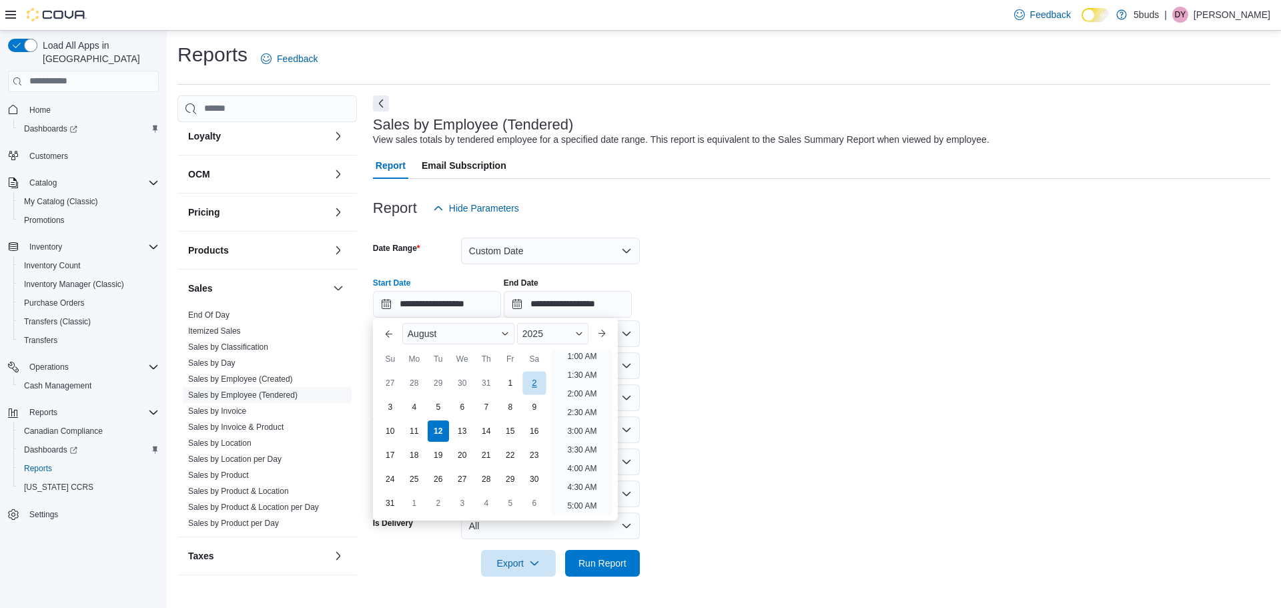
click at [532, 382] on div "2" at bounding box center [533, 382] width 23 height 23
type input "**********"
click at [588, 314] on input "**********" at bounding box center [568, 304] width 128 height 27
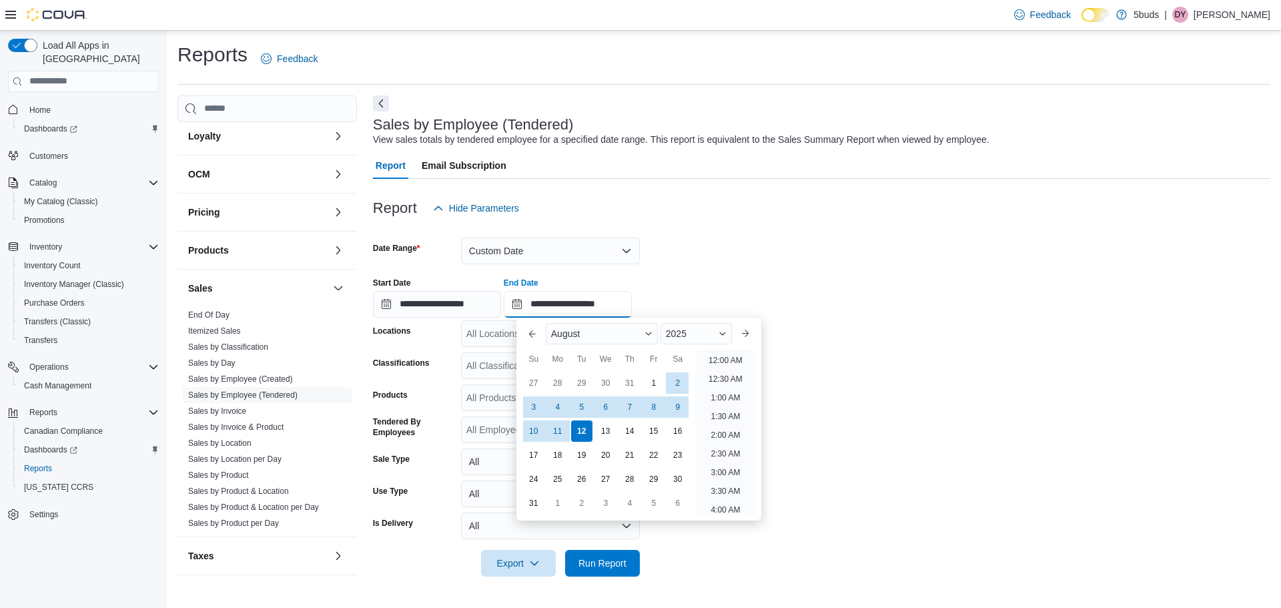
scroll to position [734, 0]
click at [656, 404] on div "8" at bounding box center [653, 406] width 23 height 23
type input "**********"
click at [872, 410] on form "**********" at bounding box center [821, 398] width 897 height 355
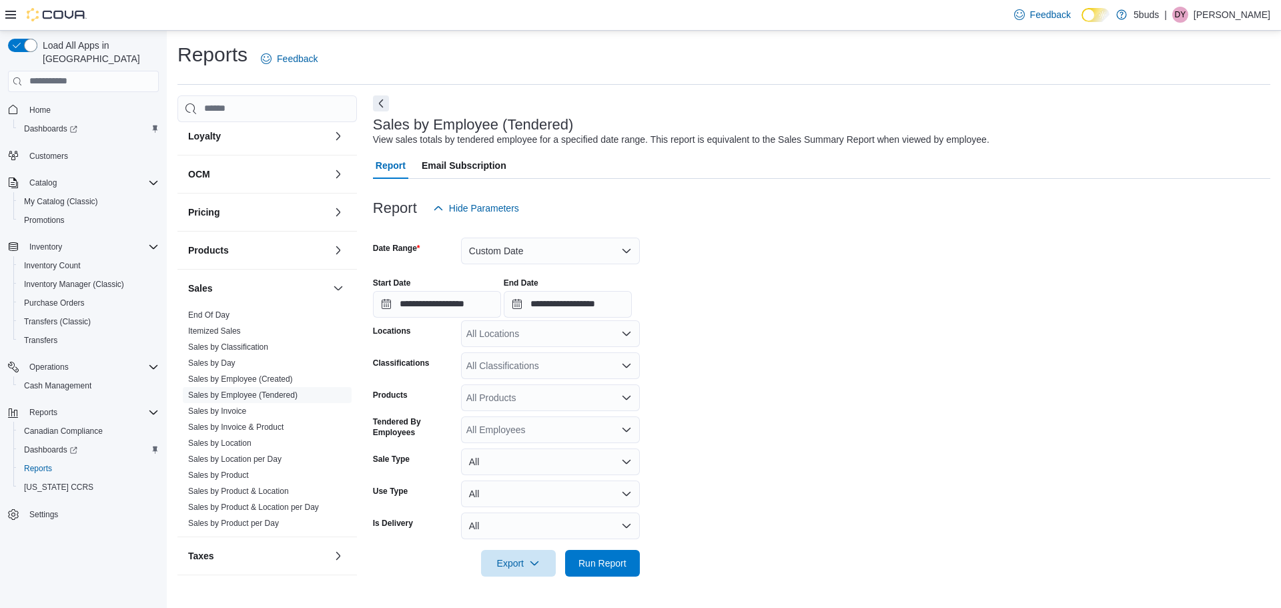
click at [536, 331] on div "All Locations" at bounding box center [550, 333] width 179 height 27
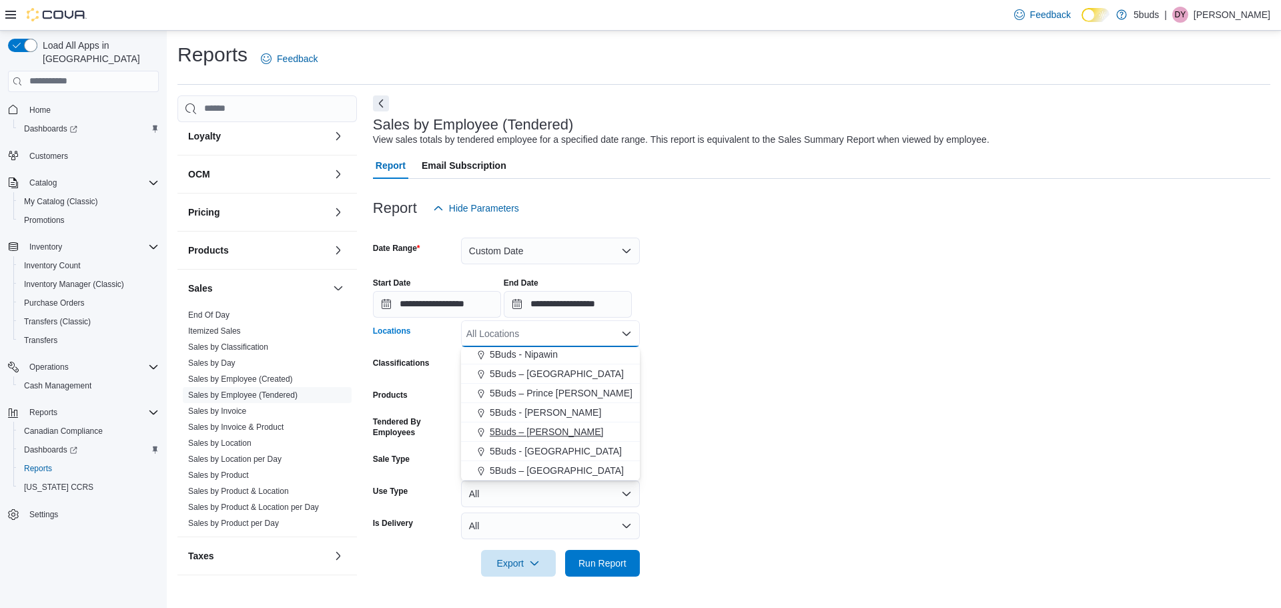
click at [580, 426] on div "5Buds – [PERSON_NAME]" at bounding box center [550, 431] width 163 height 13
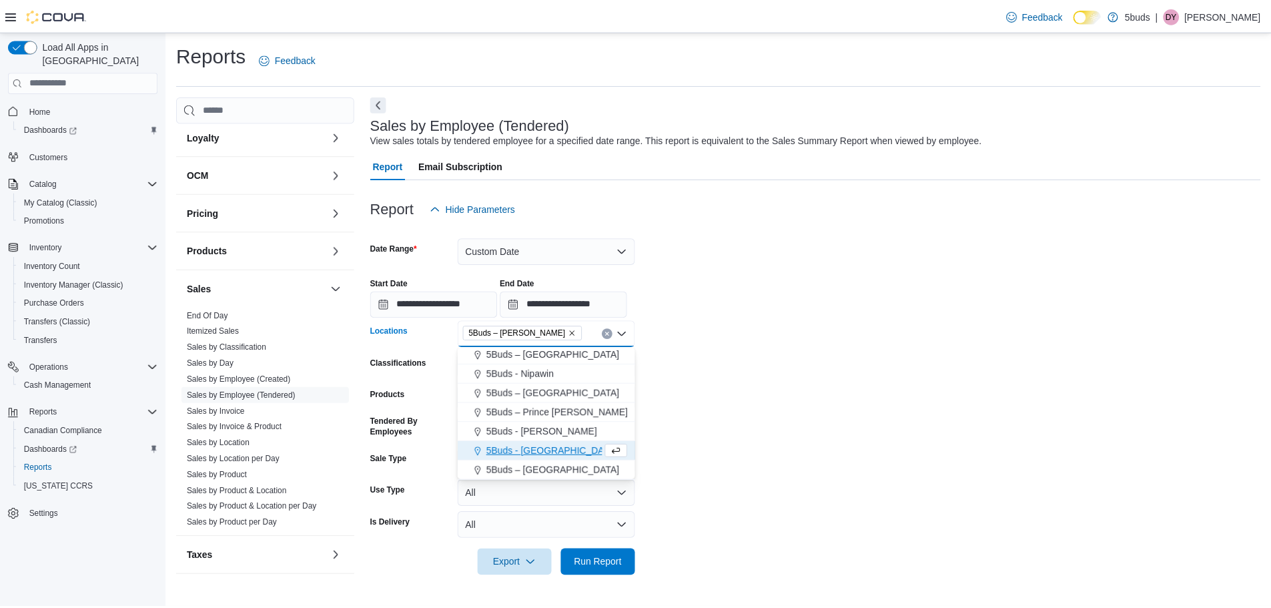
scroll to position [79, 0]
click at [847, 427] on form "**********" at bounding box center [821, 398] width 897 height 355
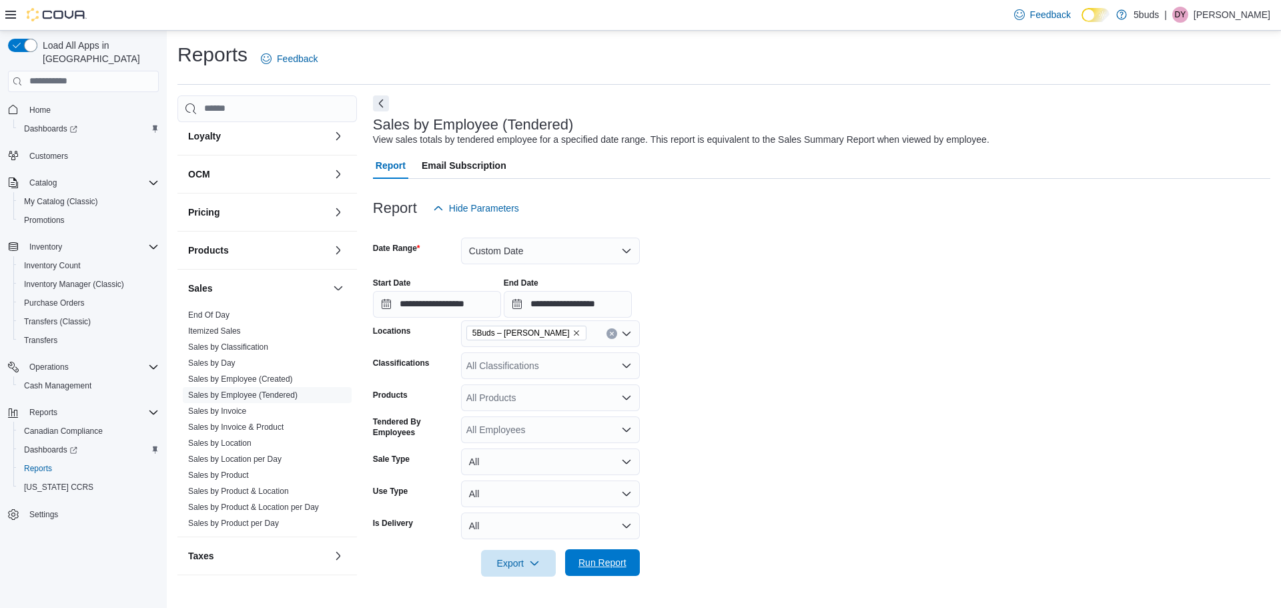
click at [608, 554] on span "Run Report" at bounding box center [602, 562] width 59 height 27
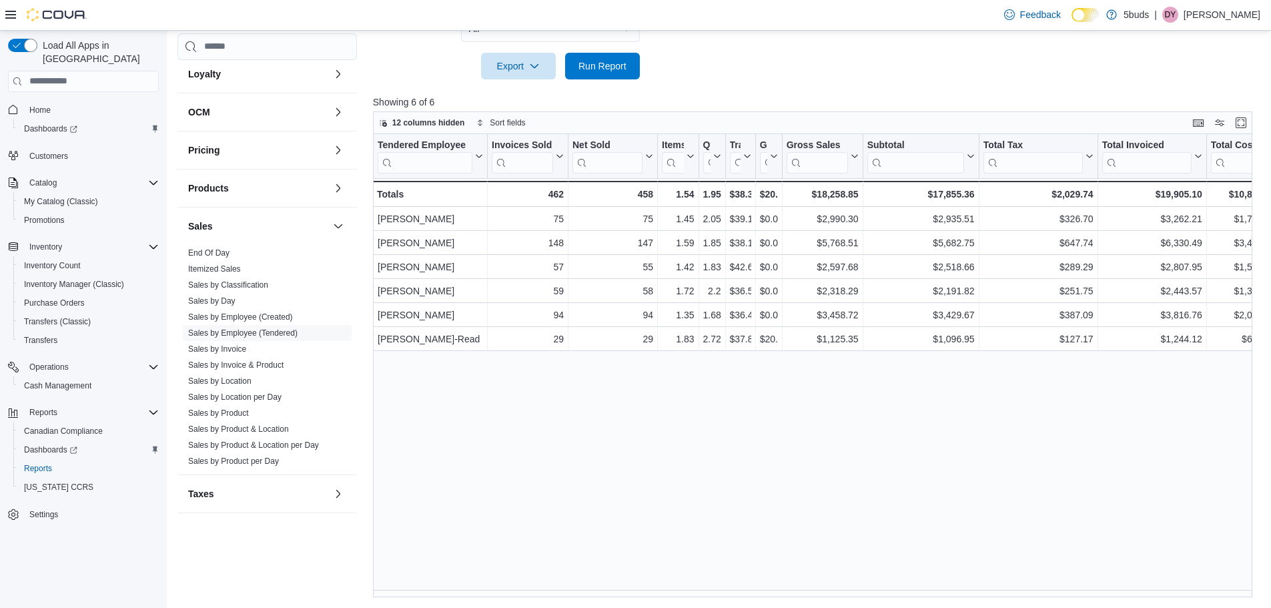
scroll to position [497, 0]
